Goal: Transaction & Acquisition: Purchase product/service

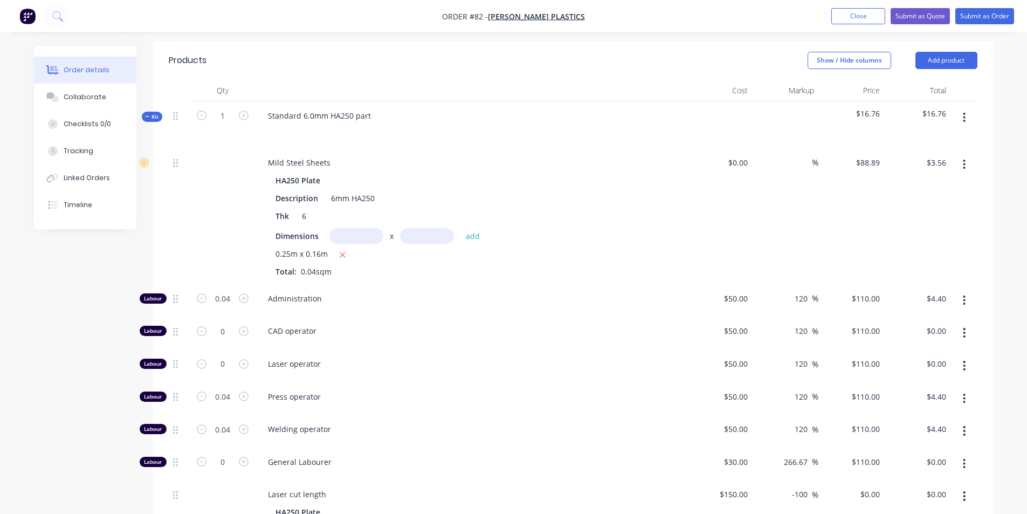
scroll to position [398, 0]
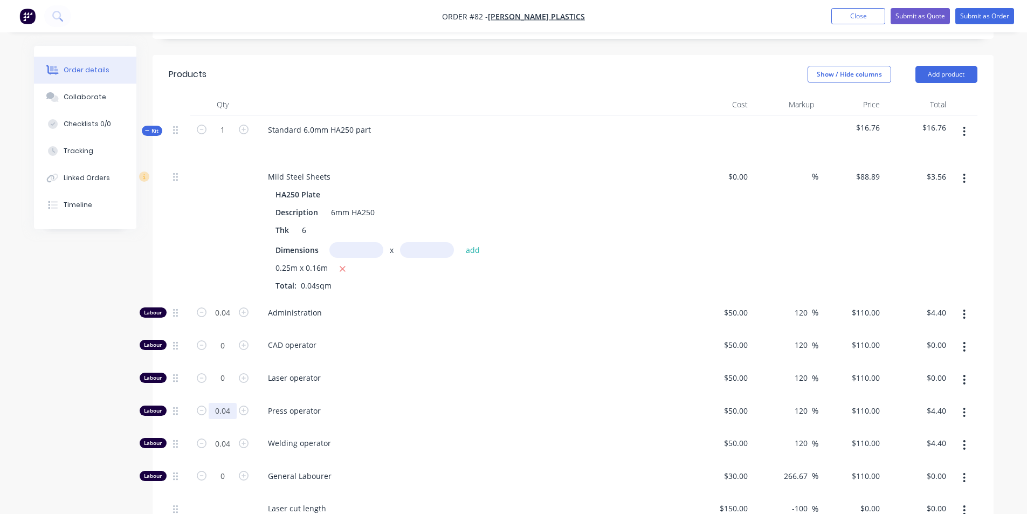
click at [233, 321] on input "0.04" at bounding box center [223, 313] width 28 height 16
type input "0.5"
type input "$55.00"
click at [345, 405] on span "Press operator" at bounding box center [475, 410] width 414 height 11
click at [231, 321] on input "0.5" at bounding box center [223, 313] width 28 height 16
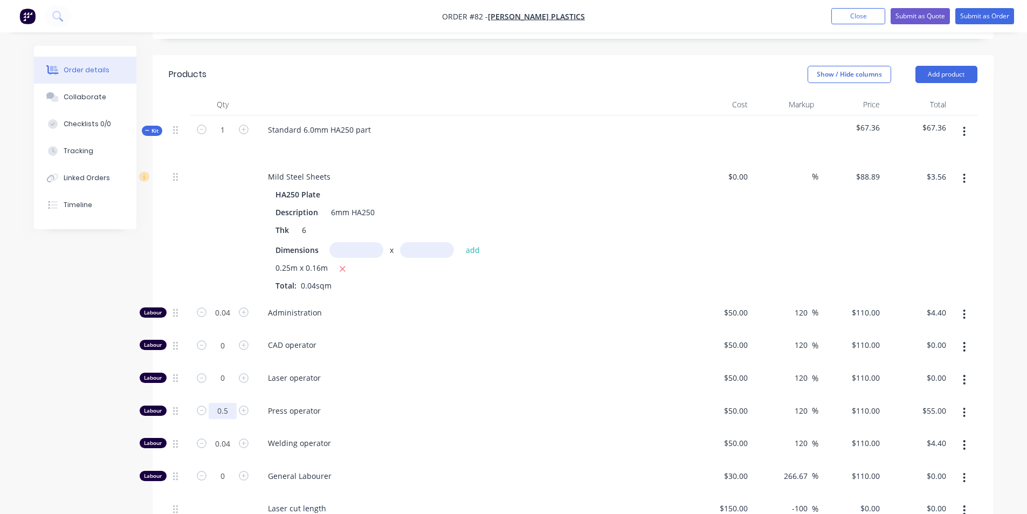
click at [231, 321] on input "0.5" at bounding box center [223, 313] width 28 height 16
type input "0.05"
type input "$5.50"
click at [358, 405] on span "Press operator" at bounding box center [475, 410] width 414 height 11
click at [227, 321] on input "0.05" at bounding box center [223, 313] width 28 height 16
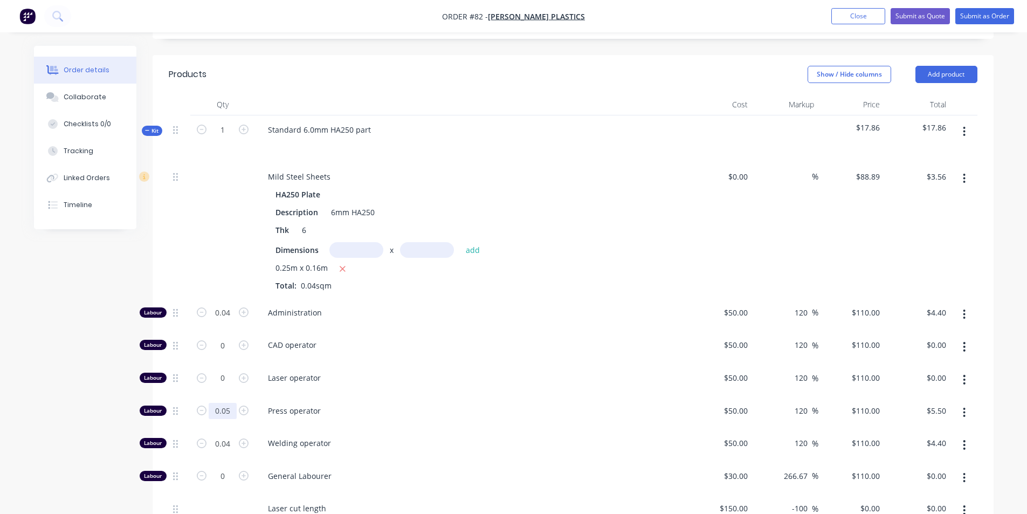
click at [227, 321] on input "0.05" at bounding box center [223, 313] width 28 height 16
type input "0.07"
type input "$7.70"
click at [345, 405] on span "Press operator" at bounding box center [475, 410] width 414 height 11
click at [231, 321] on input "0.07" at bounding box center [223, 313] width 28 height 16
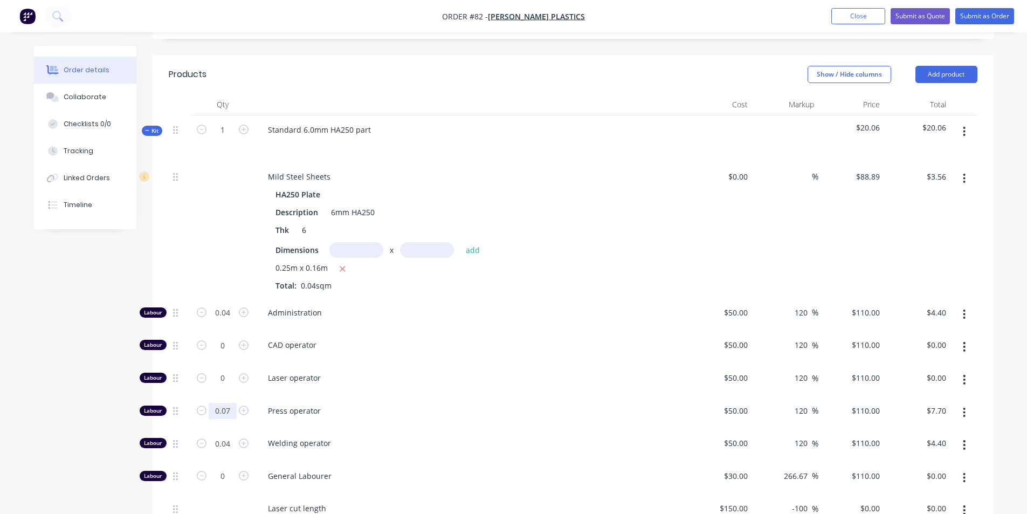
click at [231, 321] on input "0.07" at bounding box center [223, 313] width 28 height 16
type input "0.08"
type input "$8.80"
click at [361, 405] on span "Press operator" at bounding box center [475, 410] width 414 height 11
click at [231, 321] on input "0.08" at bounding box center [223, 313] width 28 height 16
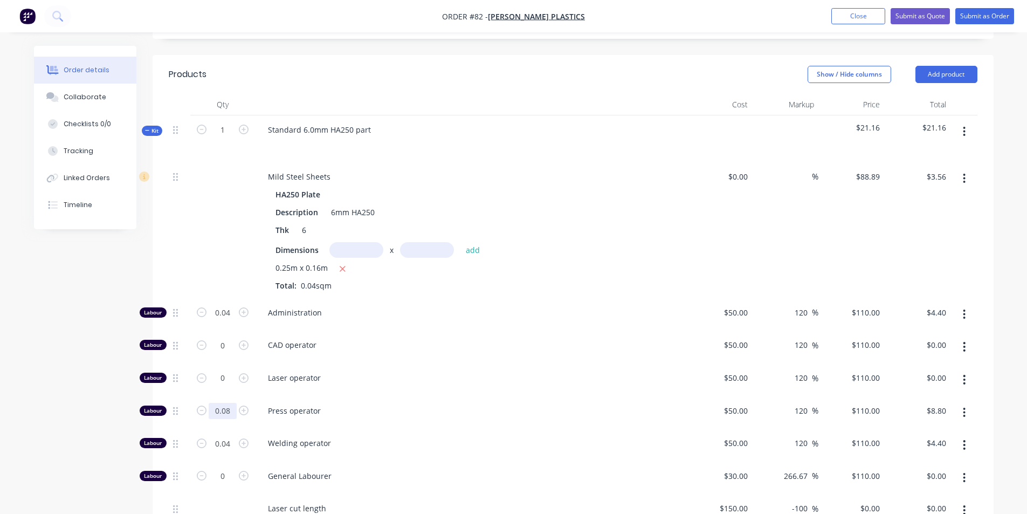
click at [231, 321] on input "0.08" at bounding box center [223, 313] width 28 height 16
type input "0.09"
type input "$9.90"
click at [391, 396] on div "Press operator" at bounding box center [470, 412] width 431 height 33
click at [234, 321] on input "0.04" at bounding box center [223, 313] width 28 height 16
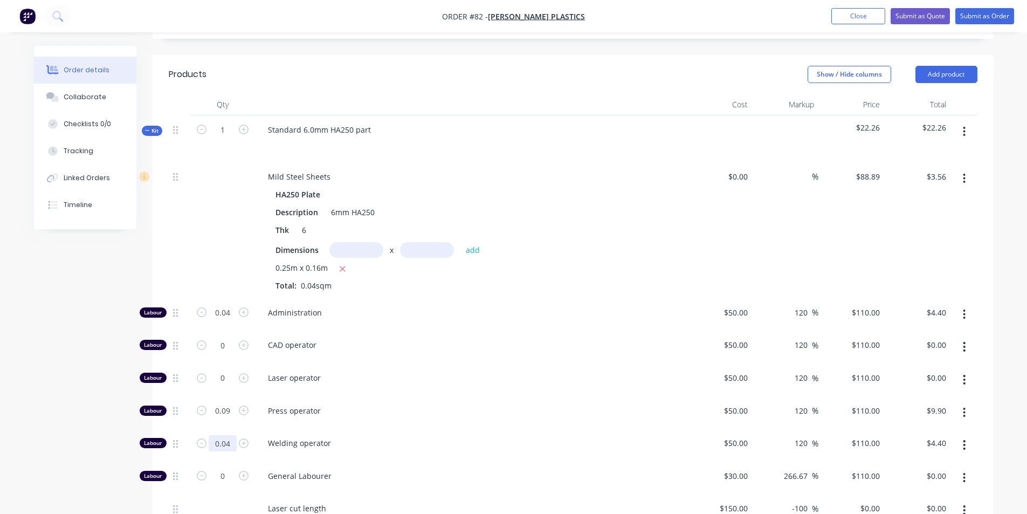
click at [234, 321] on input "0.04" at bounding box center [223, 313] width 28 height 16
type input "0.09"
type input "$9.90"
click at [358, 437] on span "Welding operator" at bounding box center [475, 442] width 414 height 11
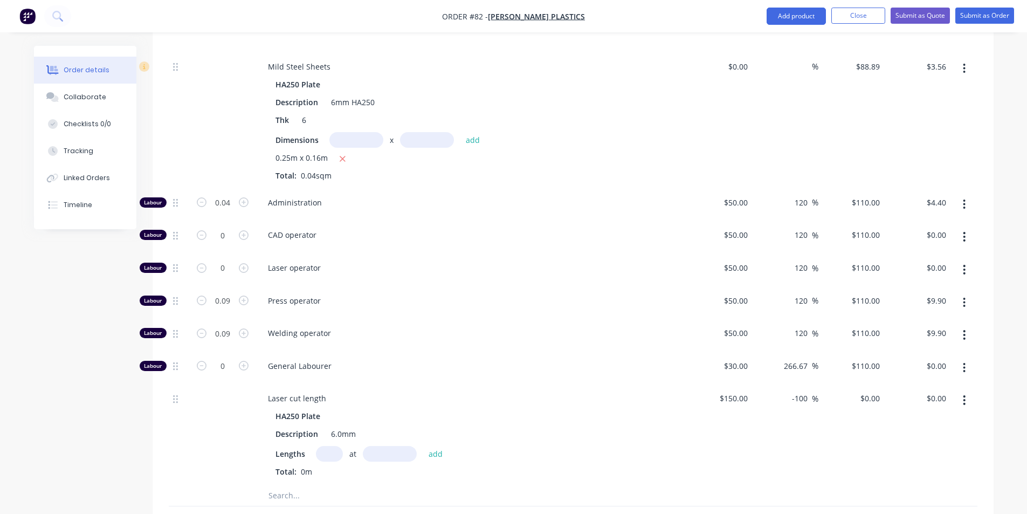
scroll to position [506, 0]
click at [235, 197] on input "0.04" at bounding box center [223, 205] width 28 height 16
type input "0.02"
type input "$2.20"
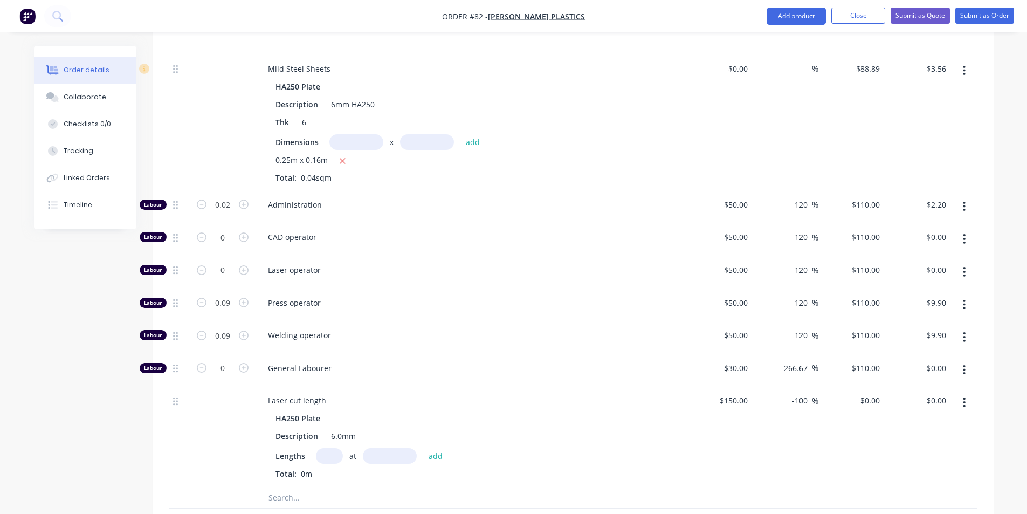
click at [380, 199] on span "Administration" at bounding box center [475, 204] width 414 height 11
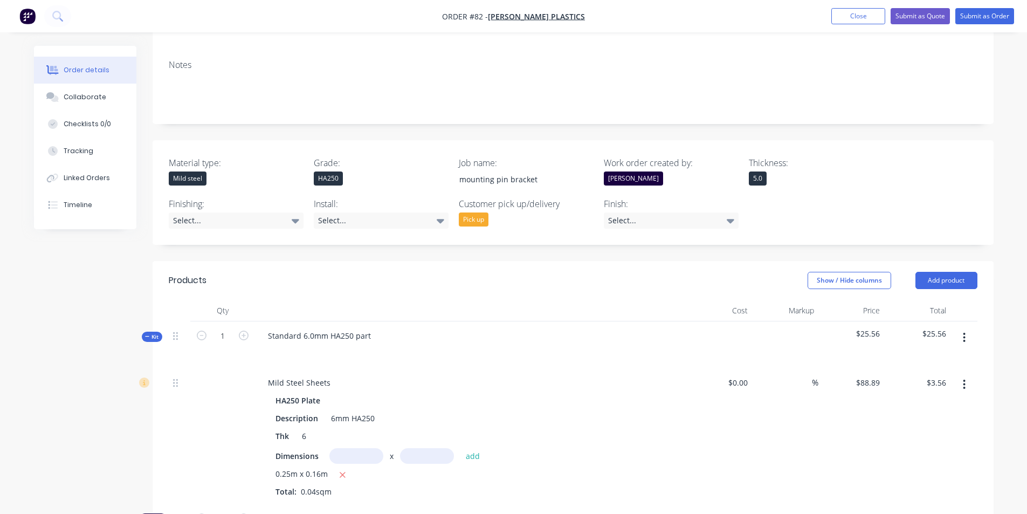
scroll to position [182, 0]
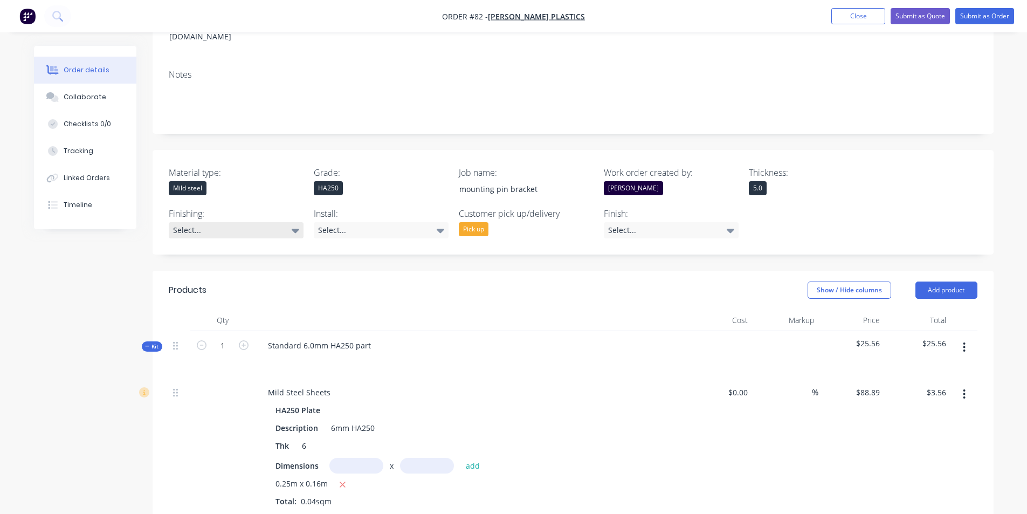
click at [278, 222] on div "Select..." at bounding box center [236, 230] width 135 height 16
click at [370, 222] on div "Select..." at bounding box center [381, 230] width 135 height 16
click at [393, 222] on div "Select..." at bounding box center [381, 230] width 135 height 16
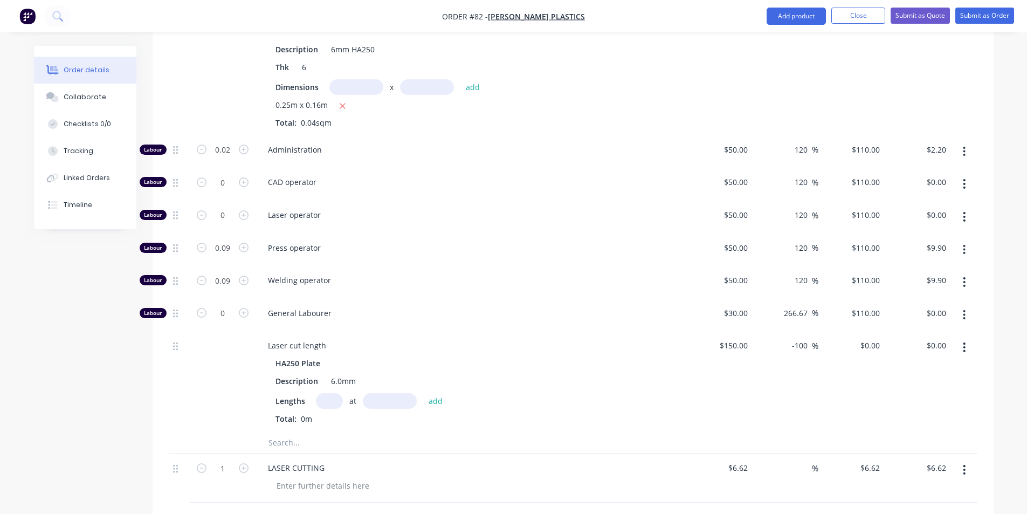
scroll to position [559, 0]
click at [233, 159] on input "0.09" at bounding box center [223, 151] width 28 height 16
type input "0.06"
type input "$6.60"
click at [352, 275] on span "Welding operator" at bounding box center [475, 280] width 414 height 11
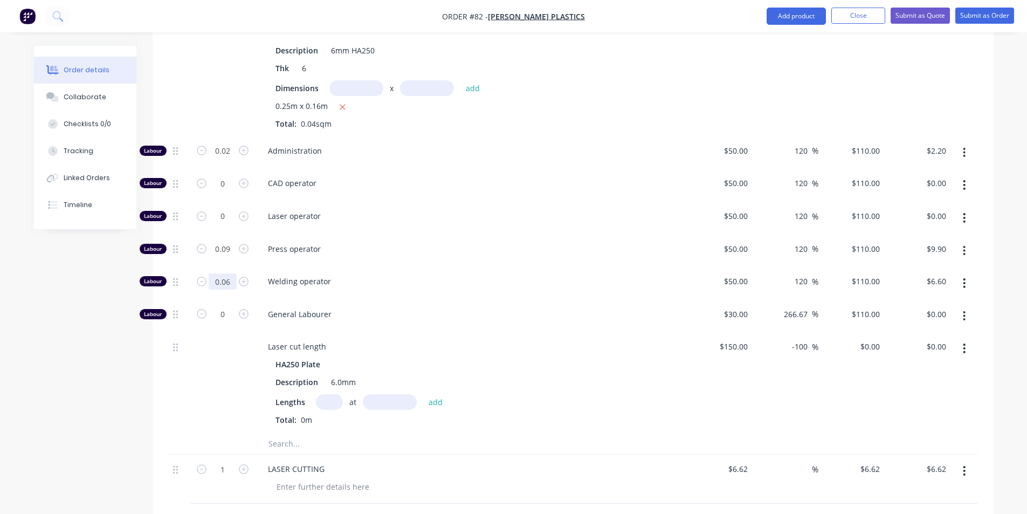
click at [232, 159] on input "0.06" at bounding box center [223, 151] width 28 height 16
type input "0.05"
type input "$5.50"
click at [394, 275] on span "Welding operator" at bounding box center [475, 280] width 414 height 11
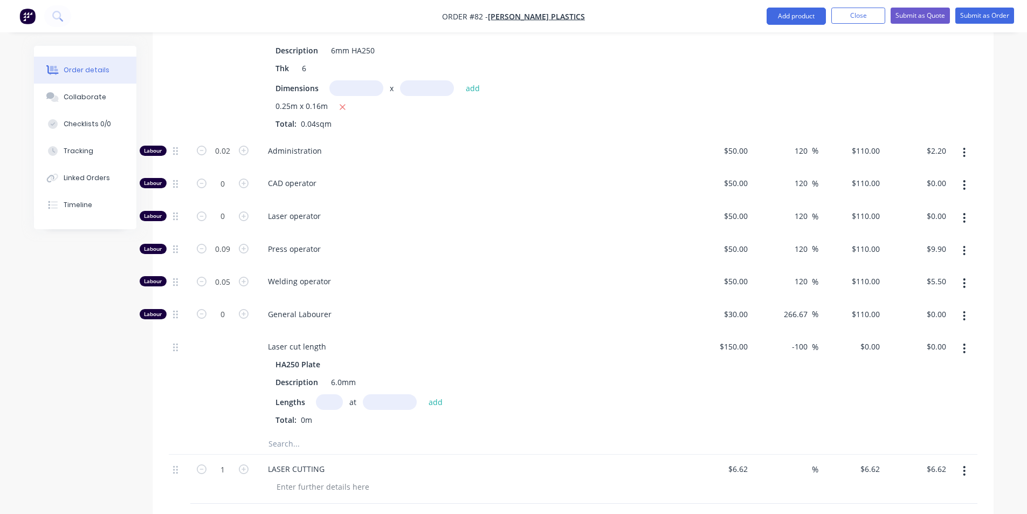
click at [319, 243] on span "Press operator" at bounding box center [475, 248] width 414 height 11
click at [317, 243] on span "Press operator" at bounding box center [475, 248] width 414 height 11
click at [320, 275] on span "Welding operator" at bounding box center [475, 280] width 414 height 11
click at [303, 308] on span "General Labourer" at bounding box center [475, 313] width 414 height 11
click at [232, 159] on input "0.09" at bounding box center [223, 151] width 28 height 16
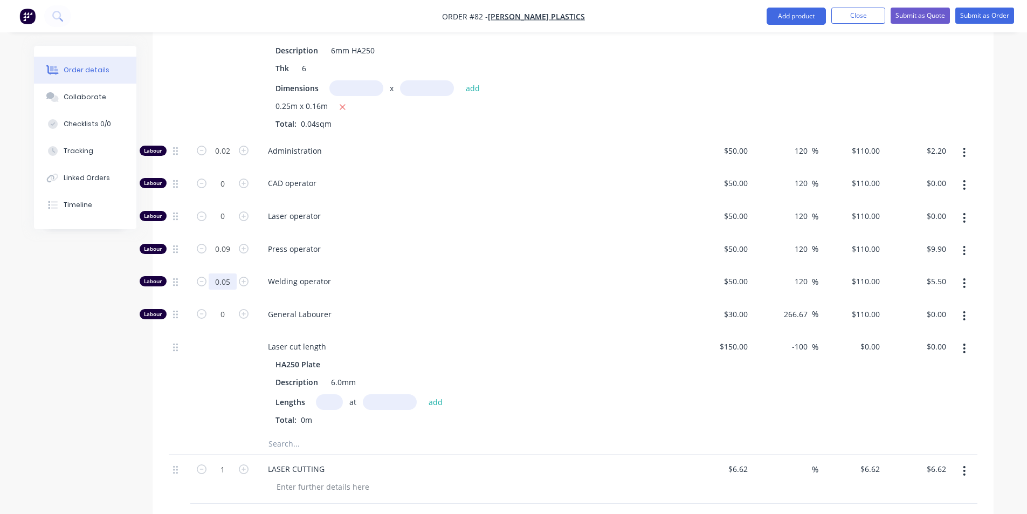
click at [233, 159] on input "0.05" at bounding box center [223, 151] width 28 height 16
type input "0.09"
click at [239, 244] on icon "button" at bounding box center [244, 249] width 10 height 10
type input "1.09"
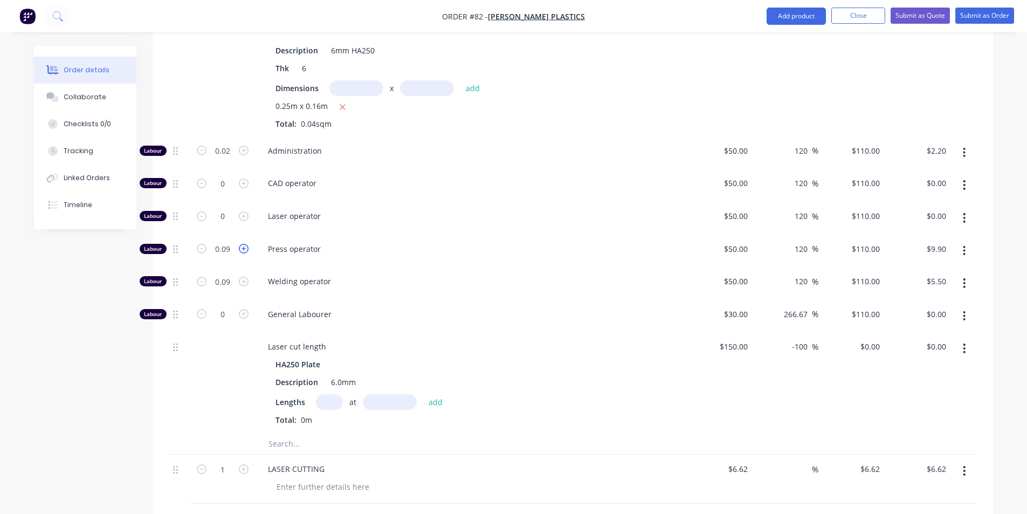
type input "$119.90"
type input "$9.90"
click at [232, 159] on input "1.09" at bounding box center [223, 151] width 28 height 16
type input "0.05"
type input "$5.50"
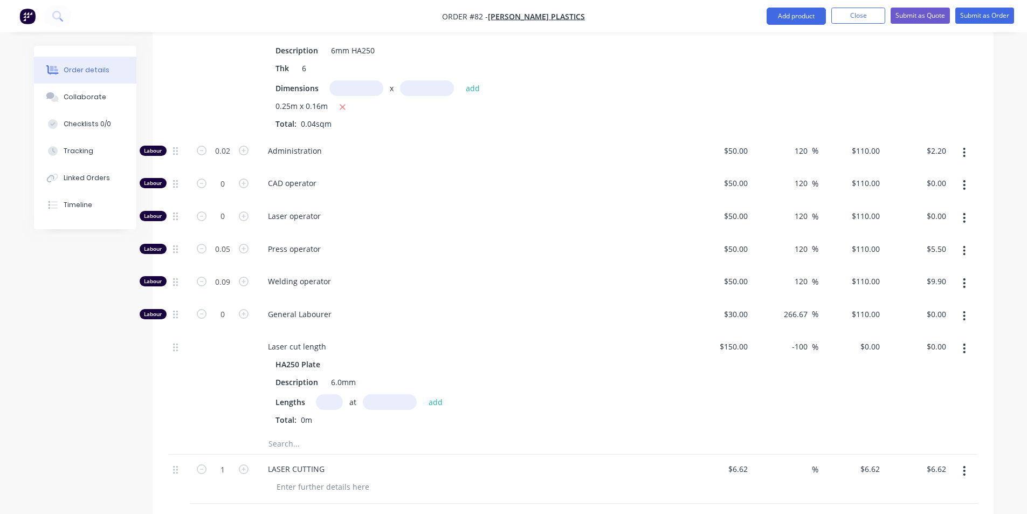
click at [357, 243] on span "Press operator" at bounding box center [475, 248] width 414 height 11
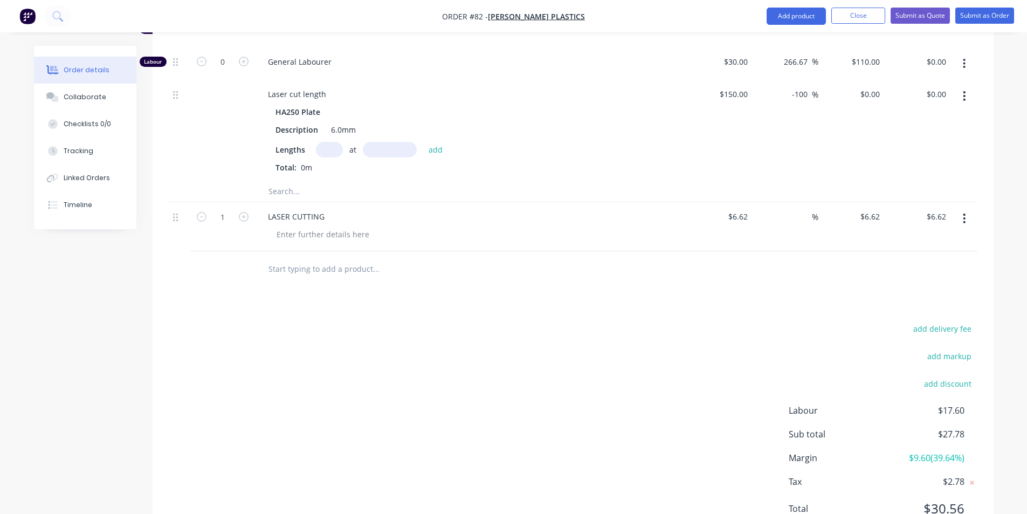
scroll to position [829, 0]
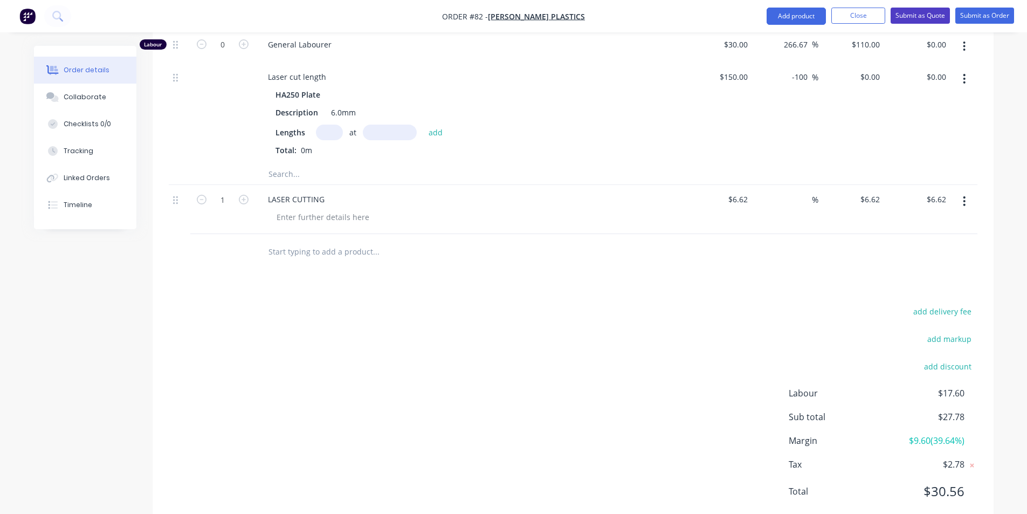
click at [921, 21] on button "Submit as Quote" at bounding box center [919, 16] width 59 height 16
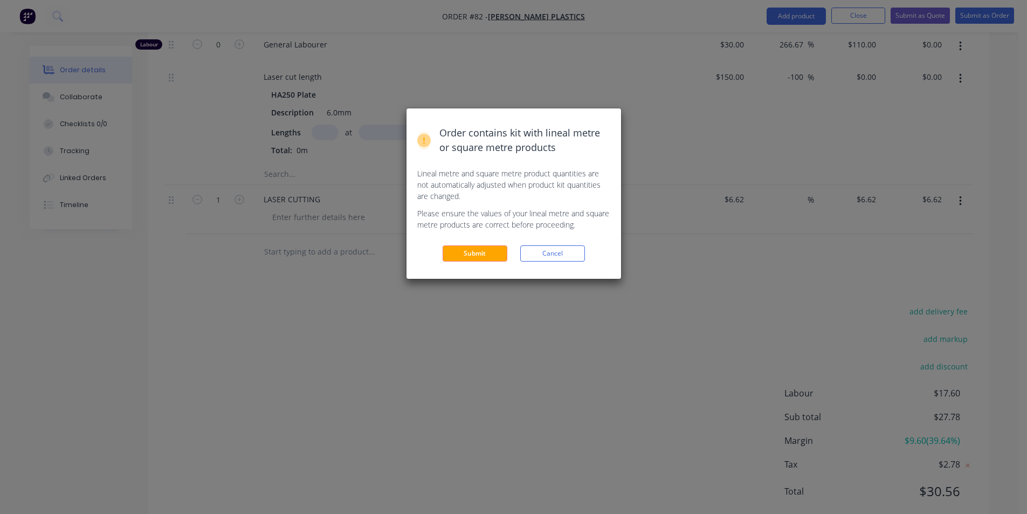
click at [473, 251] on button "Submit" at bounding box center [474, 253] width 65 height 16
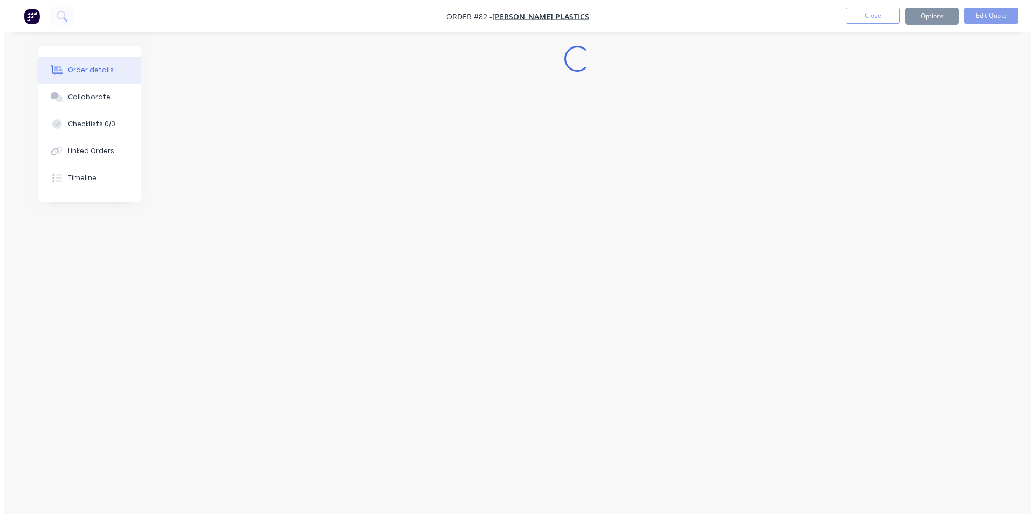
scroll to position [0, 0]
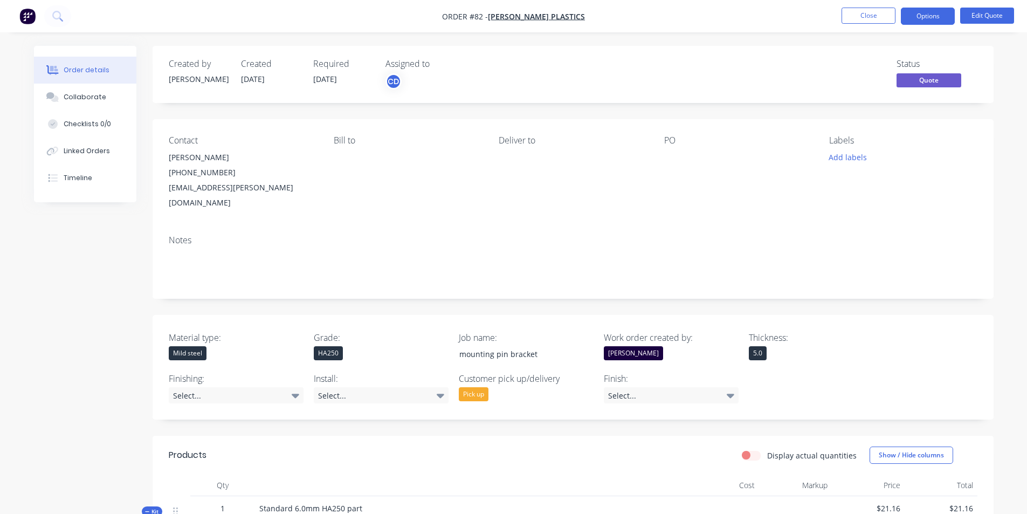
click at [364, 145] on div "Bill to" at bounding box center [408, 140] width 148 height 10
click at [862, 16] on button "Close" at bounding box center [868, 16] width 54 height 16
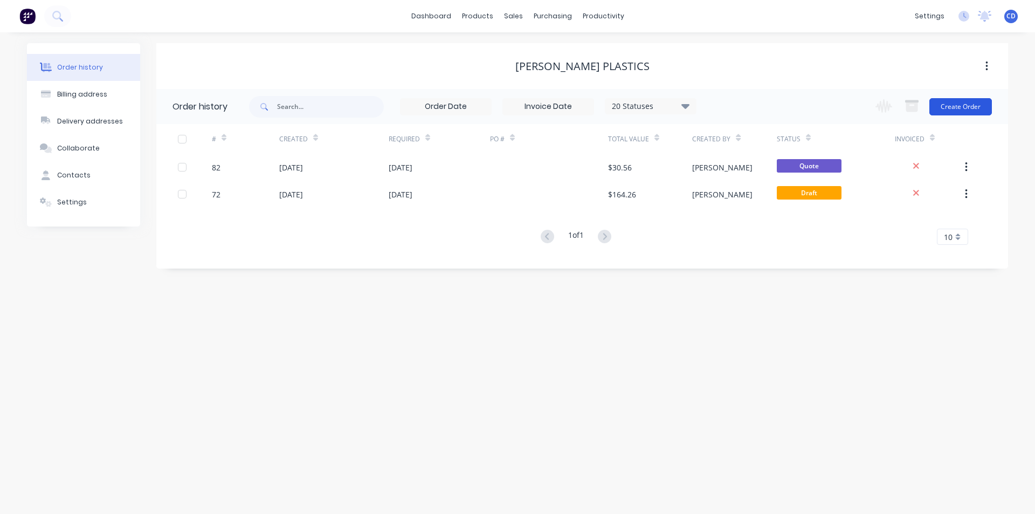
click at [952, 109] on button "Create Order" at bounding box center [960, 106] width 63 height 17
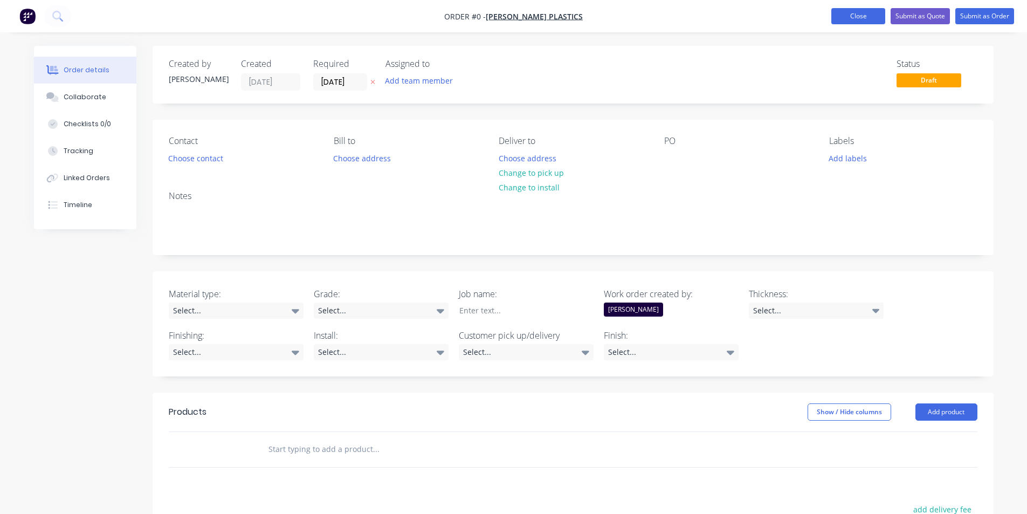
click at [854, 17] on button "Close" at bounding box center [858, 16] width 54 height 16
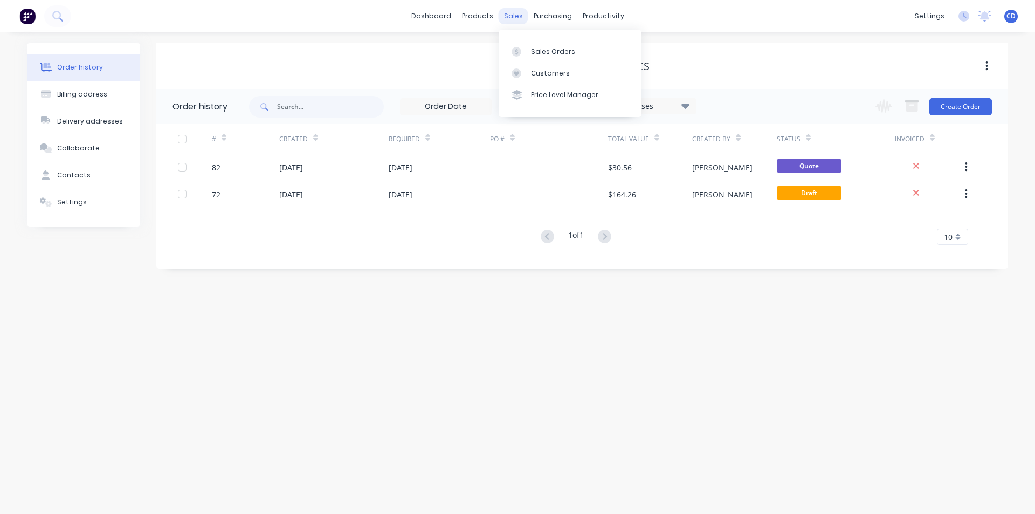
click at [508, 18] on div "sales" at bounding box center [514, 16] width 30 height 16
click at [537, 55] on div "Sales Orders" at bounding box center [553, 52] width 44 height 10
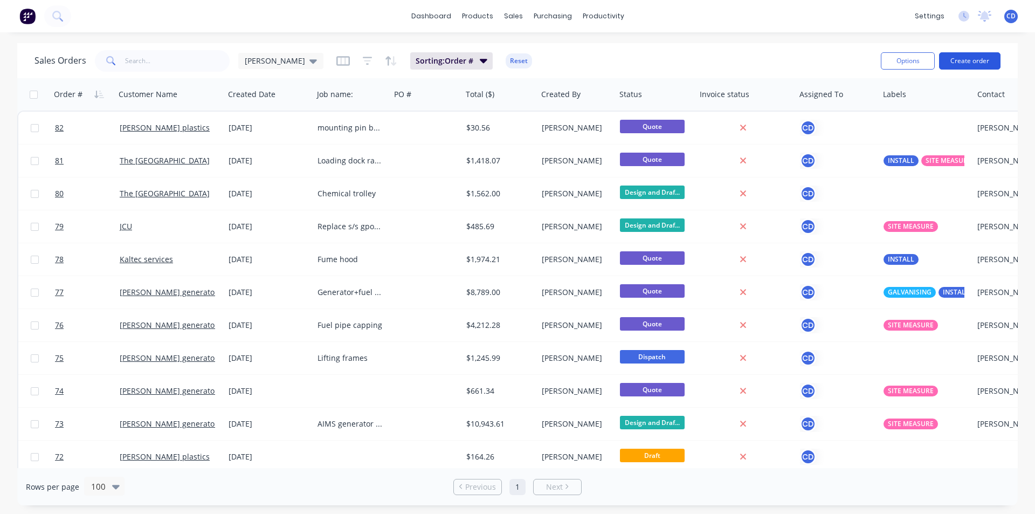
click at [968, 58] on button "Create order" at bounding box center [969, 60] width 61 height 17
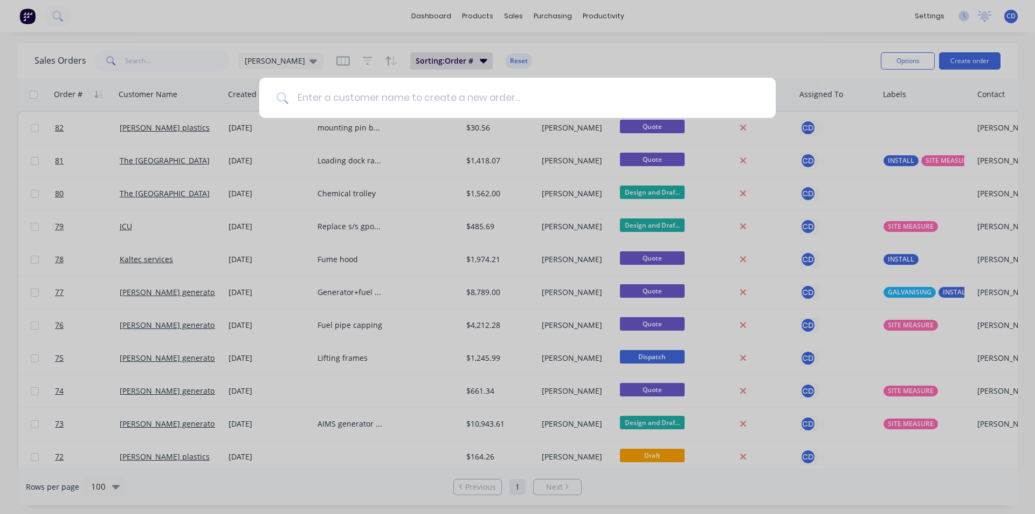
click at [493, 97] on input at bounding box center [523, 98] width 470 height 40
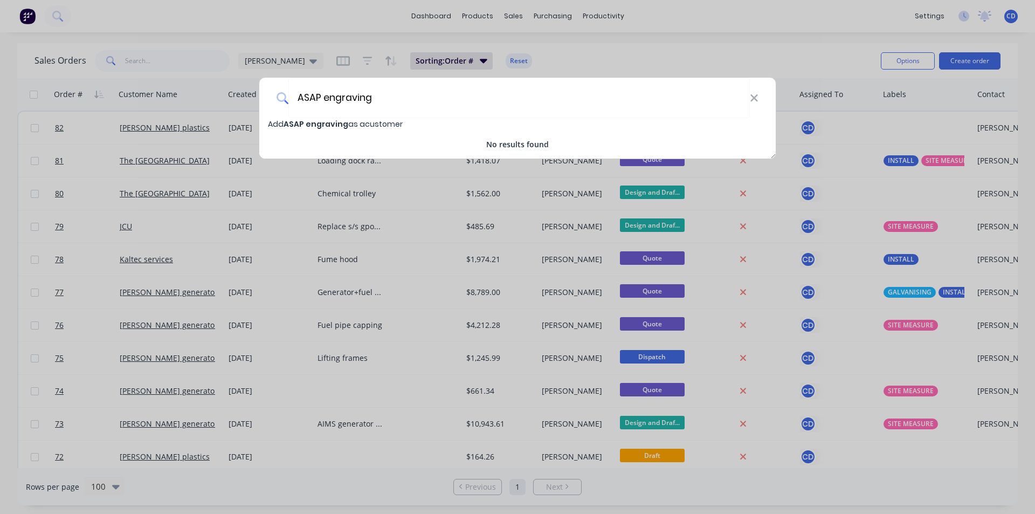
type input "ASAP engraving"
click at [371, 126] on span "Add ASAP engraving as a customer" at bounding box center [335, 124] width 135 height 11
select select "AU"
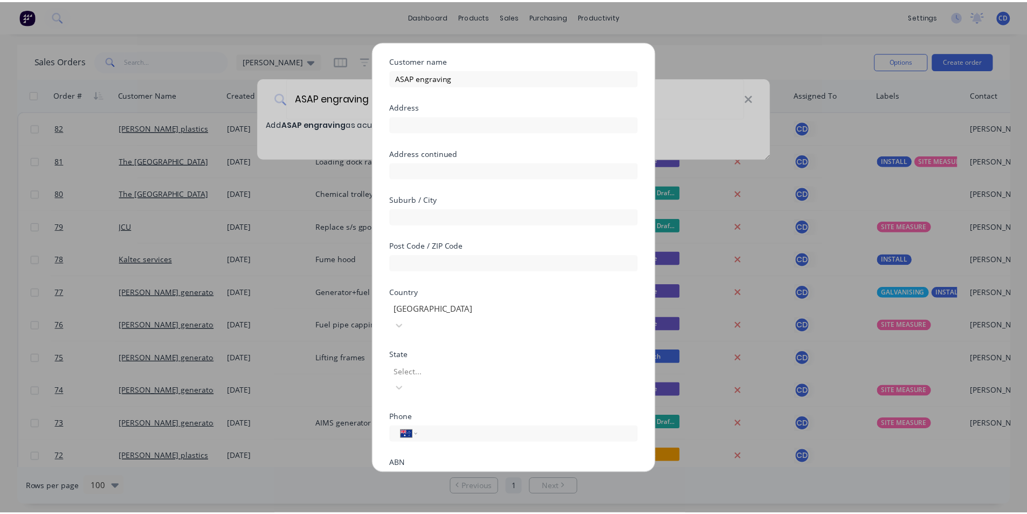
scroll to position [81, 0]
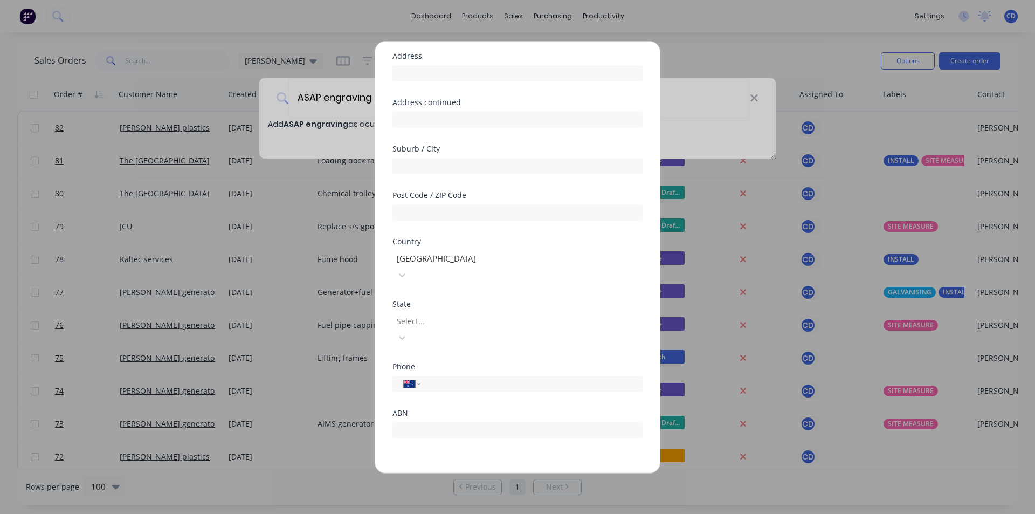
click at [479, 473] on button "Save" at bounding box center [483, 481] width 59 height 17
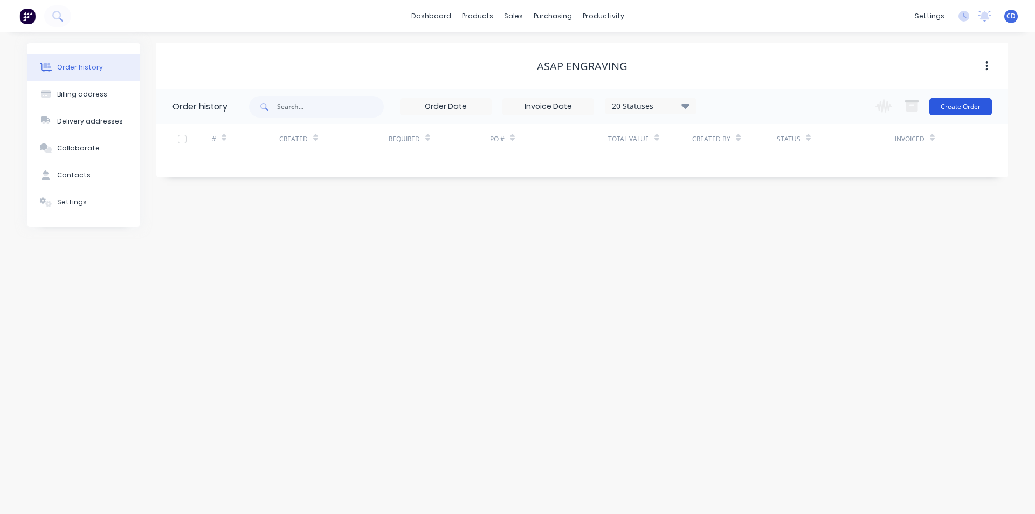
click at [951, 104] on button "Create Order" at bounding box center [960, 106] width 63 height 17
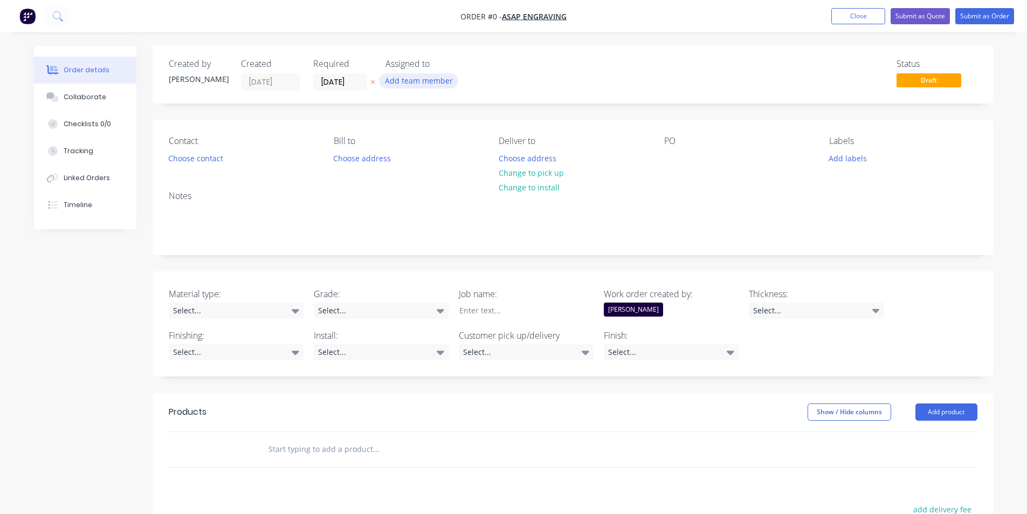
click at [423, 81] on button "Add team member" at bounding box center [418, 80] width 79 height 15
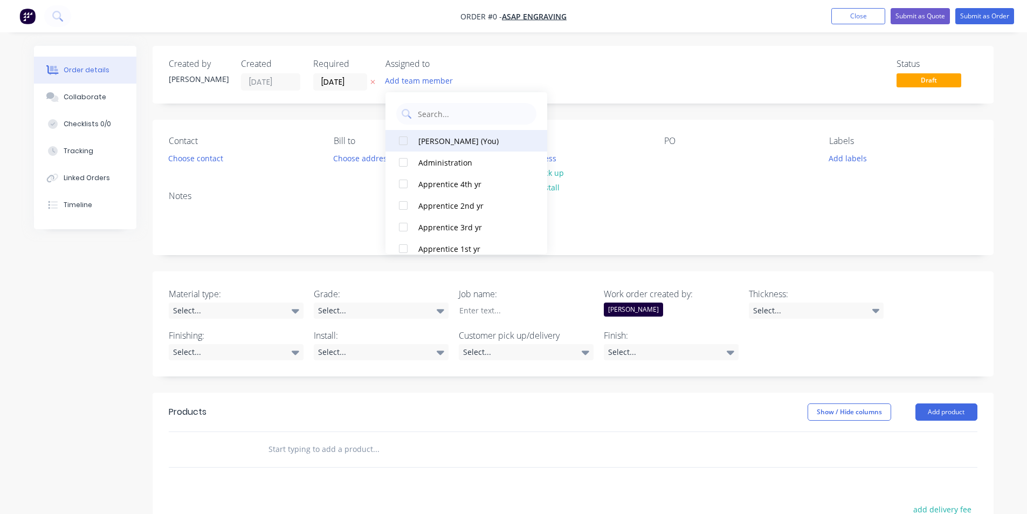
click at [444, 140] on div "[PERSON_NAME] (You)" at bounding box center [472, 140] width 108 height 11
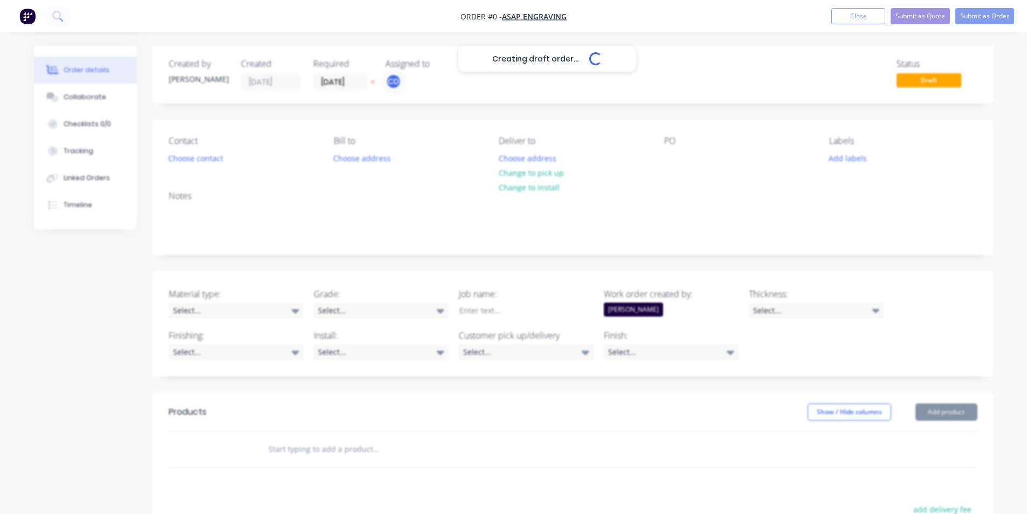
click at [620, 78] on div "Creating draft order... Loading... Order details Collaborate Checklists 0/0 Tra…" at bounding box center [513, 394] width 981 height 696
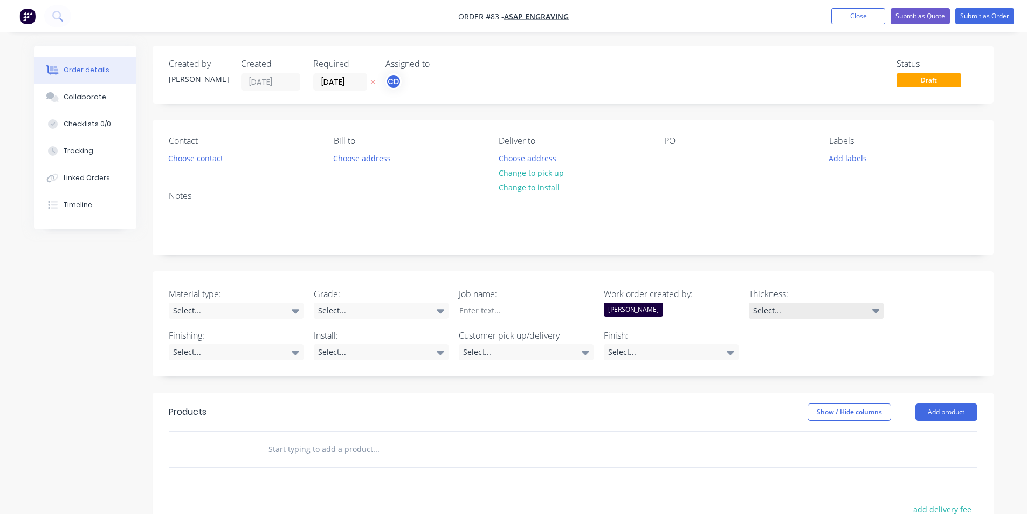
click at [792, 309] on div "Select..." at bounding box center [816, 310] width 135 height 16
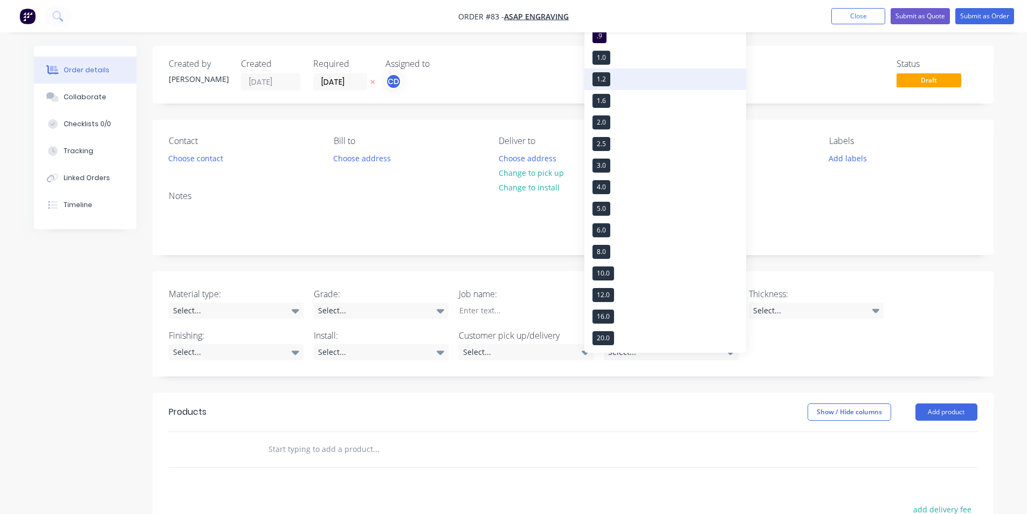
click at [603, 78] on div "1.2" at bounding box center [601, 79] width 18 height 14
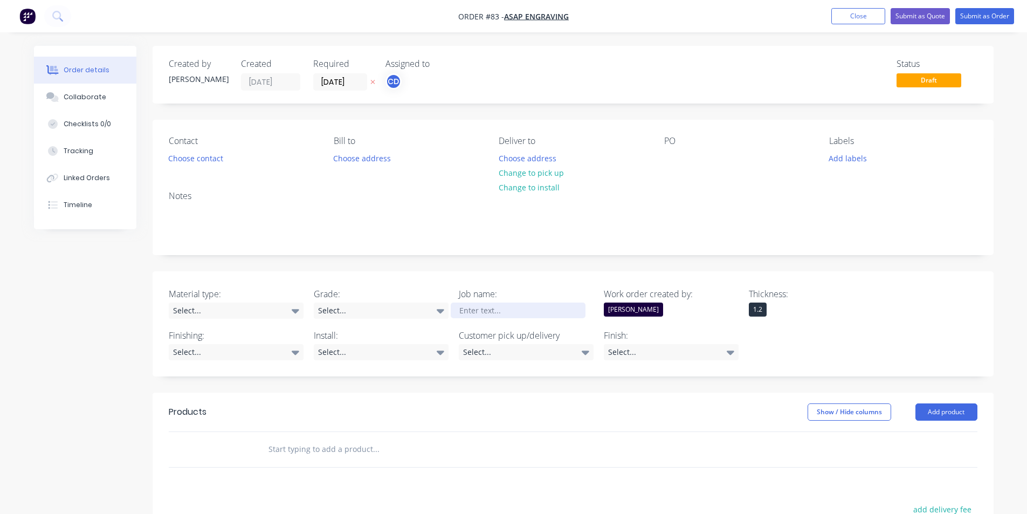
click at [478, 313] on div at bounding box center [518, 310] width 135 height 16
click at [271, 310] on div "Select..." at bounding box center [236, 310] width 135 height 16
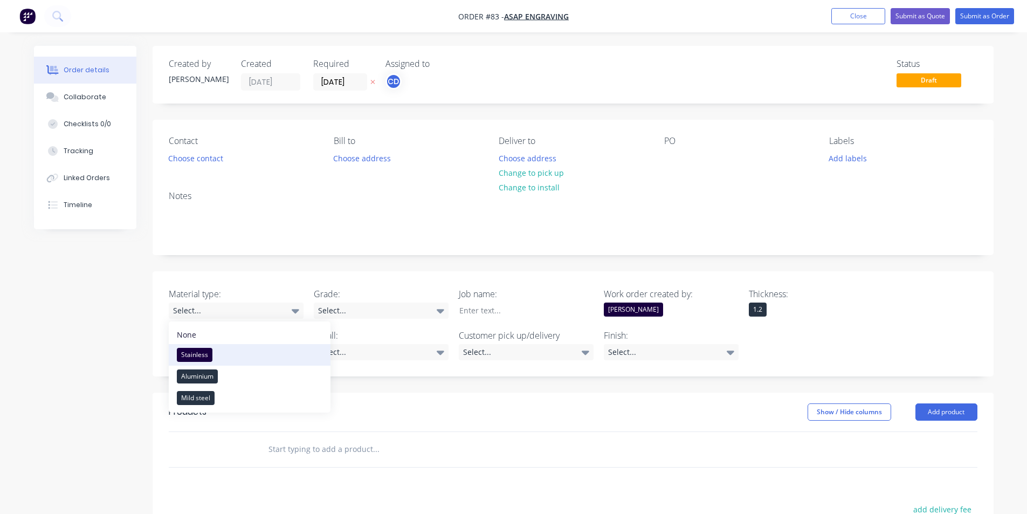
click at [216, 357] on button "Stainless" at bounding box center [250, 355] width 162 height 22
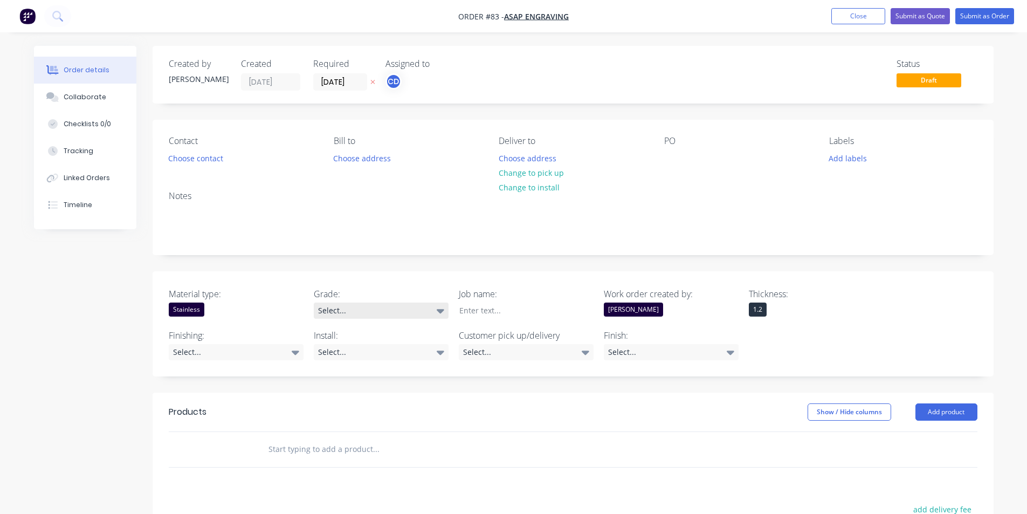
click at [365, 312] on div "Select..." at bounding box center [381, 310] width 135 height 16
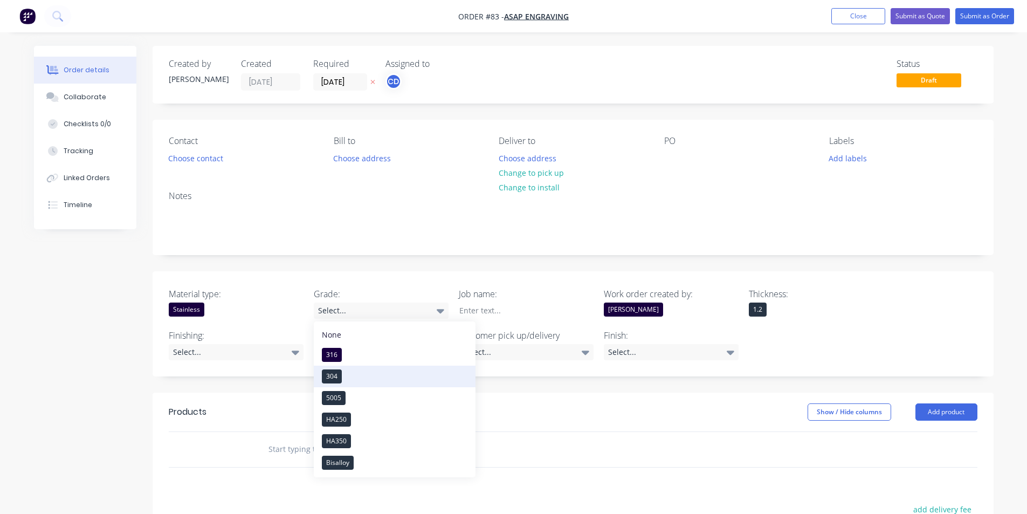
click at [351, 370] on button "304" at bounding box center [395, 376] width 162 height 22
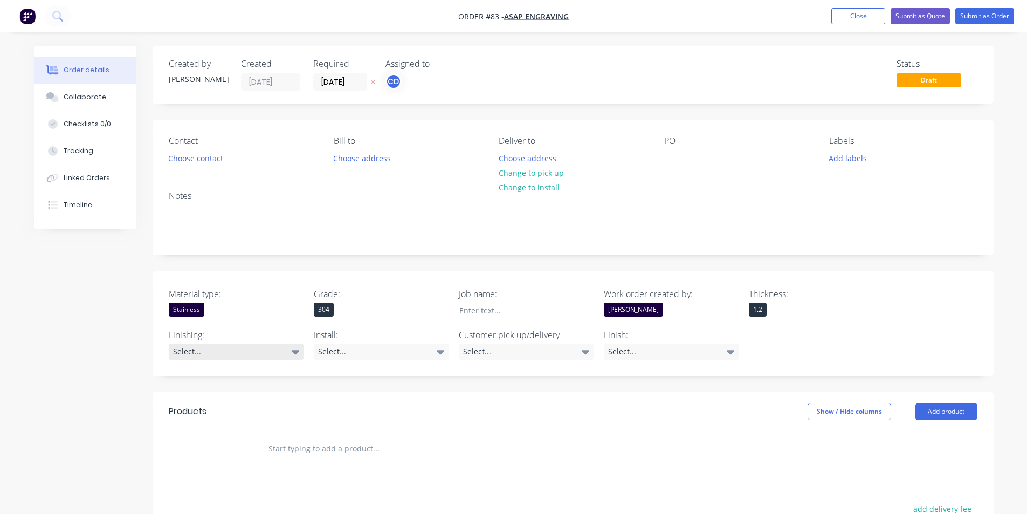
click at [293, 352] on icon at bounding box center [296, 352] width 8 height 4
click at [352, 351] on div "Select..." at bounding box center [381, 351] width 135 height 16
click at [496, 344] on div "Select..." at bounding box center [526, 351] width 135 height 16
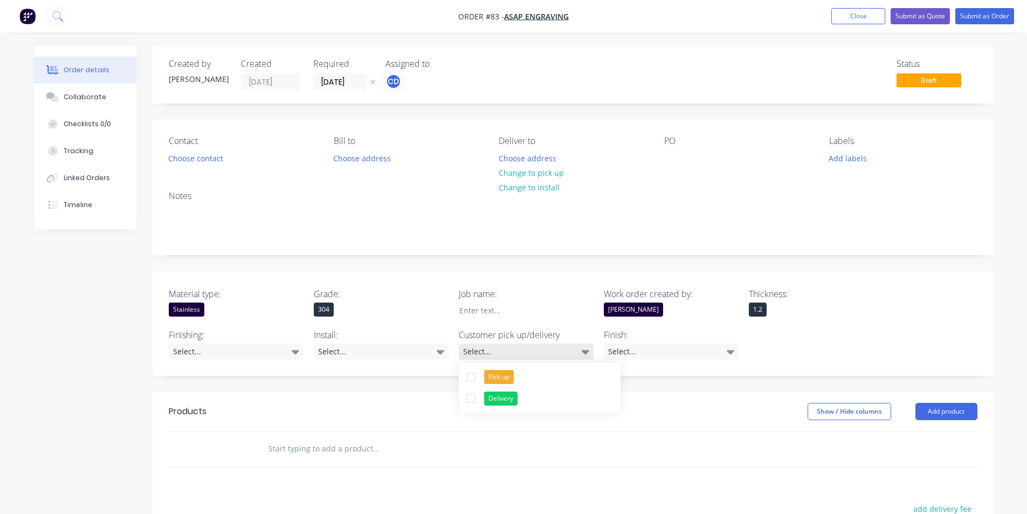
click at [496, 345] on div "Select..." at bounding box center [526, 351] width 135 height 16
click at [497, 345] on div "Select..." at bounding box center [526, 351] width 135 height 16
click at [474, 375] on div at bounding box center [471, 377] width 22 height 22
click at [652, 386] on div "Created by [PERSON_NAME] Created [DATE] Required [DATE] Assigned to CD Status D…" at bounding box center [573, 386] width 841 height 680
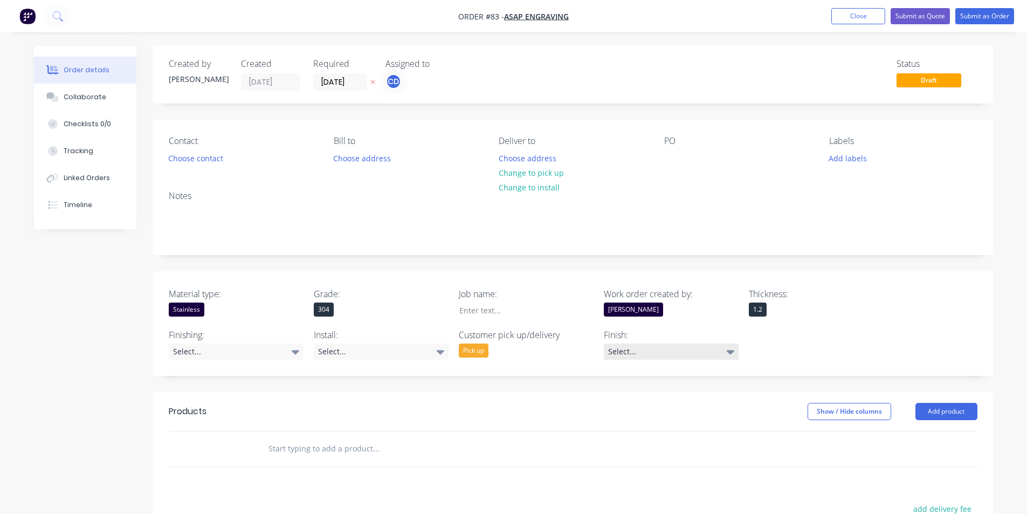
click at [715, 349] on div "Select..." at bounding box center [671, 351] width 135 height 16
click at [630, 399] on div "No4" at bounding box center [622, 396] width 21 height 14
click at [721, 349] on div "No4" at bounding box center [671, 350] width 135 height 14
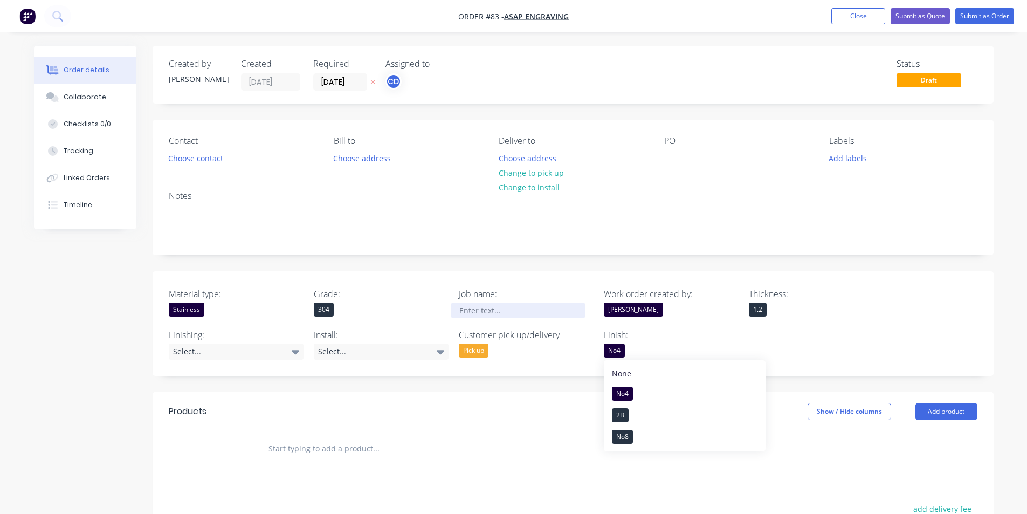
click at [496, 312] on div at bounding box center [518, 310] width 135 height 16
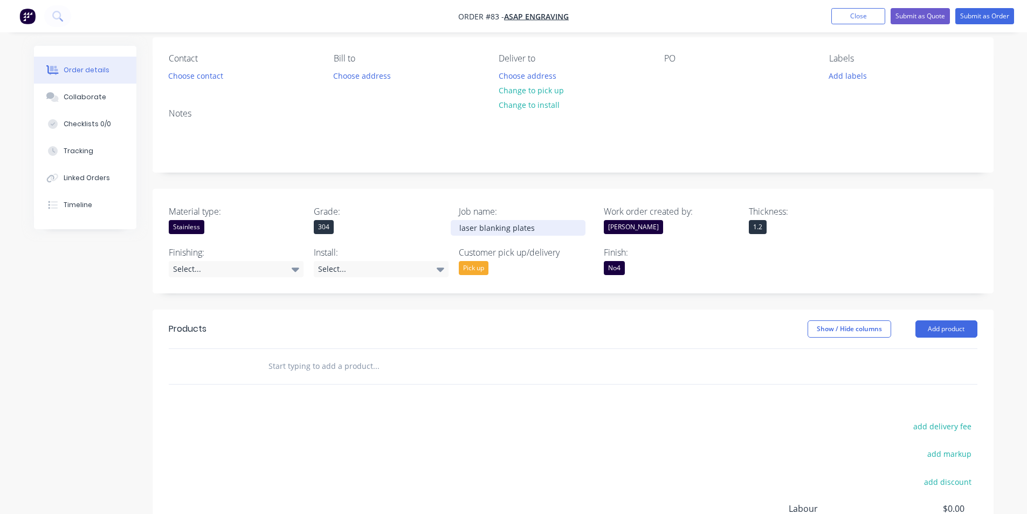
scroll to position [108, 0]
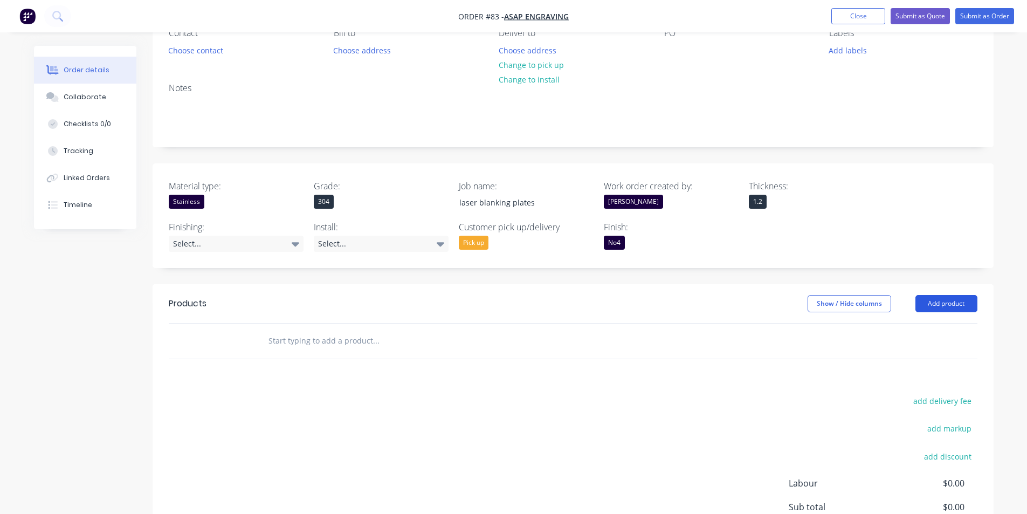
click at [964, 300] on button "Add product" at bounding box center [946, 303] width 62 height 17
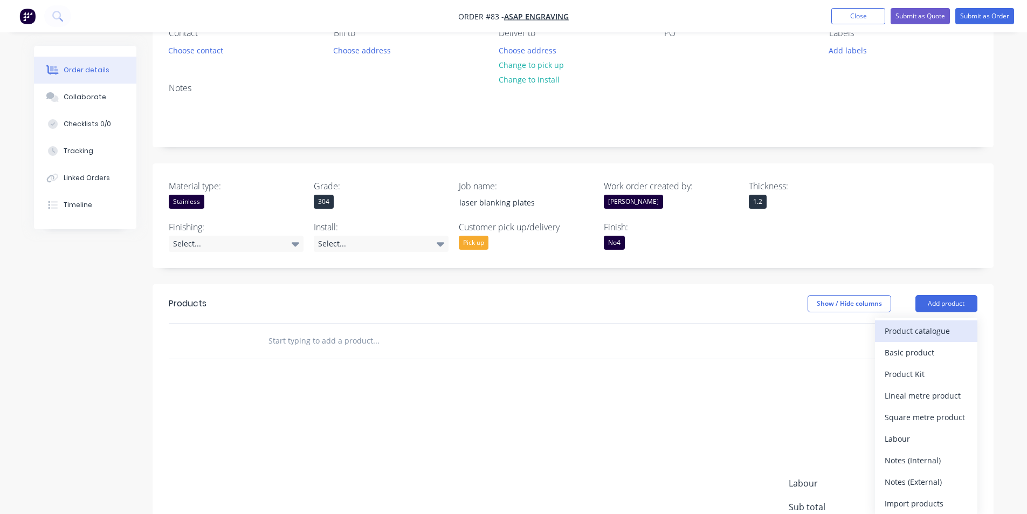
click at [919, 330] on div "Product catalogue" at bounding box center [925, 331] width 83 height 16
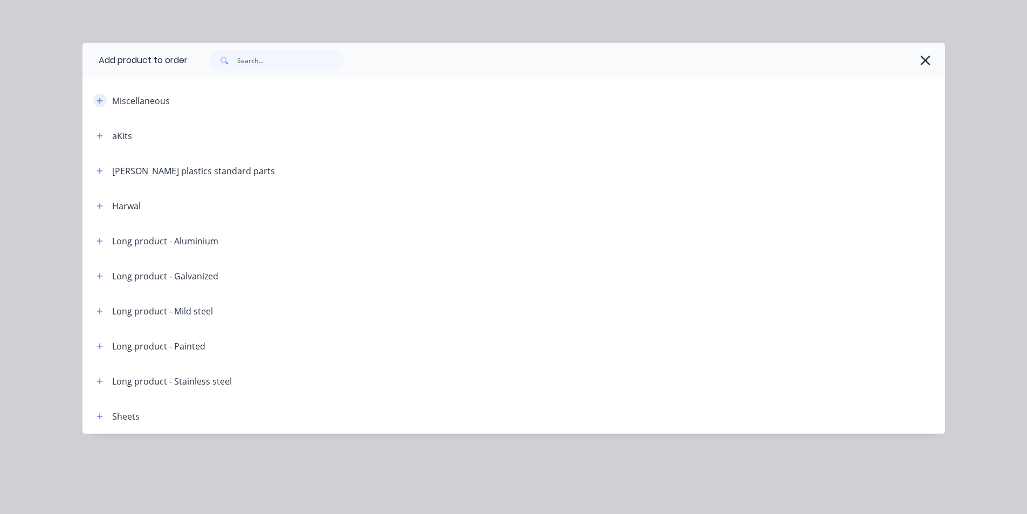
click at [102, 100] on icon "button" at bounding box center [99, 101] width 6 height 8
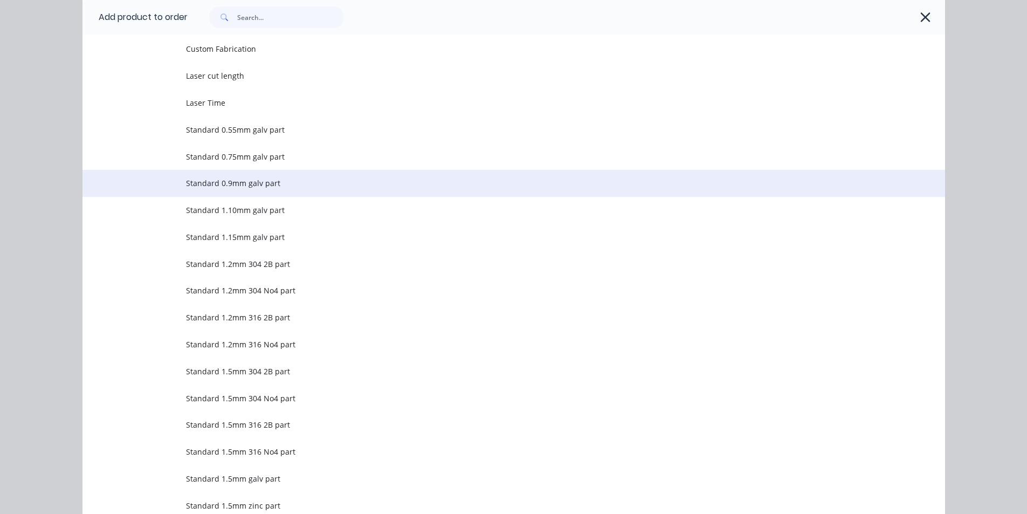
scroll to position [216, 0]
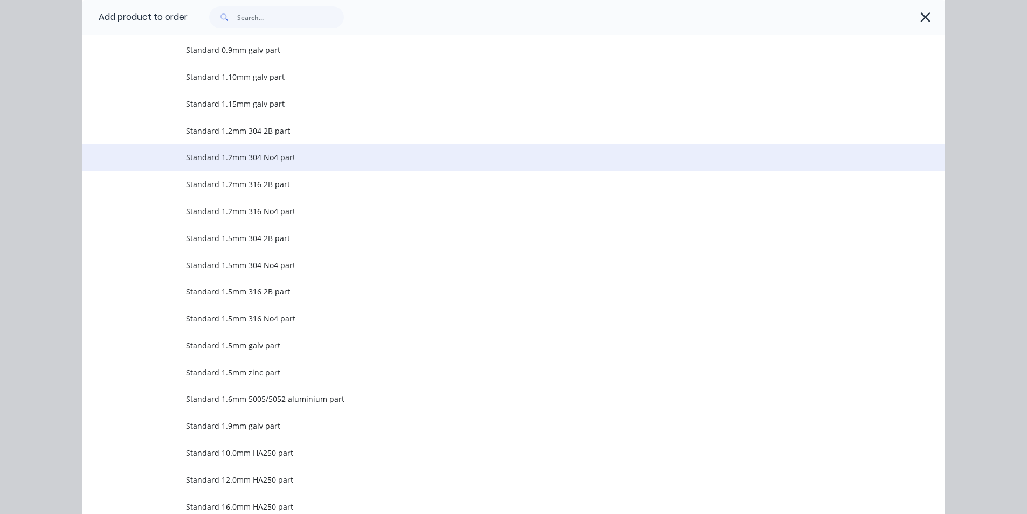
click at [222, 164] on td "Standard 1.2mm 304 No4 part" at bounding box center [565, 157] width 759 height 27
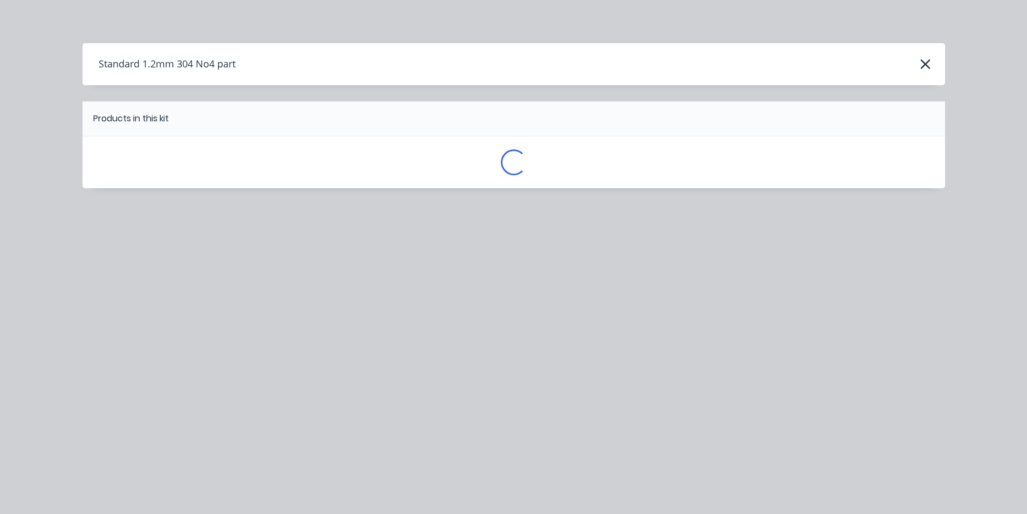
scroll to position [0, 0]
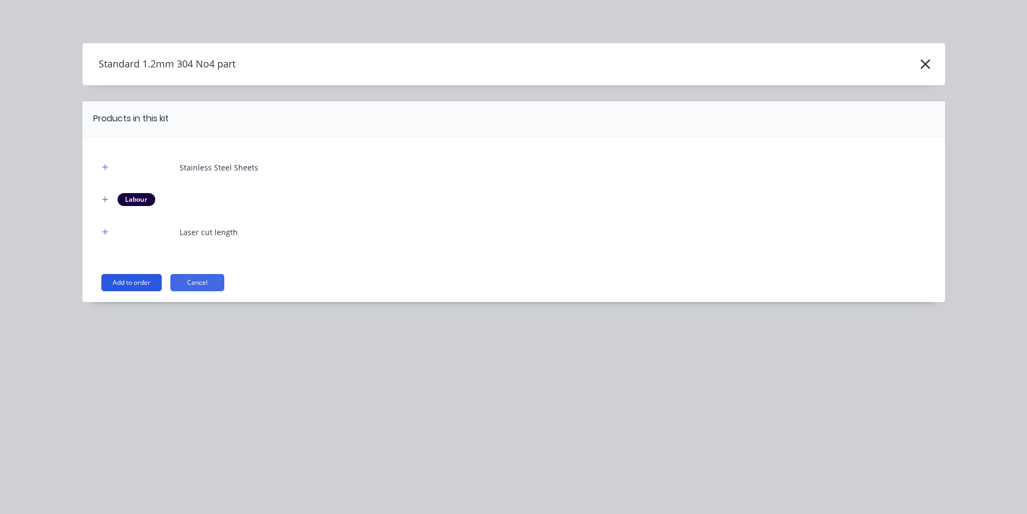
click at [132, 283] on button "Add to order" at bounding box center [131, 282] width 60 height 17
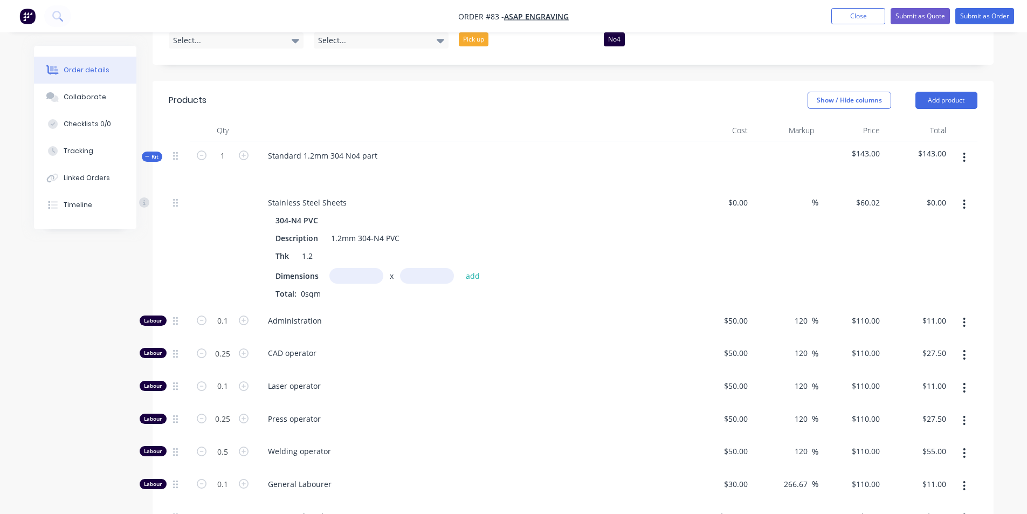
scroll to position [323, 0]
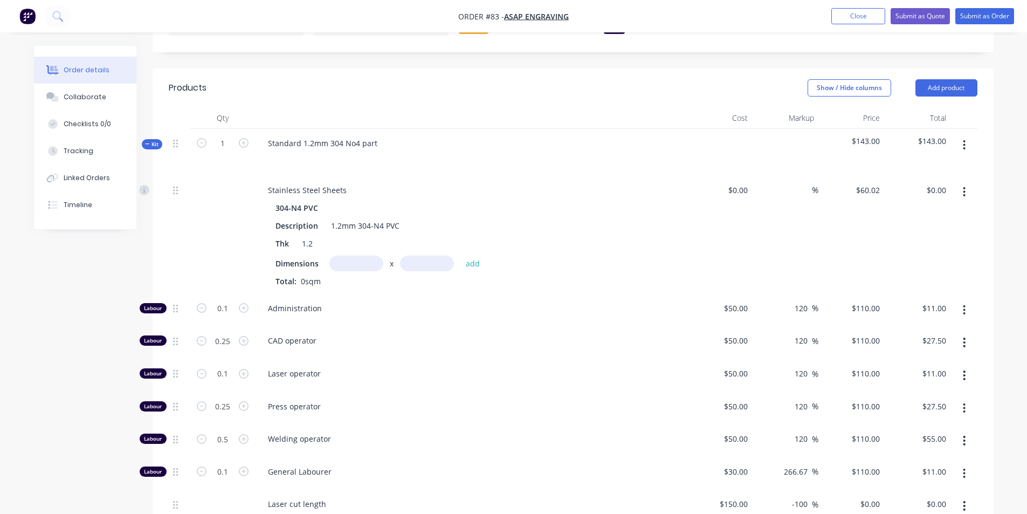
click at [364, 261] on input "text" at bounding box center [356, 263] width 54 height 16
type input "0.36m"
click at [422, 264] on input "text" at bounding box center [427, 263] width 54 height 16
type input "0.3m"
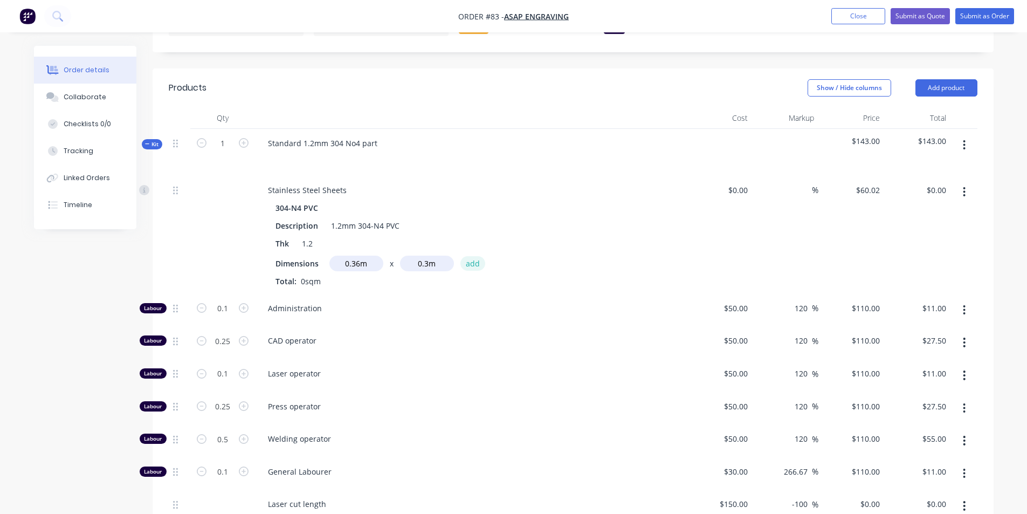
click at [470, 264] on button "add" at bounding box center [472, 263] width 25 height 15
type input "$6.48"
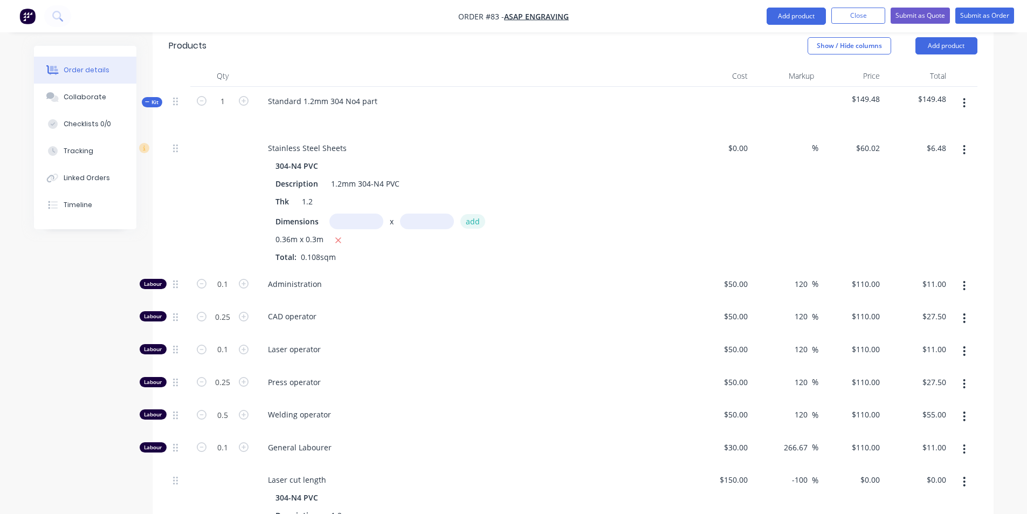
scroll to position [485, 0]
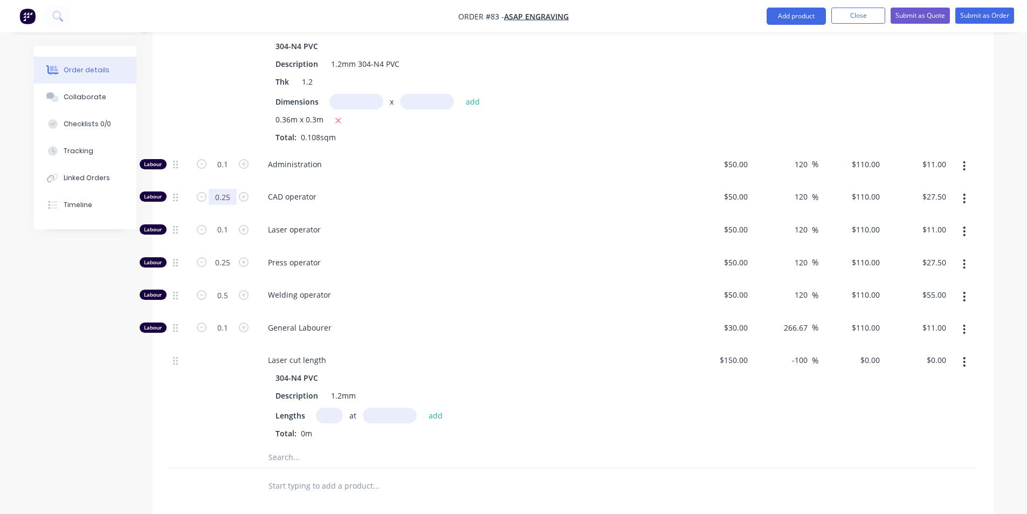
click at [232, 172] on input "0.25" at bounding box center [223, 164] width 28 height 16
type input "0"
type input "$0.00"
click at [226, 172] on input "0.1" at bounding box center [223, 164] width 28 height 16
type input "0"
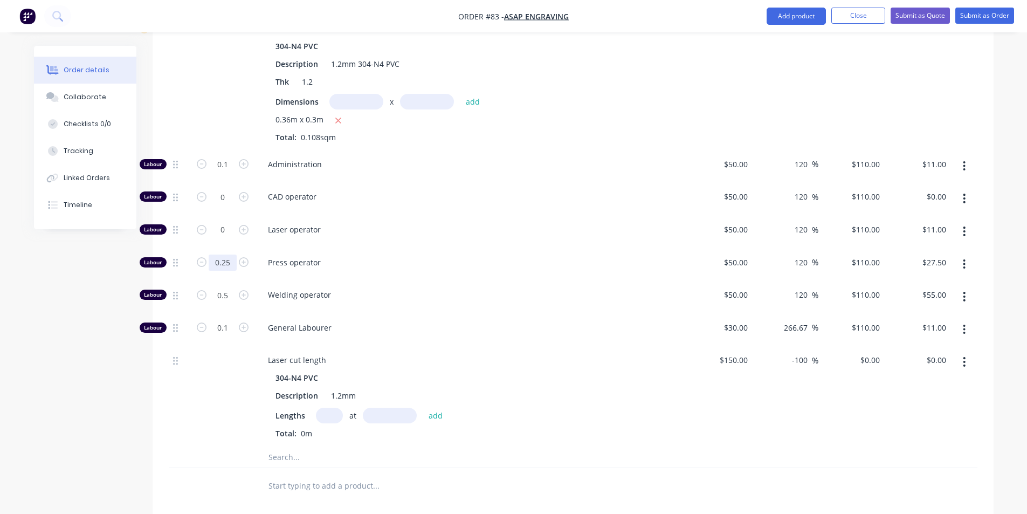
type input "$0.00"
click at [230, 172] on input "0.25" at bounding box center [223, 164] width 28 height 16
type input "0"
type input "$0.00"
click at [230, 172] on input "0.5" at bounding box center [223, 164] width 28 height 16
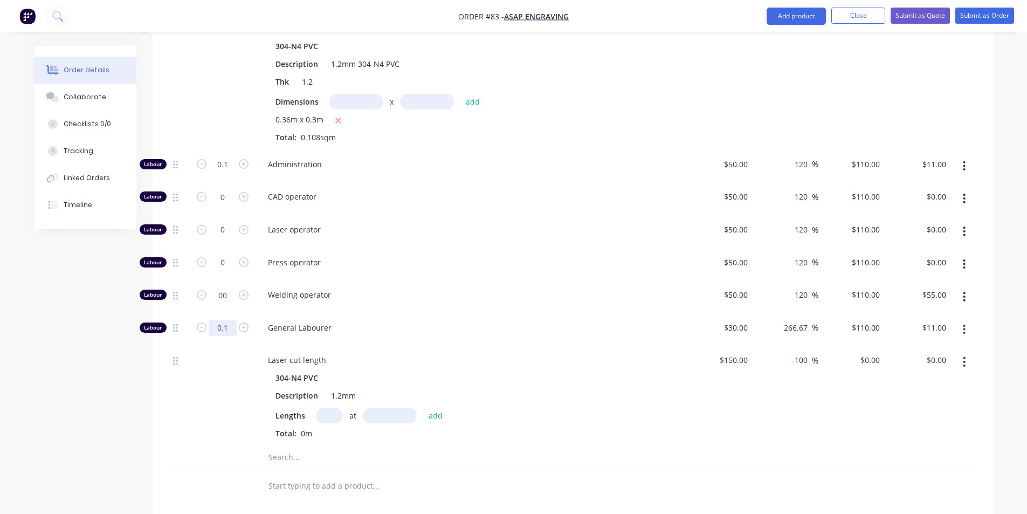
click at [227, 172] on input "0.1" at bounding box center [223, 164] width 28 height 16
type input "0"
type input "$0.00"
type input "0.5"
type input "$55.00"
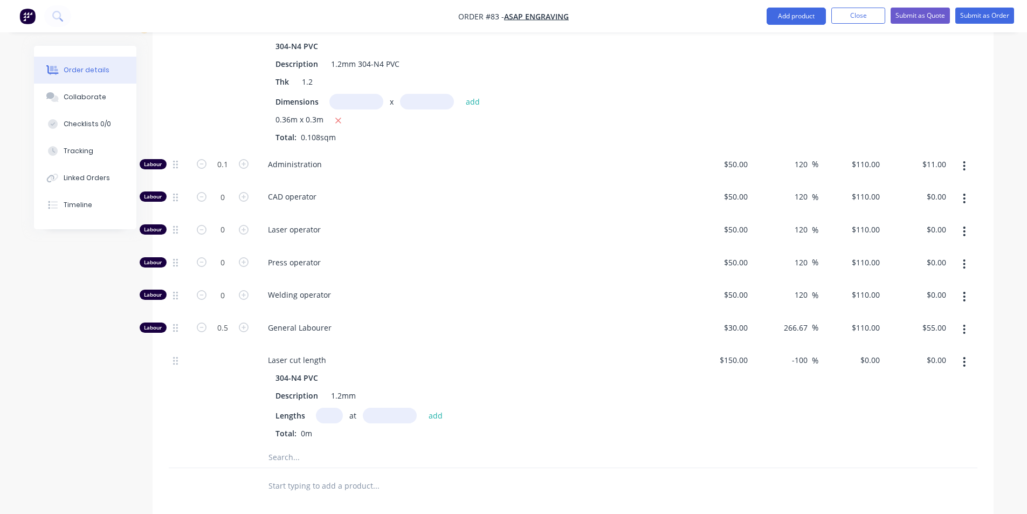
click at [446, 312] on div "Welding operator" at bounding box center [470, 296] width 431 height 33
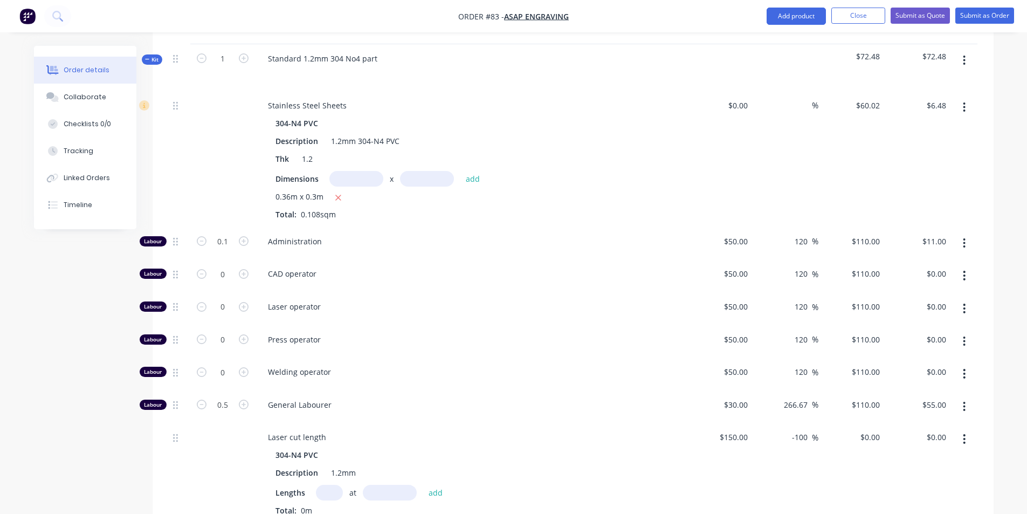
scroll to position [372, 0]
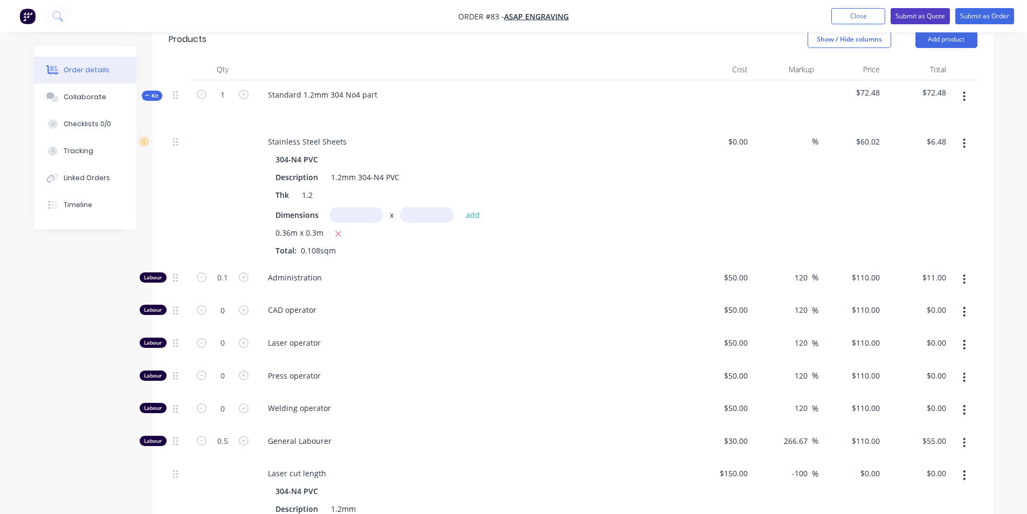
click at [914, 13] on button "Submit as Quote" at bounding box center [919, 16] width 59 height 16
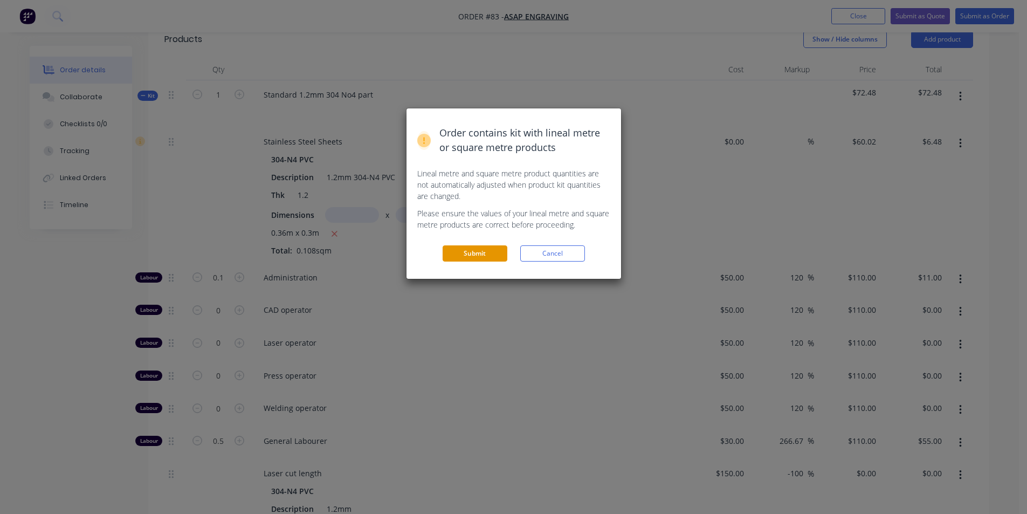
click at [466, 252] on button "Submit" at bounding box center [474, 253] width 65 height 16
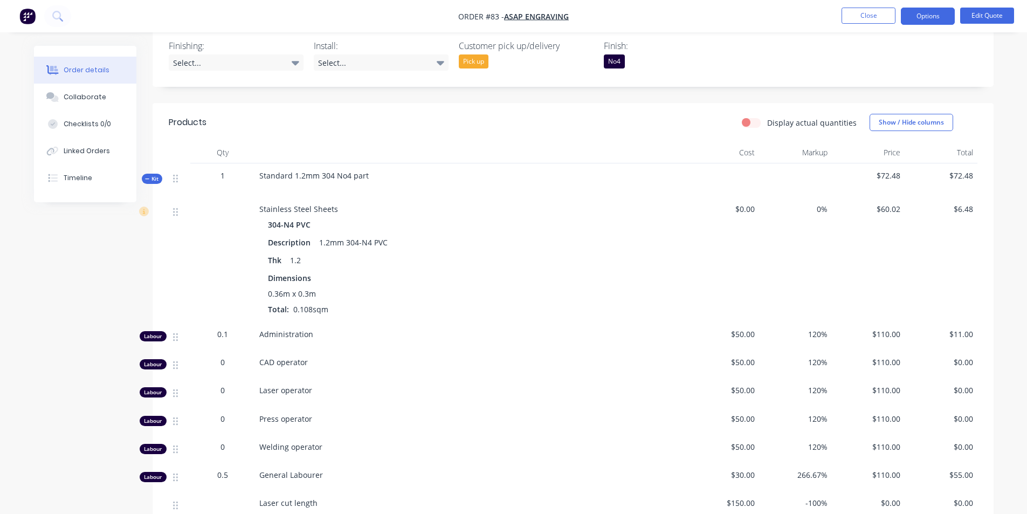
scroll to position [278, 0]
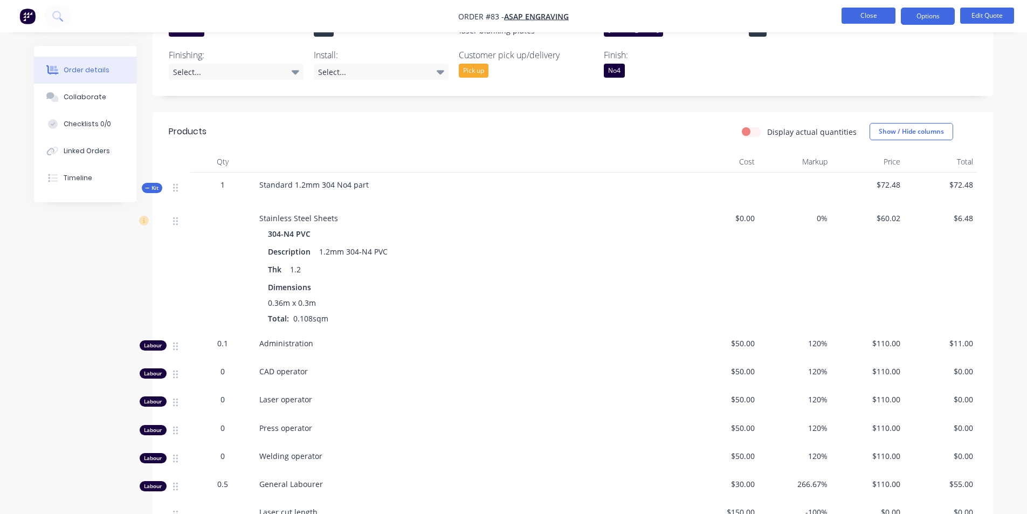
click at [876, 11] on button "Close" at bounding box center [868, 16] width 54 height 16
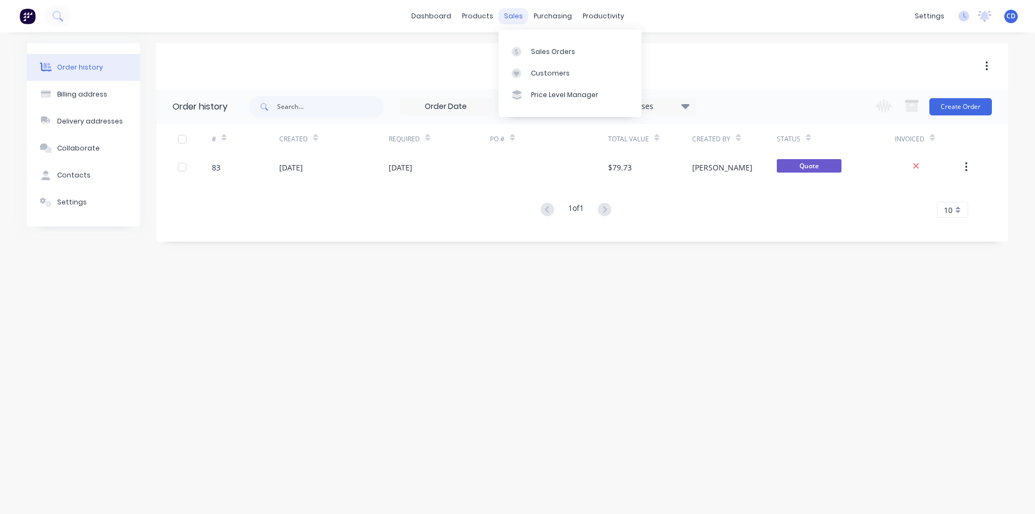
click at [512, 15] on div "sales" at bounding box center [514, 16] width 30 height 16
click at [547, 49] on div "Sales Orders" at bounding box center [553, 52] width 44 height 10
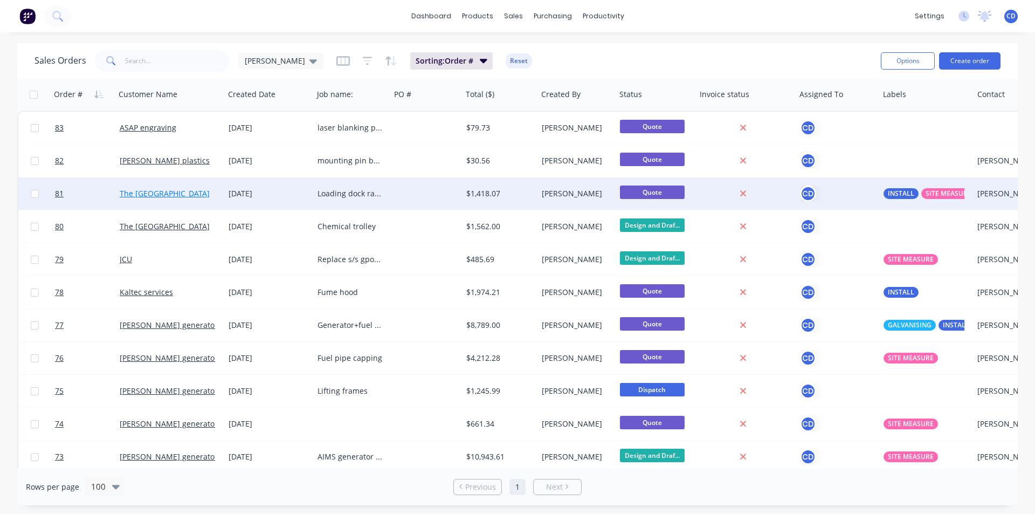
click at [178, 196] on link "The [GEOGRAPHIC_DATA]" at bounding box center [165, 193] width 90 height 10
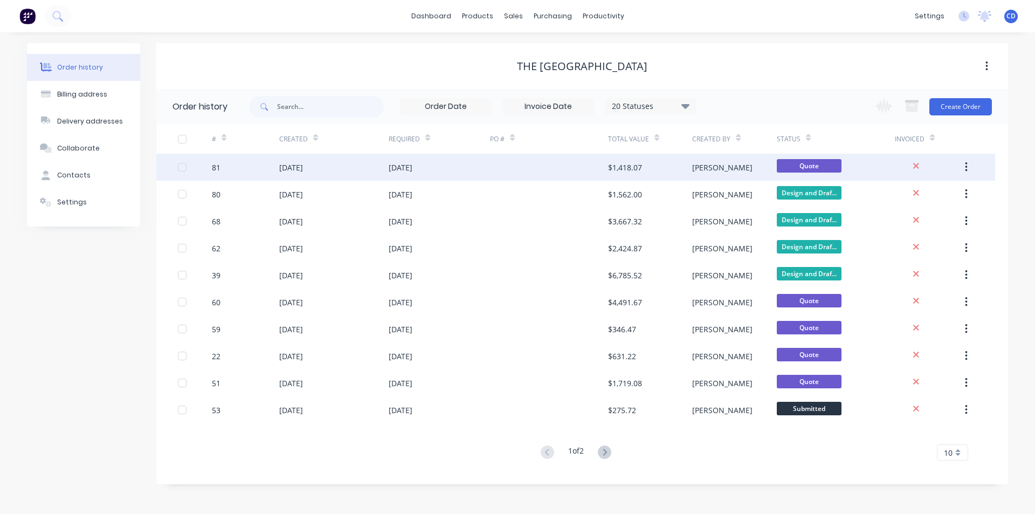
click at [279, 171] on div "[DATE]" at bounding box center [291, 167] width 24 height 11
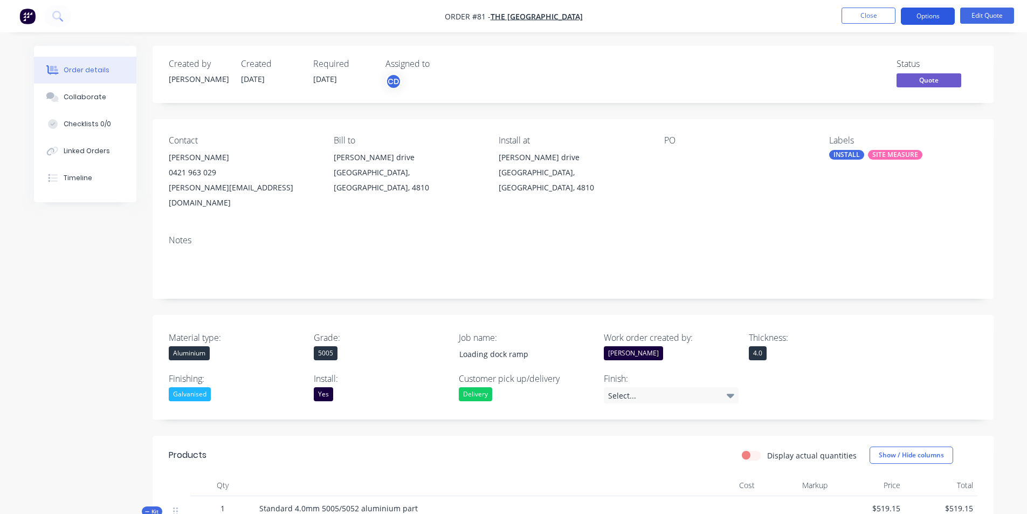
click at [921, 15] on button "Options" at bounding box center [928, 16] width 54 height 17
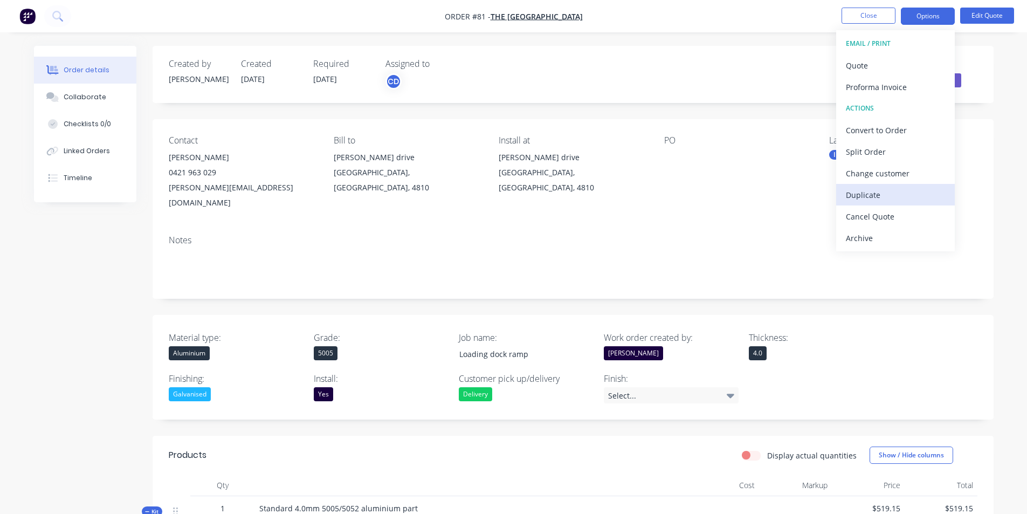
click at [888, 196] on div "Duplicate" at bounding box center [895, 195] width 99 height 16
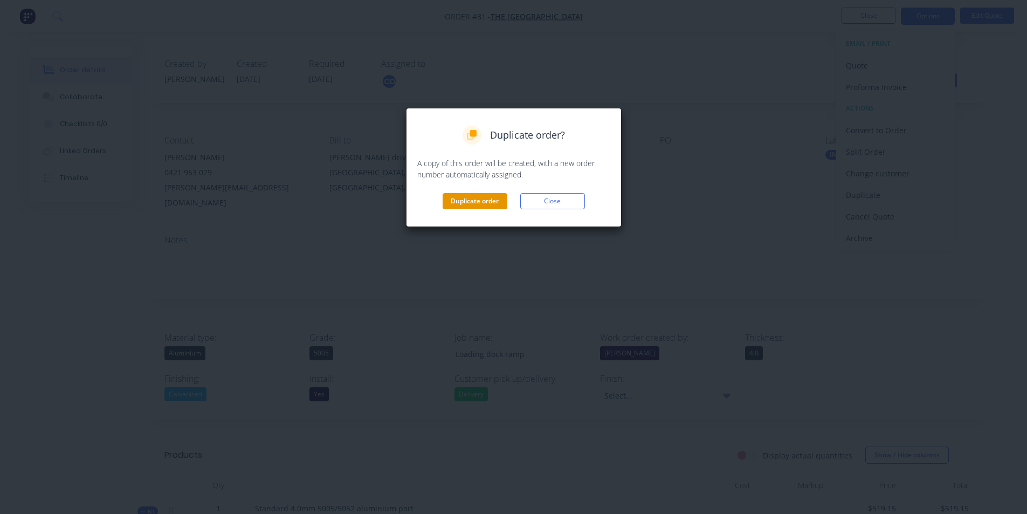
click at [471, 200] on button "Duplicate order" at bounding box center [474, 201] width 65 height 16
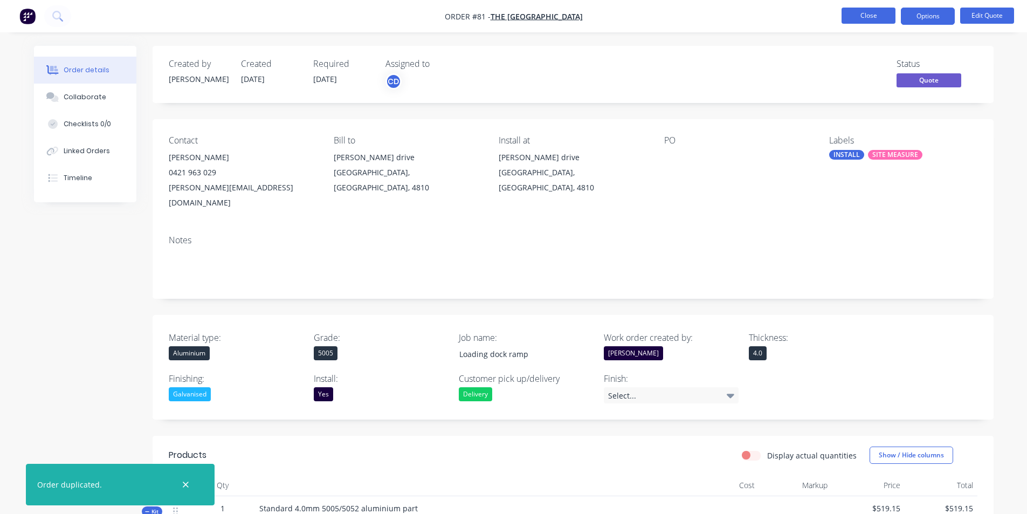
click at [856, 13] on button "Close" at bounding box center [868, 16] width 54 height 16
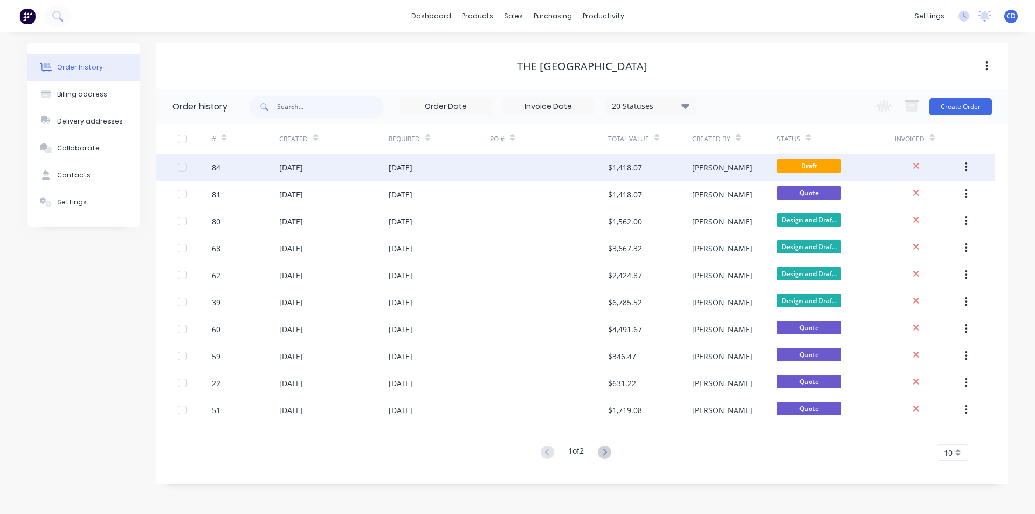
click at [349, 169] on div "[DATE]" at bounding box center [333, 167] width 109 height 27
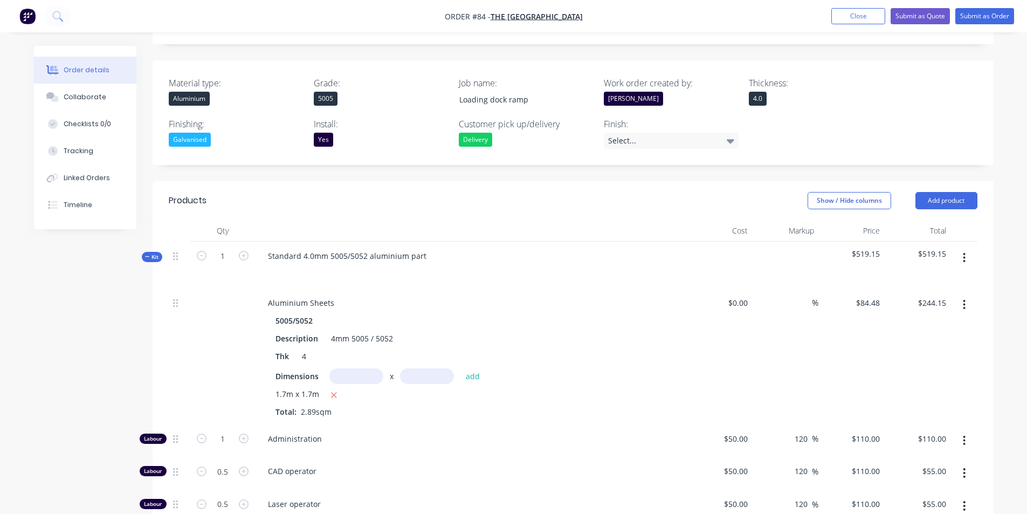
scroll to position [269, 0]
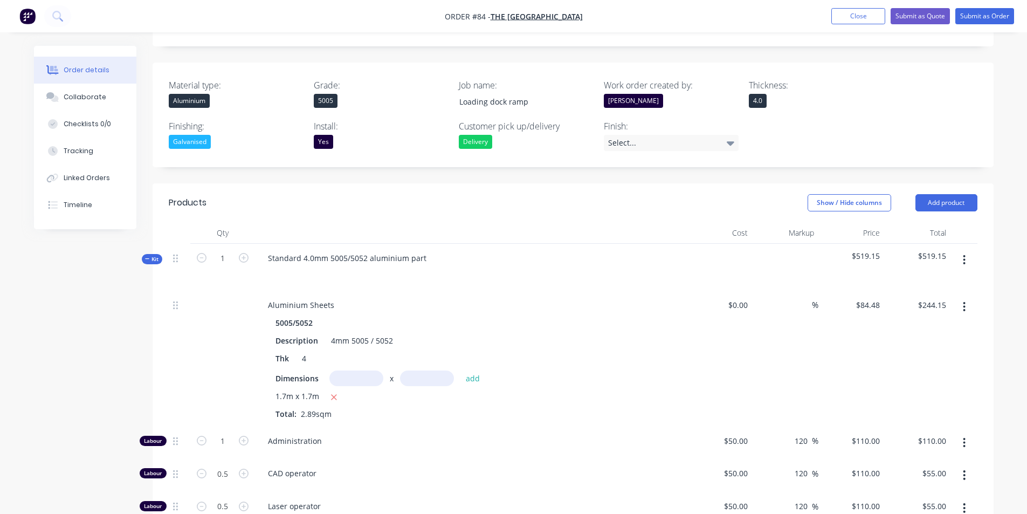
click at [961, 250] on button "button" at bounding box center [963, 259] width 25 height 19
click at [911, 345] on div "Delete" at bounding box center [925, 353] width 83 height 16
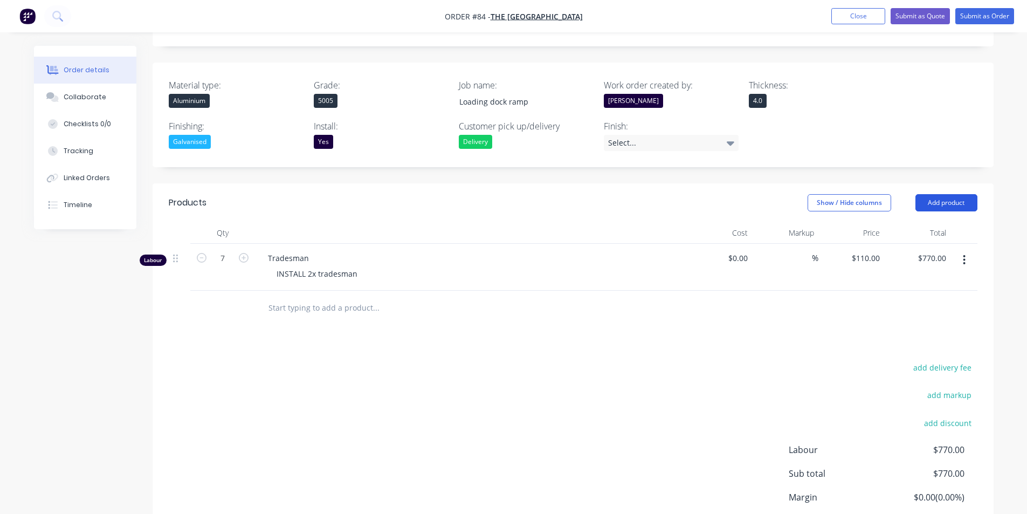
click at [944, 194] on button "Add product" at bounding box center [946, 202] width 62 height 17
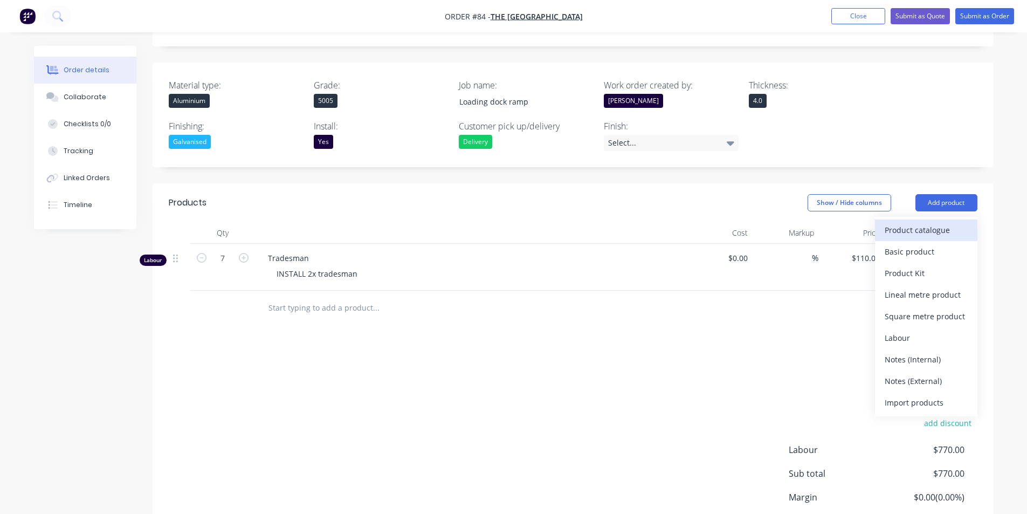
click at [900, 222] on div "Product catalogue" at bounding box center [925, 230] width 83 height 16
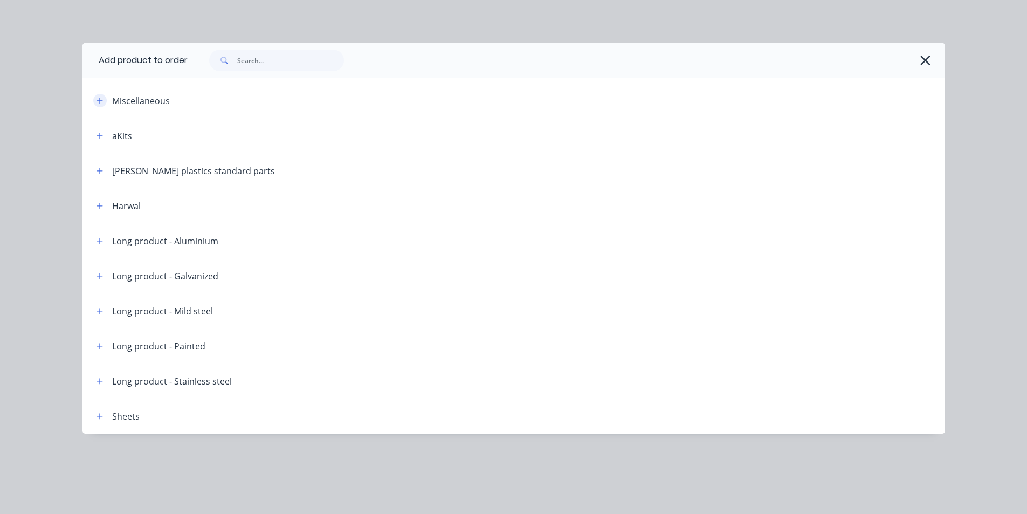
click at [96, 98] on icon "button" at bounding box center [99, 101] width 6 height 8
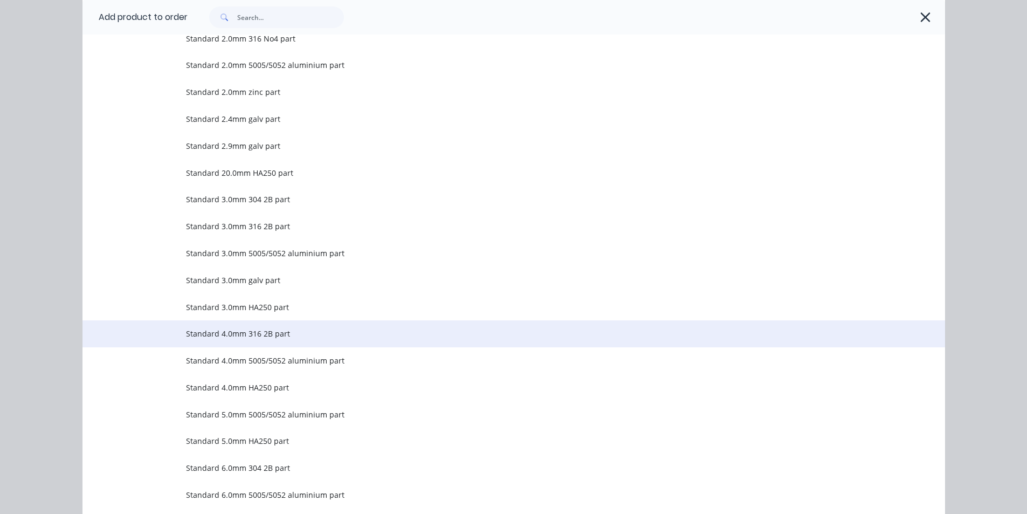
scroll to position [808, 0]
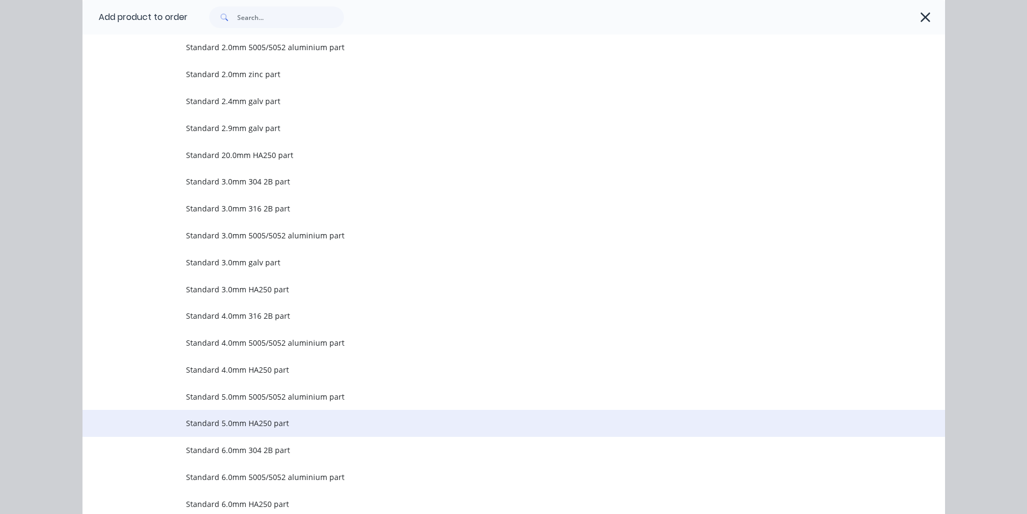
click at [261, 417] on span "Standard 5.0mm HA250 part" at bounding box center [489, 422] width 607 height 11
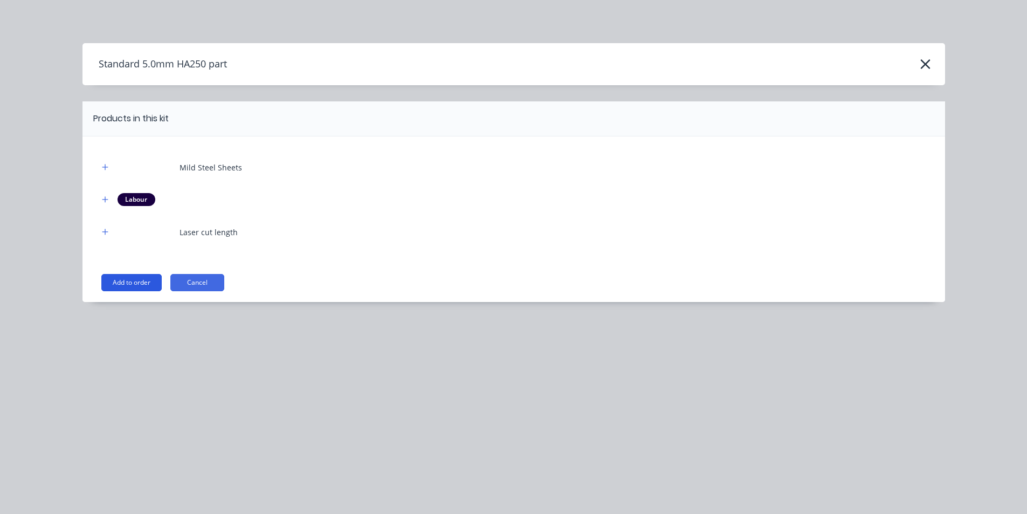
click at [152, 282] on button "Add to order" at bounding box center [131, 282] width 60 height 17
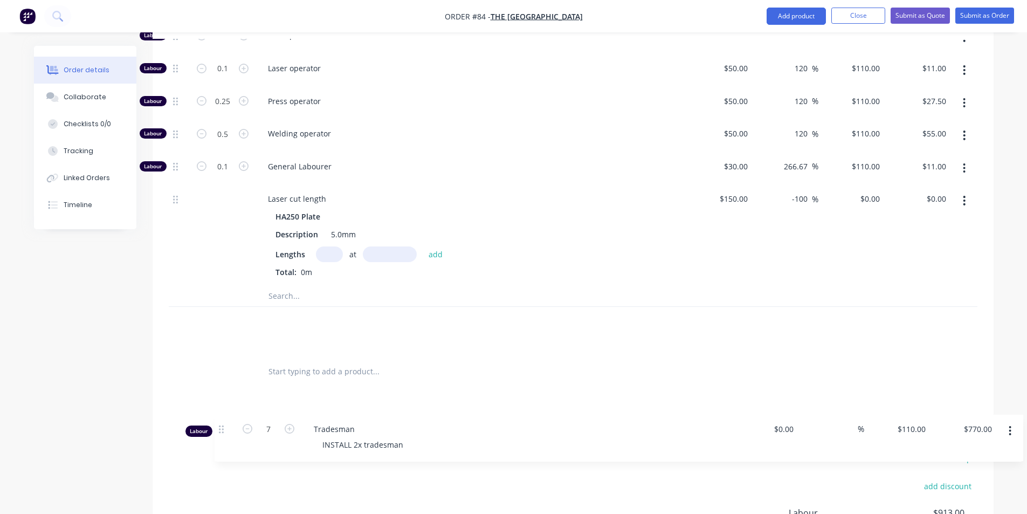
scroll to position [690, 0]
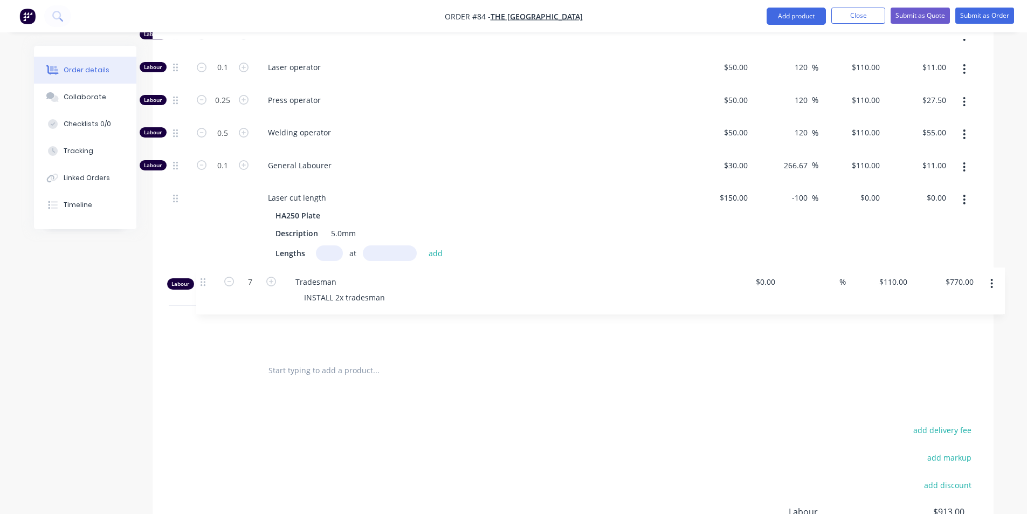
drag, startPoint x: 178, startPoint y: 120, endPoint x: 208, endPoint y: 277, distance: 160.2
click at [208, 277] on div "Labour 7 Tradesman INSTALL 2x tradesman $0.00 $0.00 % $110.00 $110.00 $770.00 $…" at bounding box center [573, 88] width 808 height 530
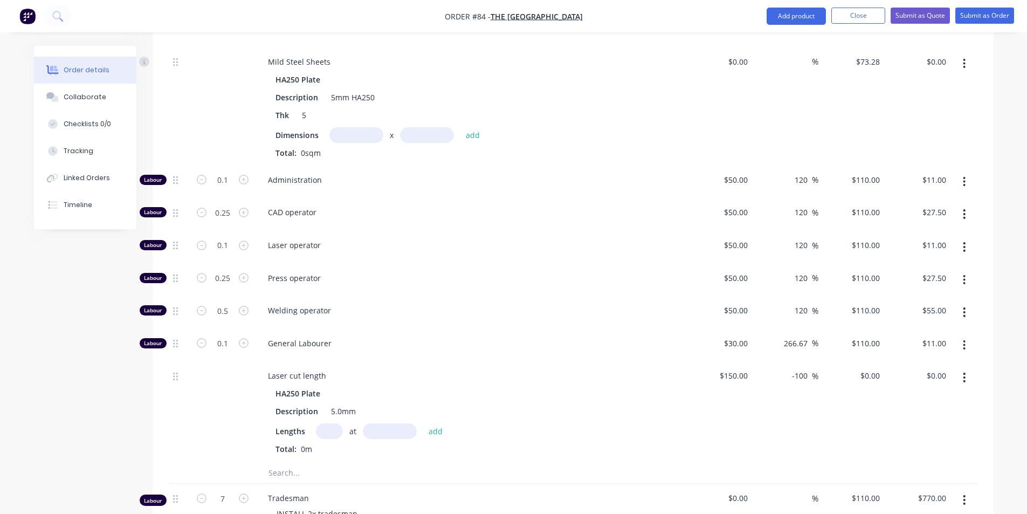
scroll to position [475, 0]
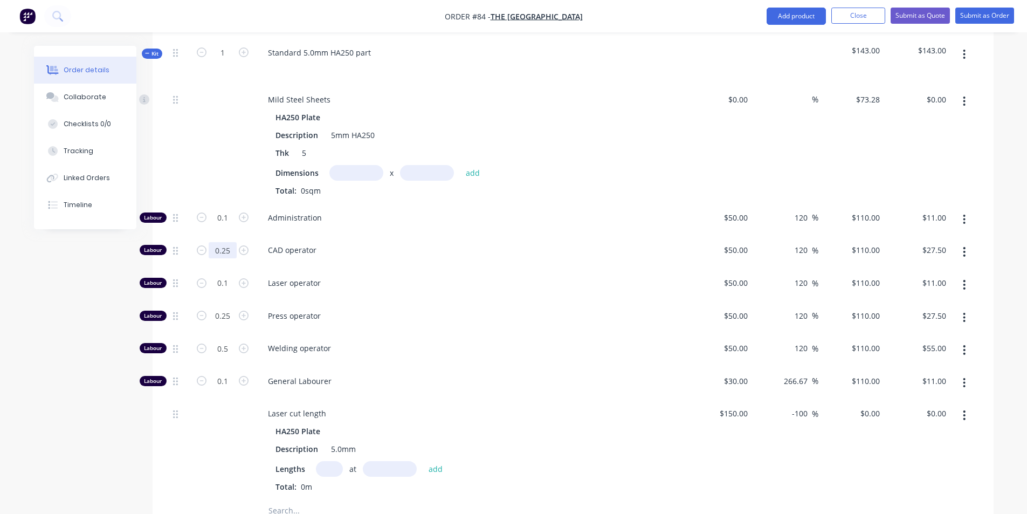
click at [229, 223] on input "0.25" at bounding box center [223, 218] width 28 height 16
type input "0"
type input "$0.00"
click at [206, 128] on div at bounding box center [222, 144] width 65 height 118
click at [230, 210] on input "0.1" at bounding box center [223, 218] width 28 height 16
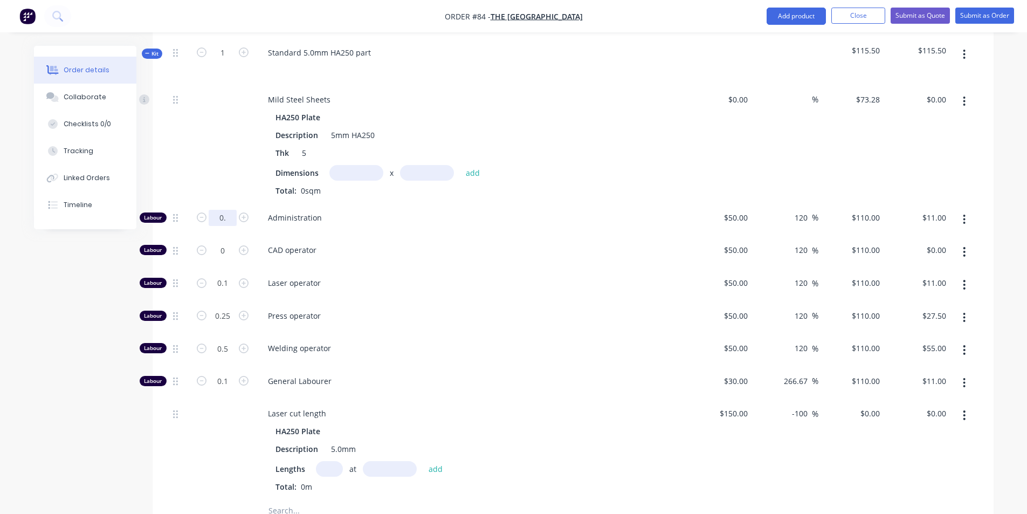
type input "0"
type input "1"
type input "$110.00"
click at [231, 155] on div at bounding box center [222, 144] width 65 height 118
click at [233, 226] on input "0.1" at bounding box center [223, 218] width 28 height 16
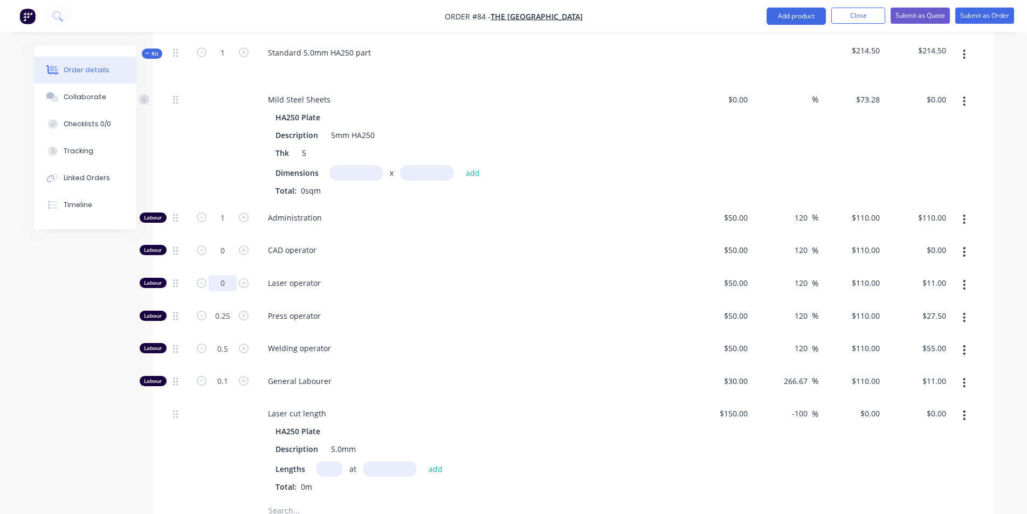
type input "0"
type input "$0.00"
click at [224, 130] on div at bounding box center [222, 144] width 65 height 118
click at [229, 226] on input "0.25" at bounding box center [223, 218] width 28 height 16
type input "0.5"
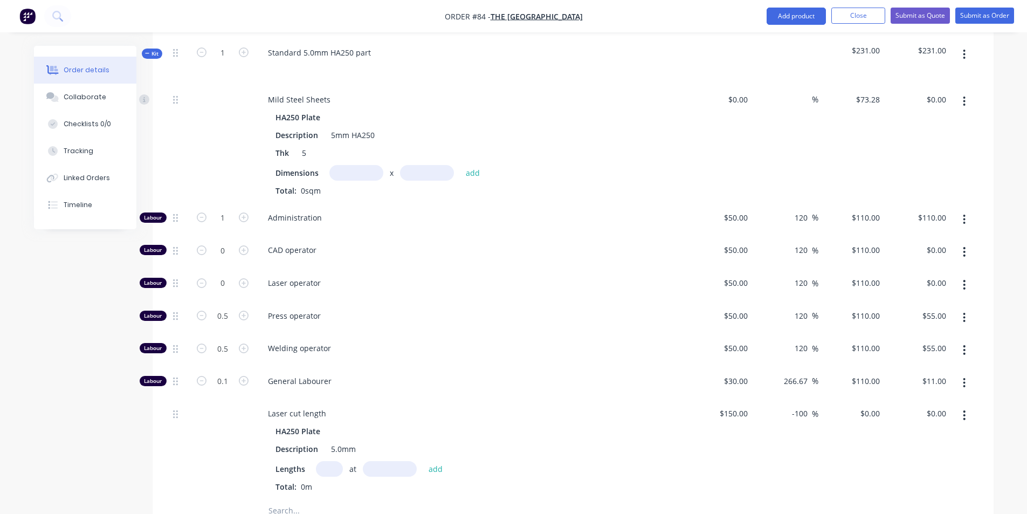
type input "$55.00"
click at [234, 143] on div at bounding box center [222, 144] width 65 height 118
click at [230, 226] on input "0.5" at bounding box center [223, 218] width 28 height 16
type input "0"
type input "$0.00"
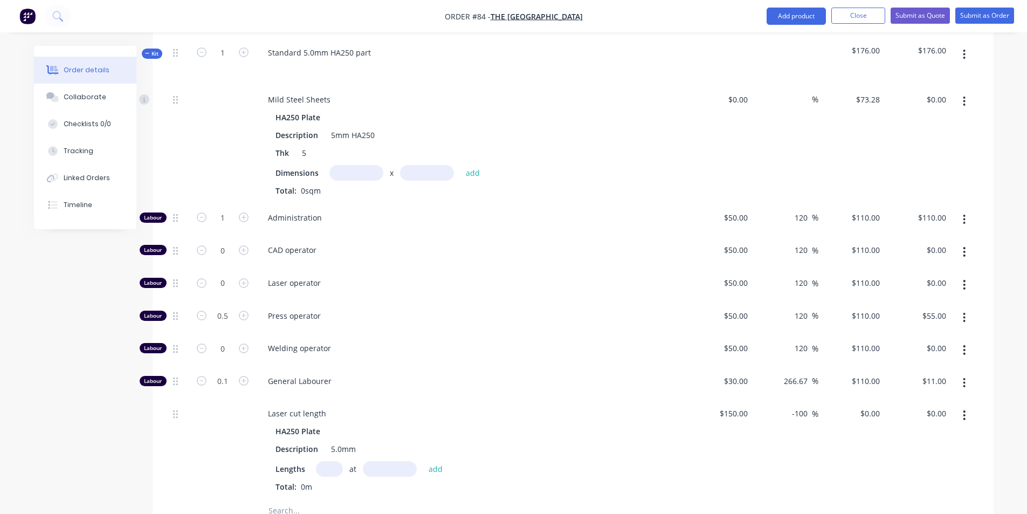
click at [233, 113] on div at bounding box center [222, 144] width 65 height 118
click at [230, 226] on input "0.1" at bounding box center [223, 218] width 28 height 16
type input "0"
type input "$0.00"
click at [203, 132] on div at bounding box center [222, 144] width 65 height 118
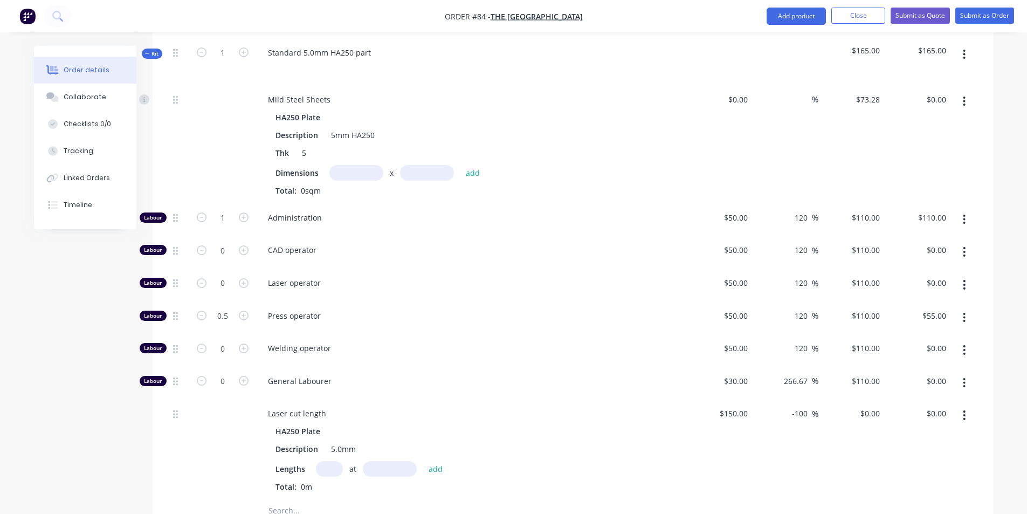
click at [368, 165] on input "text" at bounding box center [356, 173] width 54 height 16
type input "1.7m"
click at [404, 165] on input "text" at bounding box center [427, 173] width 54 height 16
type input "1.7m"
click at [473, 165] on button "add" at bounding box center [472, 172] width 25 height 15
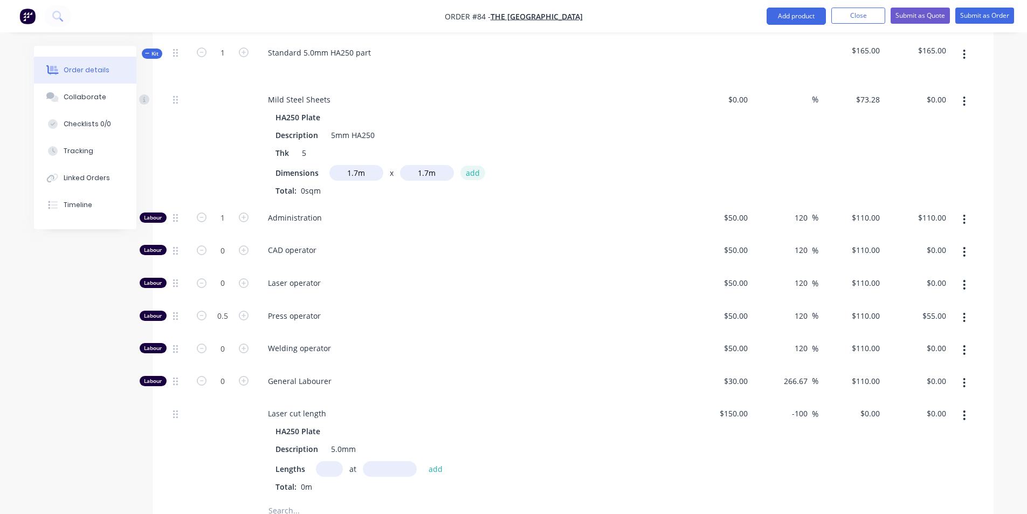
type input "$211.78"
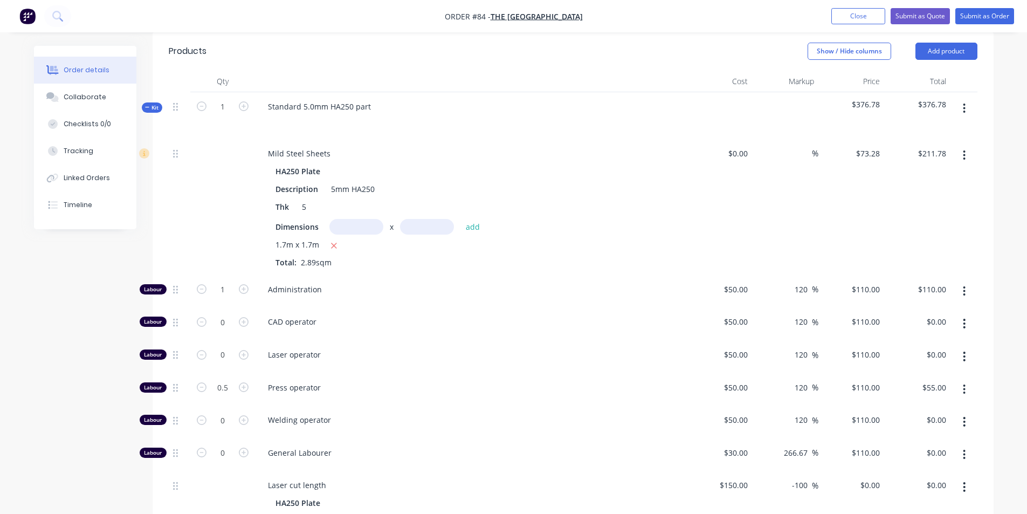
scroll to position [367, 0]
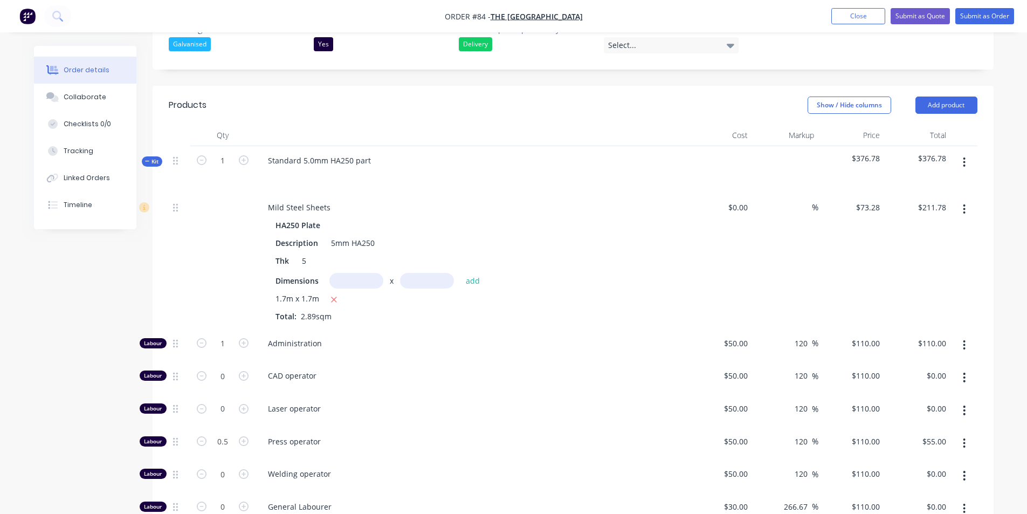
click at [961, 153] on button "button" at bounding box center [963, 162] width 25 height 19
click at [729, 146] on div at bounding box center [719, 169] width 66 height 47
type input "0.1"
type input "0.5"
type input "$11.00"
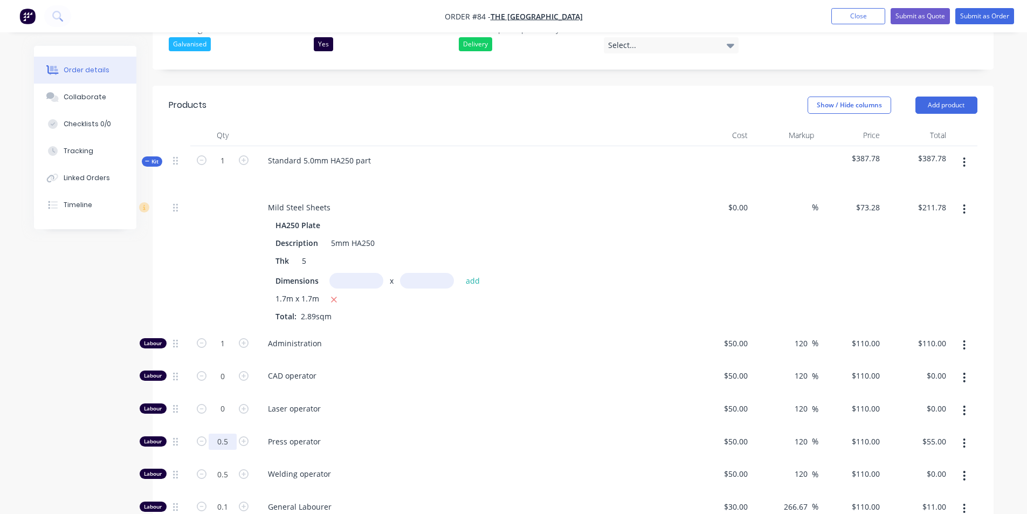
type input "0.5"
type input "0.25"
type input "$55.00"
type input "0.25"
type input "0.1"
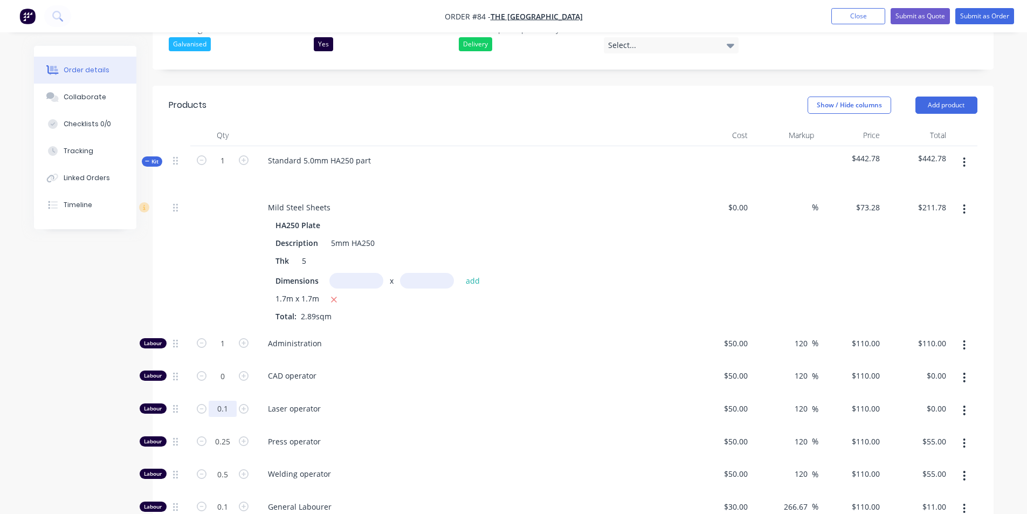
type input "$27.50"
type input "0.1"
type input "$11.00"
type input "0.1"
type input "0.25"
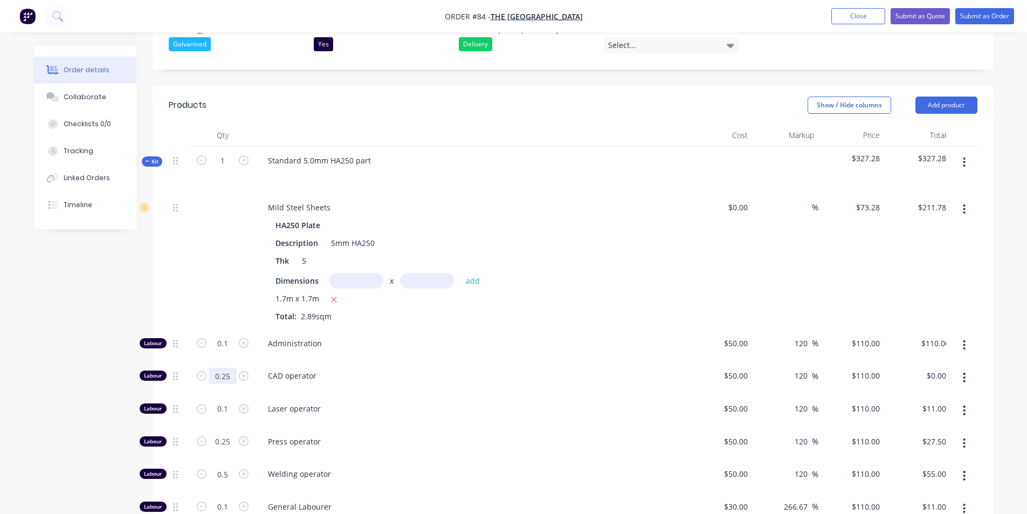
type input "$11.00"
type input "0.25"
type input "$27.50"
click at [967, 153] on button "button" at bounding box center [963, 162] width 25 height 19
click at [926, 247] on div "Delete" at bounding box center [925, 255] width 83 height 16
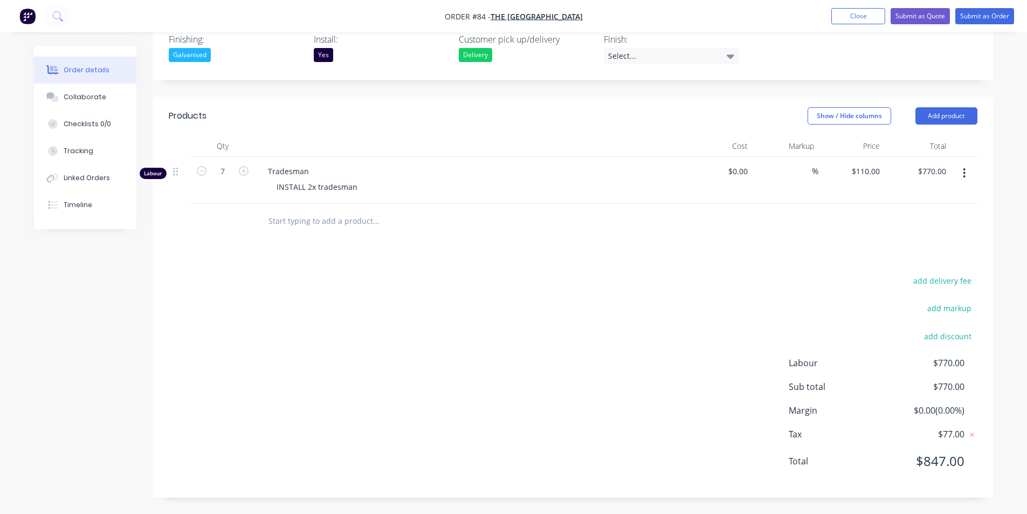
scroll to position [326, 0]
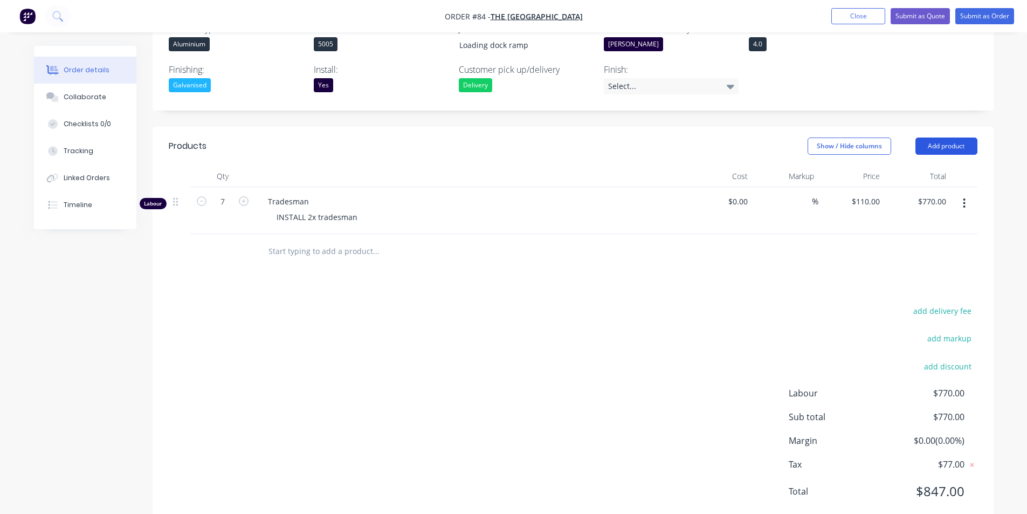
click at [945, 137] on button "Add product" at bounding box center [946, 145] width 62 height 17
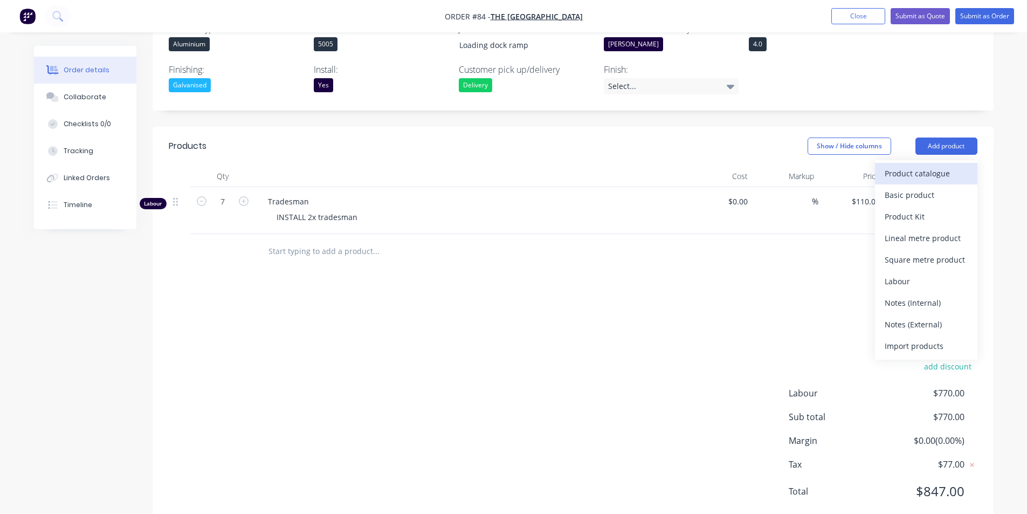
click at [916, 165] on div "Product catalogue" at bounding box center [925, 173] width 83 height 16
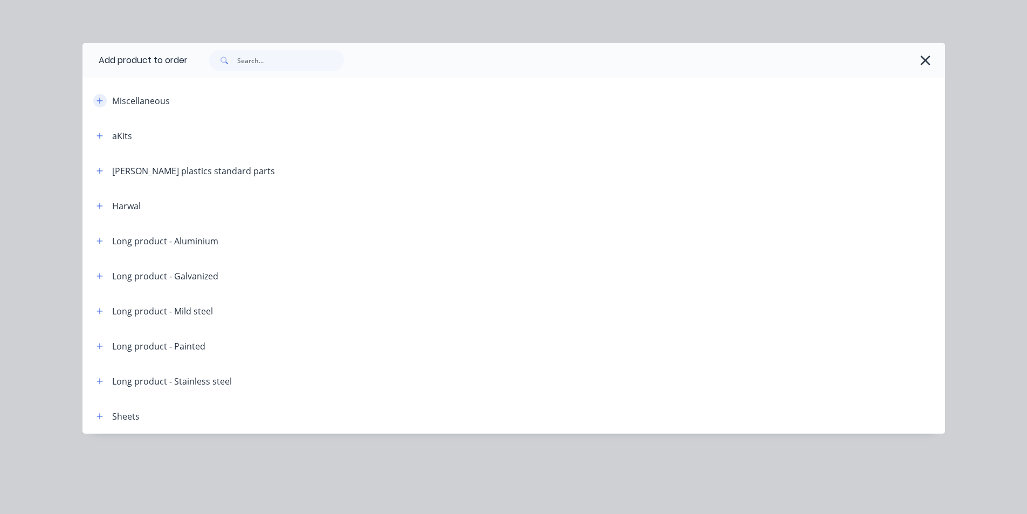
click at [100, 97] on icon "button" at bounding box center [99, 101] width 6 height 8
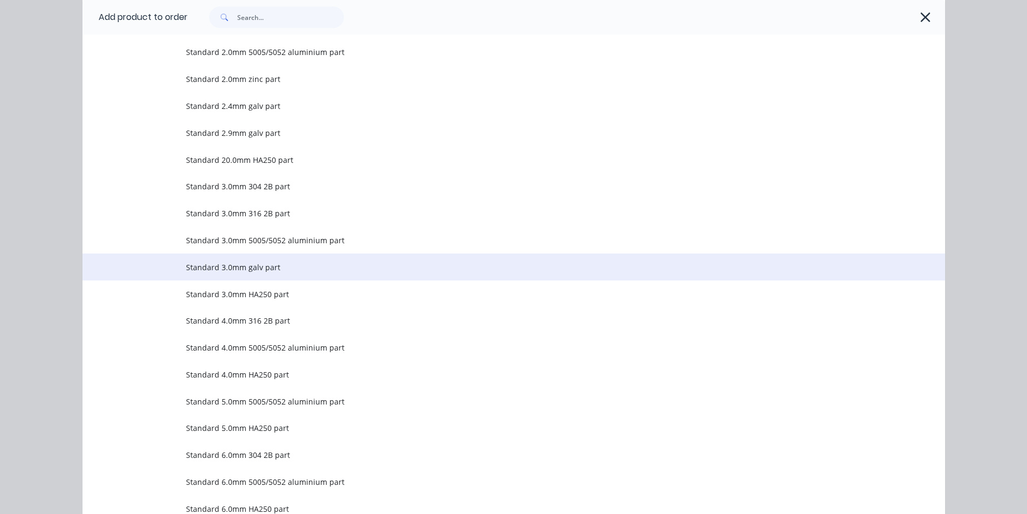
scroll to position [808, 0]
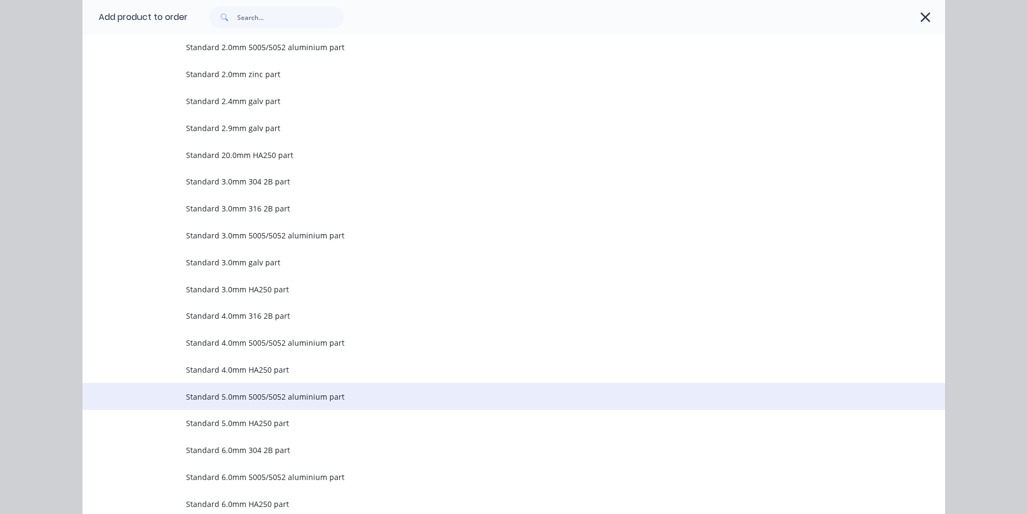
click at [276, 398] on span "Standard 5.0mm 5005/5052 aluminium part" at bounding box center [489, 396] width 607 height 11
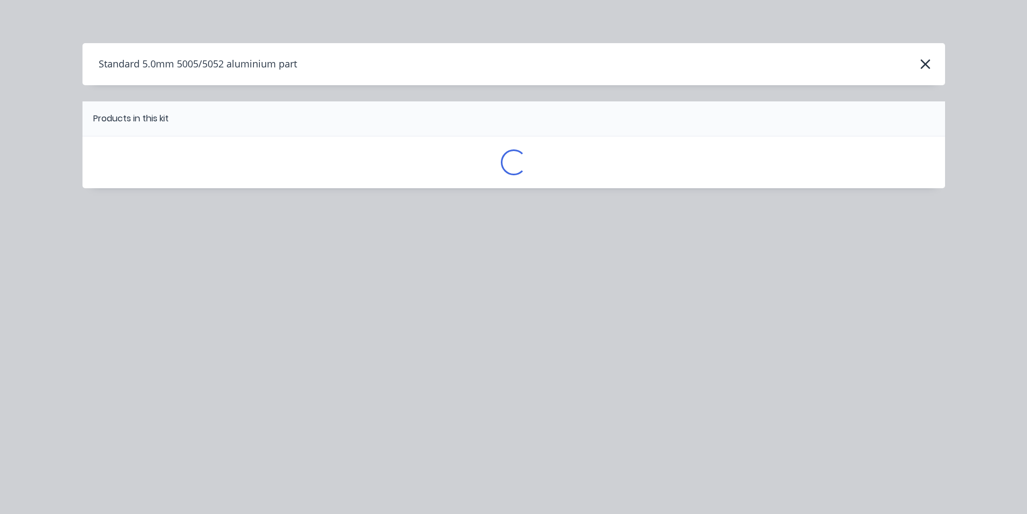
scroll to position [0, 0]
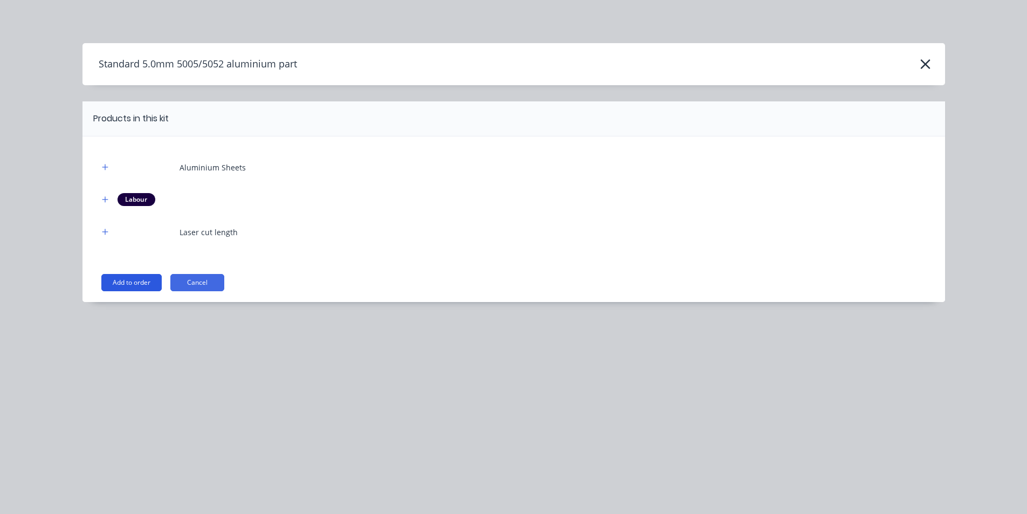
click at [134, 285] on button "Add to order" at bounding box center [131, 282] width 60 height 17
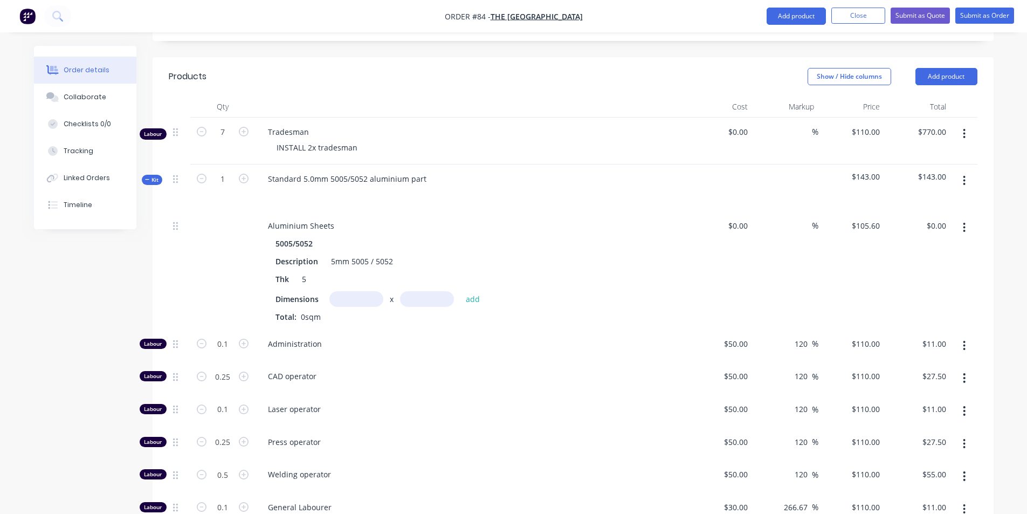
scroll to position [434, 0]
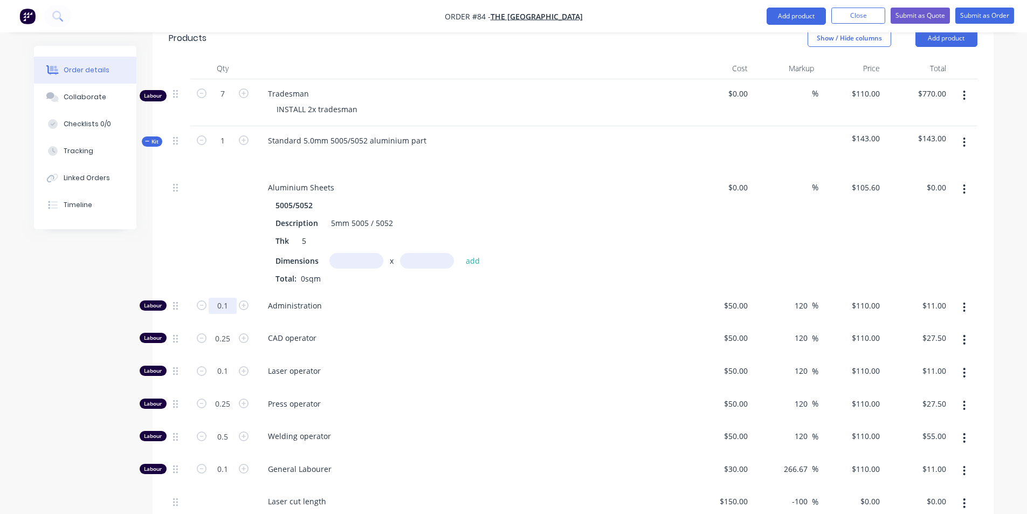
click at [232, 297] on input "0.1" at bounding box center [223, 305] width 28 height 16
type input "1"
type input "$110.00"
click at [230, 307] on input "0.25" at bounding box center [223, 305] width 28 height 16
type input "0"
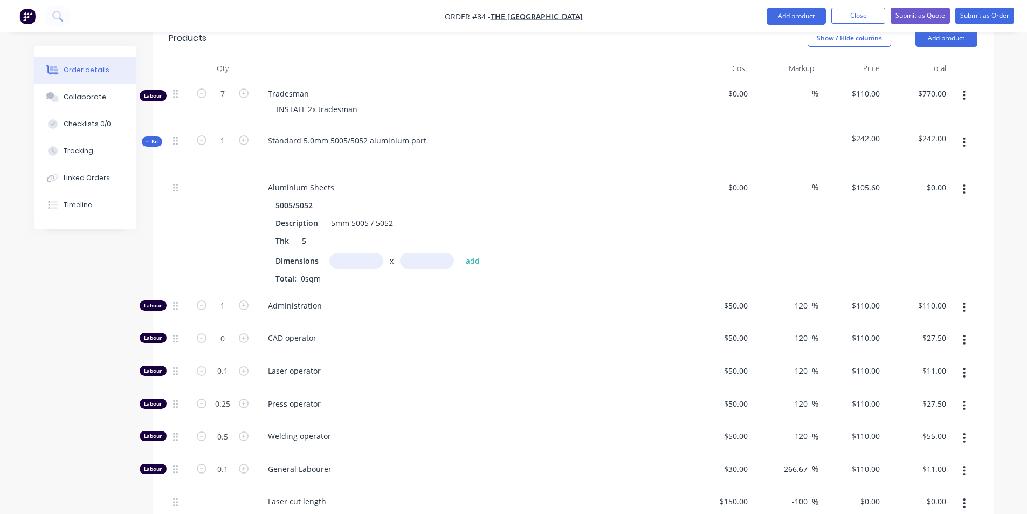
type input "$0.00"
click at [386, 323] on div "CAD operator" at bounding box center [470, 339] width 431 height 33
click at [233, 314] on input "0.1" at bounding box center [223, 305] width 28 height 16
type input "0"
type input "$0.00"
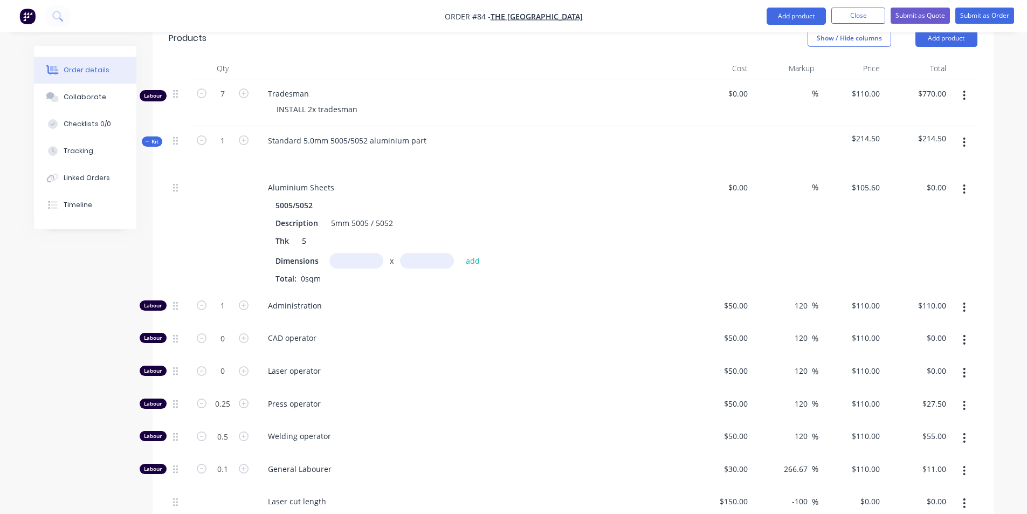
click at [426, 365] on span "Laser operator" at bounding box center [475, 370] width 414 height 11
click at [231, 314] on input "0.25" at bounding box center [223, 305] width 28 height 16
click at [448, 389] on div "Press operator" at bounding box center [470, 405] width 431 height 33
click at [232, 314] on input "0.25" at bounding box center [223, 305] width 28 height 16
type input "0.5"
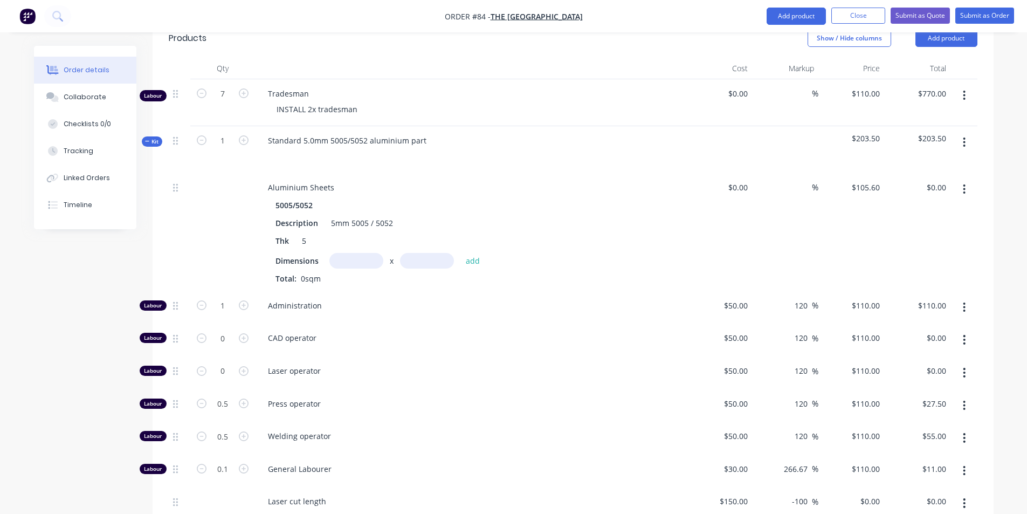
type input "$55.00"
click at [483, 356] on div "Laser operator" at bounding box center [470, 372] width 431 height 33
click at [232, 314] on input "0.5" at bounding box center [223, 305] width 28 height 16
type input "0"
type input "$0.00"
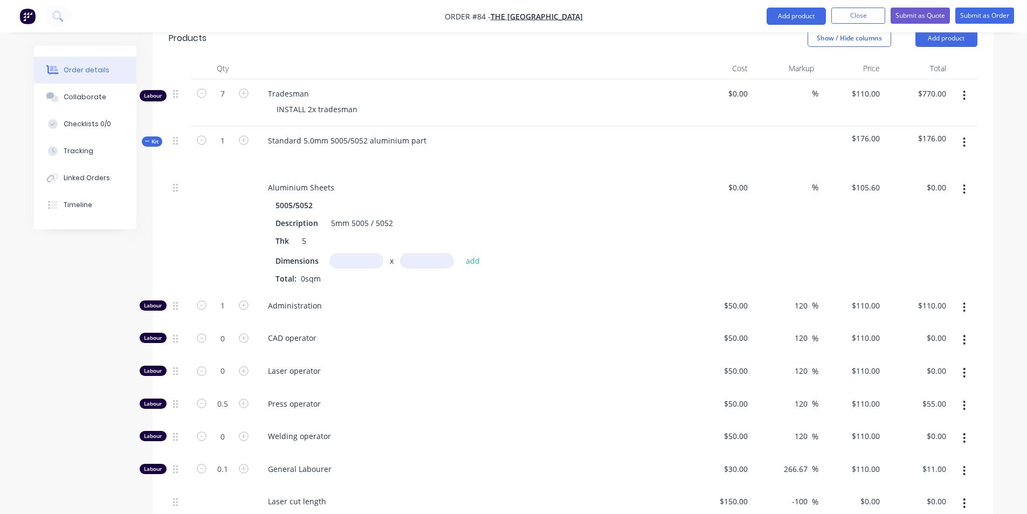
click at [371, 389] on div "Press operator" at bounding box center [470, 405] width 431 height 33
click at [232, 314] on input "0.1" at bounding box center [223, 305] width 28 height 16
type input "0"
type input "$0.00"
click at [386, 430] on span "Welding operator" at bounding box center [475, 435] width 414 height 11
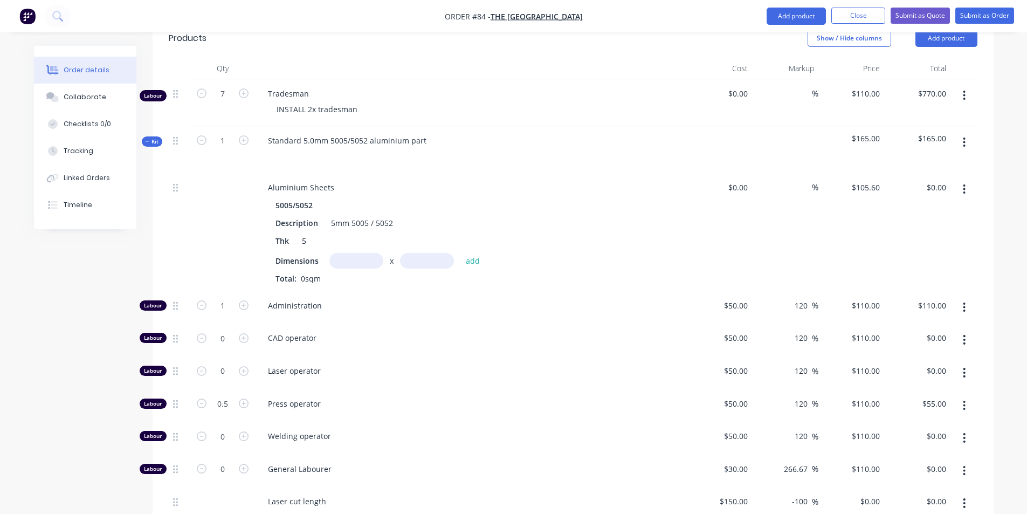
click at [370, 253] on input "text" at bounding box center [356, 261] width 54 height 16
type input "1.7m"
click at [416, 253] on input "text" at bounding box center [427, 261] width 54 height 16
type input "1.7m"
click at [472, 253] on button "add" at bounding box center [472, 260] width 25 height 15
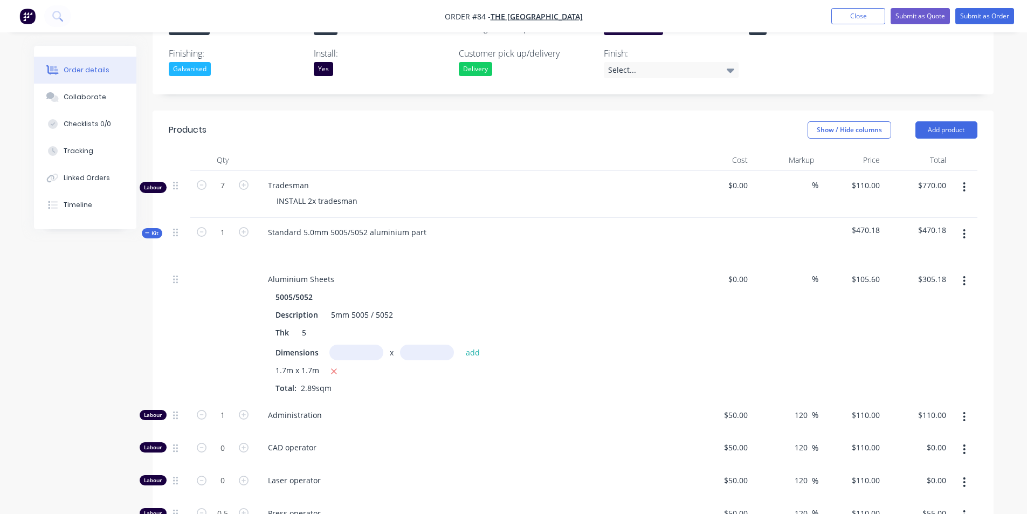
scroll to position [342, 0]
click at [333, 367] on icon "button" at bounding box center [333, 372] width 7 height 10
type input "$0.00"
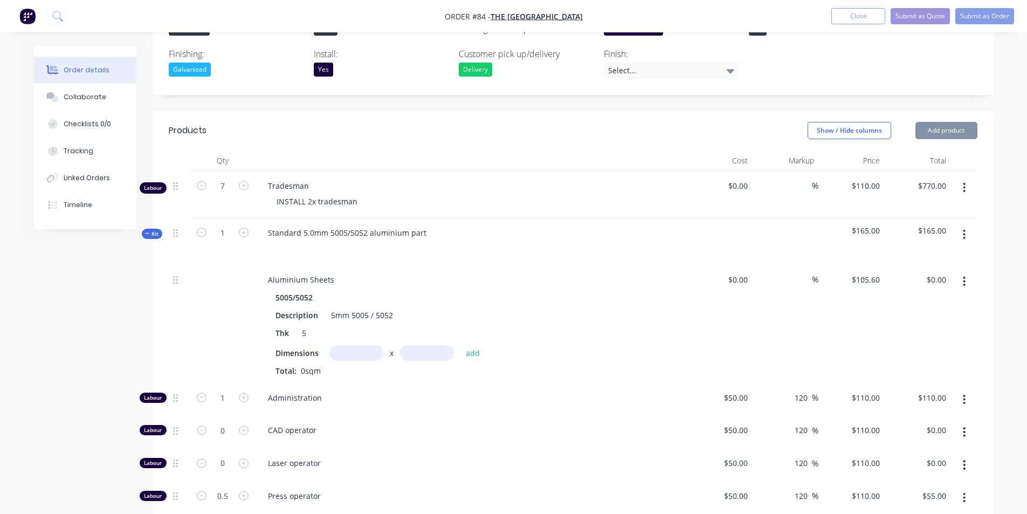
click at [349, 345] on input "text" at bounding box center [356, 353] width 54 height 16
type input "1.7m"
click at [427, 345] on input "text" at bounding box center [427, 353] width 54 height 16
type input "2.5m"
click at [477, 345] on button "add" at bounding box center [472, 352] width 25 height 15
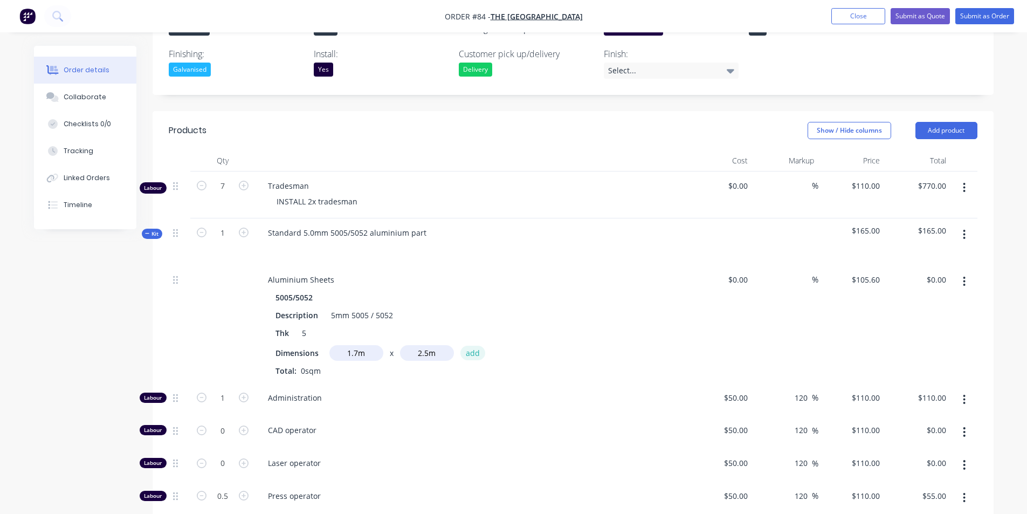
type input "$448.80"
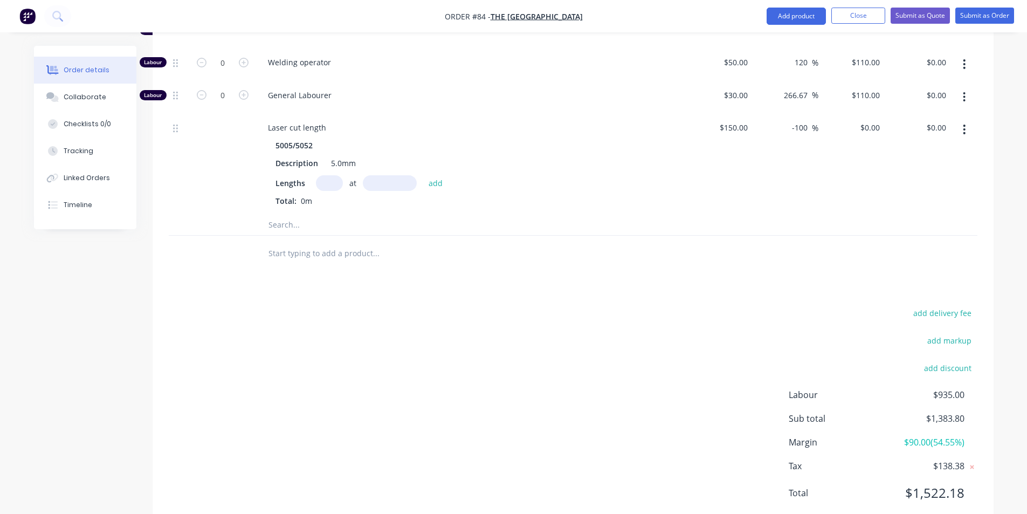
scroll to position [827, 0]
click at [911, 19] on button "Submit as Quote" at bounding box center [919, 16] width 59 height 16
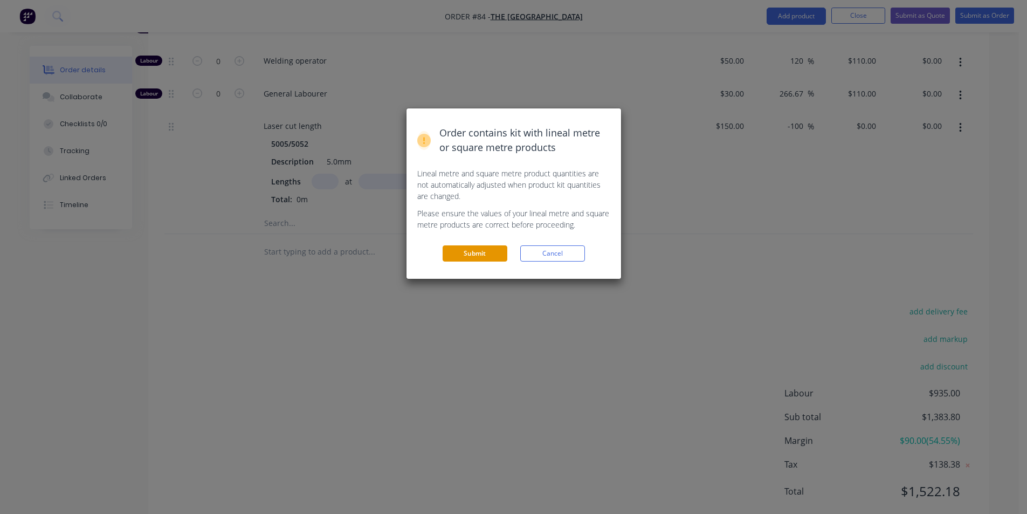
click at [486, 254] on button "Submit" at bounding box center [474, 253] width 65 height 16
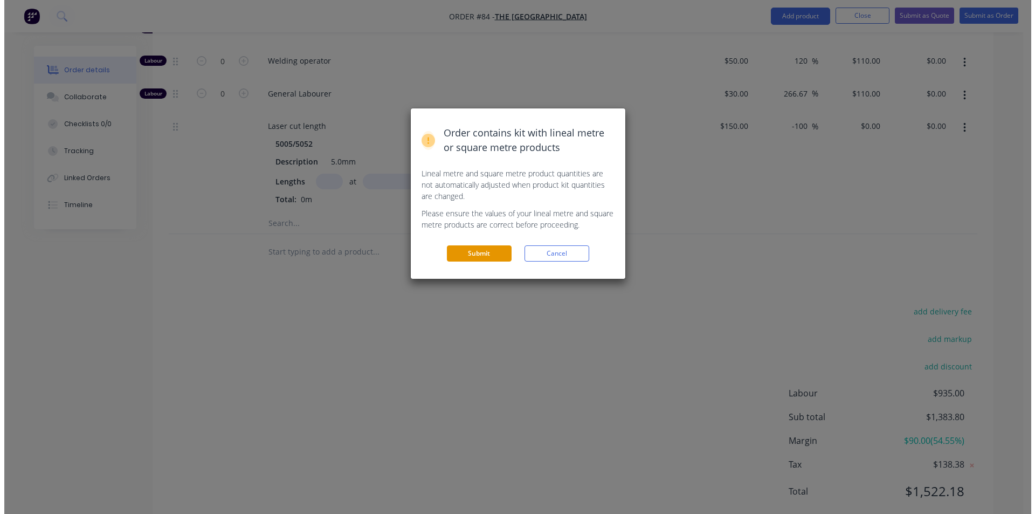
scroll to position [0, 0]
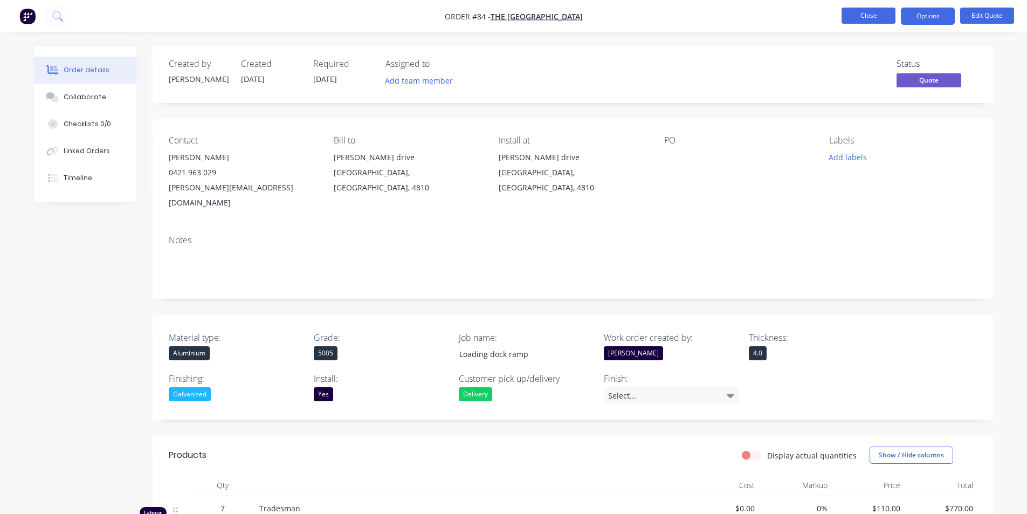
click at [852, 15] on button "Close" at bounding box center [868, 16] width 54 height 16
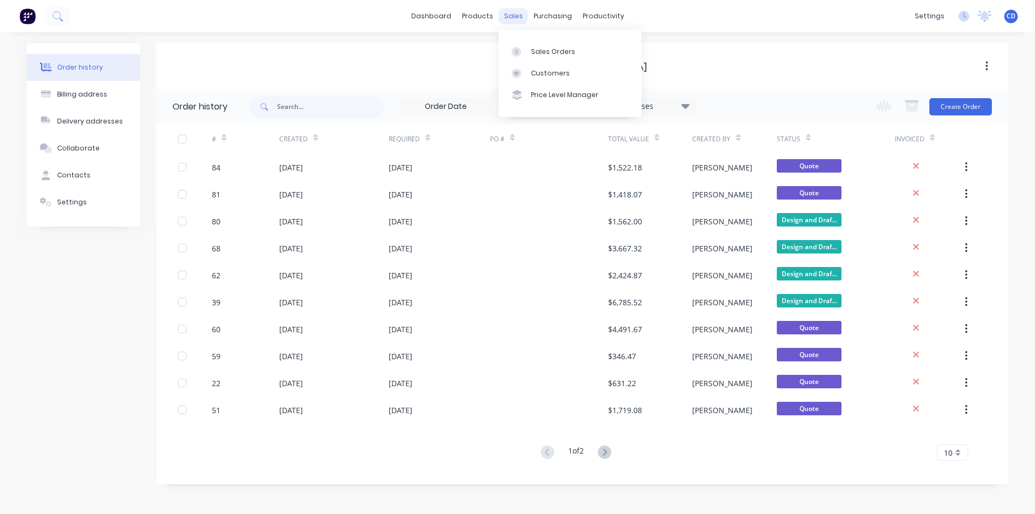
click at [511, 20] on div "sales" at bounding box center [514, 16] width 30 height 16
click at [555, 54] on div "Sales Orders" at bounding box center [553, 52] width 44 height 10
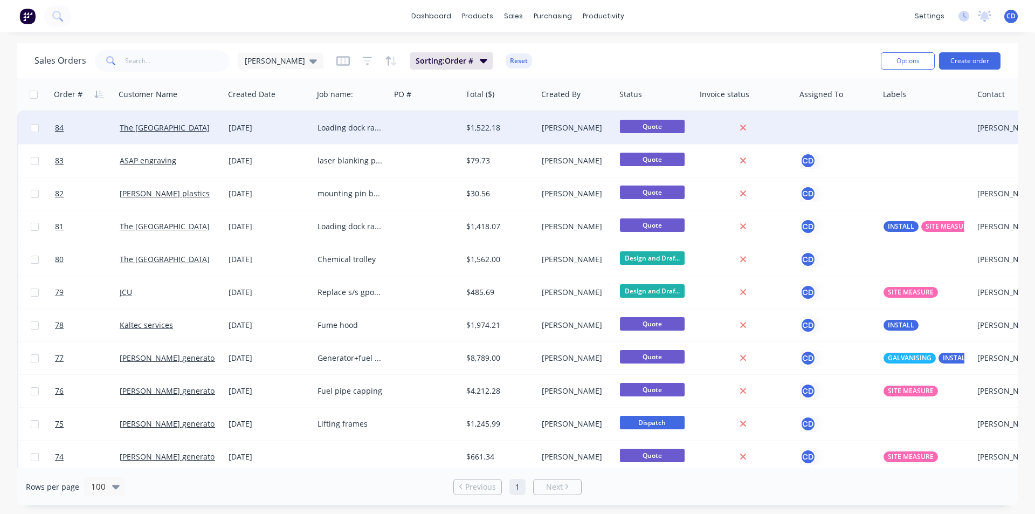
click at [467, 135] on div "$1,522.18" at bounding box center [499, 128] width 75 height 32
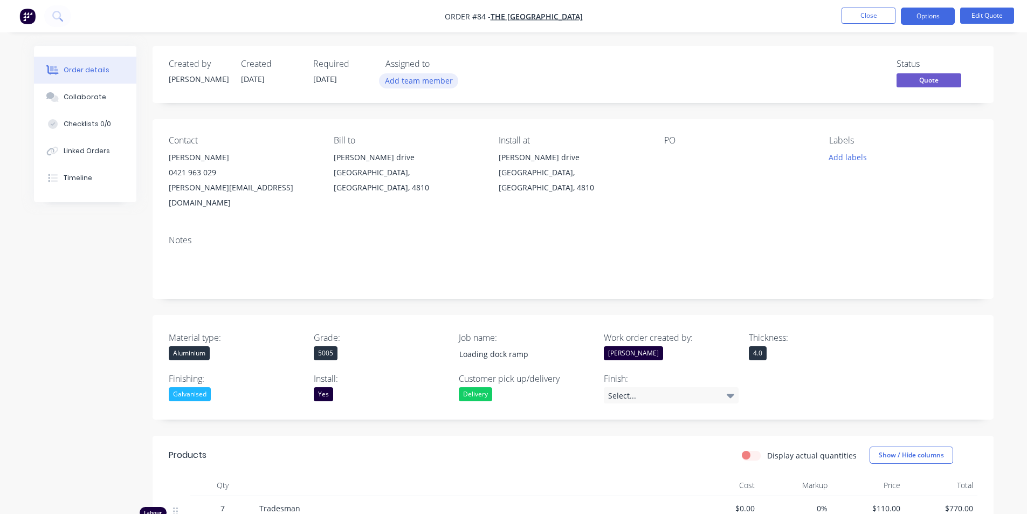
click at [432, 82] on button "Add team member" at bounding box center [418, 80] width 79 height 15
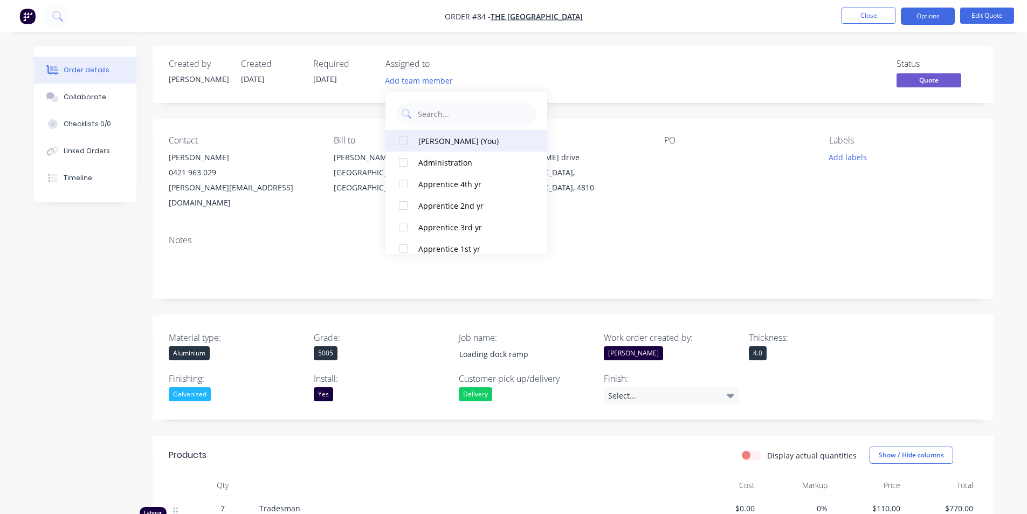
click at [440, 142] on div "[PERSON_NAME] (You)" at bounding box center [472, 140] width 108 height 11
click at [651, 72] on div "Status Quote" at bounding box center [735, 74] width 484 height 31
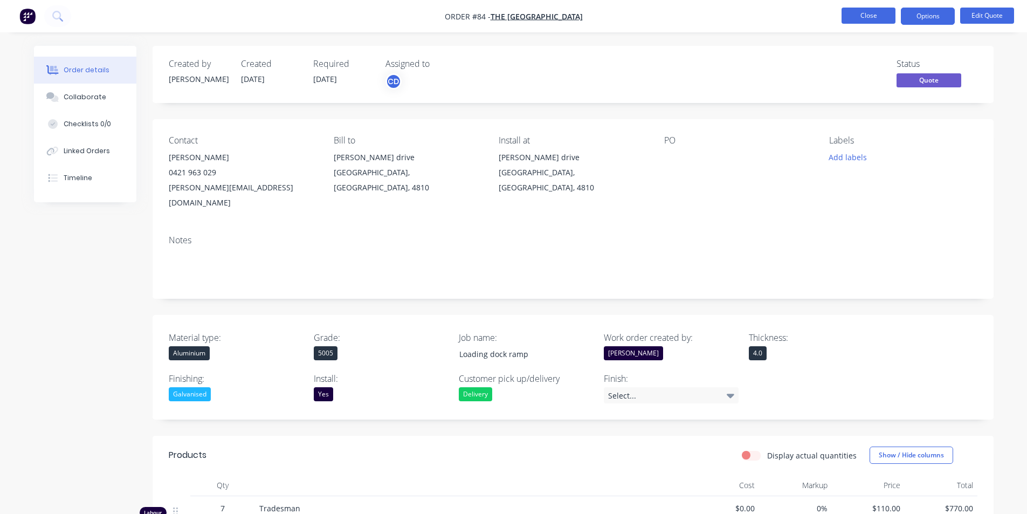
click at [871, 18] on button "Close" at bounding box center [868, 16] width 54 height 16
